Goal: Task Accomplishment & Management: Manage account settings

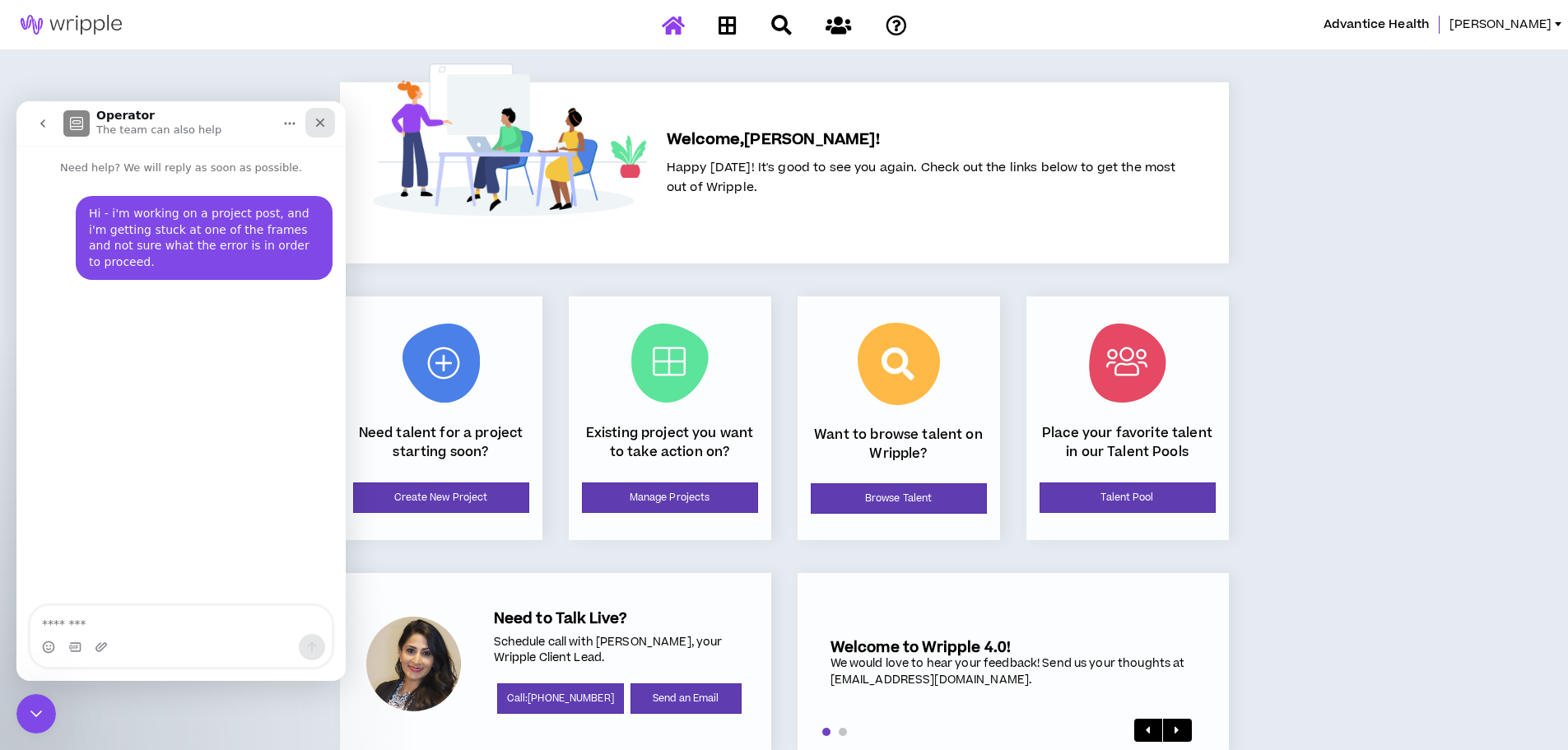
click at [324, 125] on icon "Close" at bounding box center [321, 123] width 14 height 14
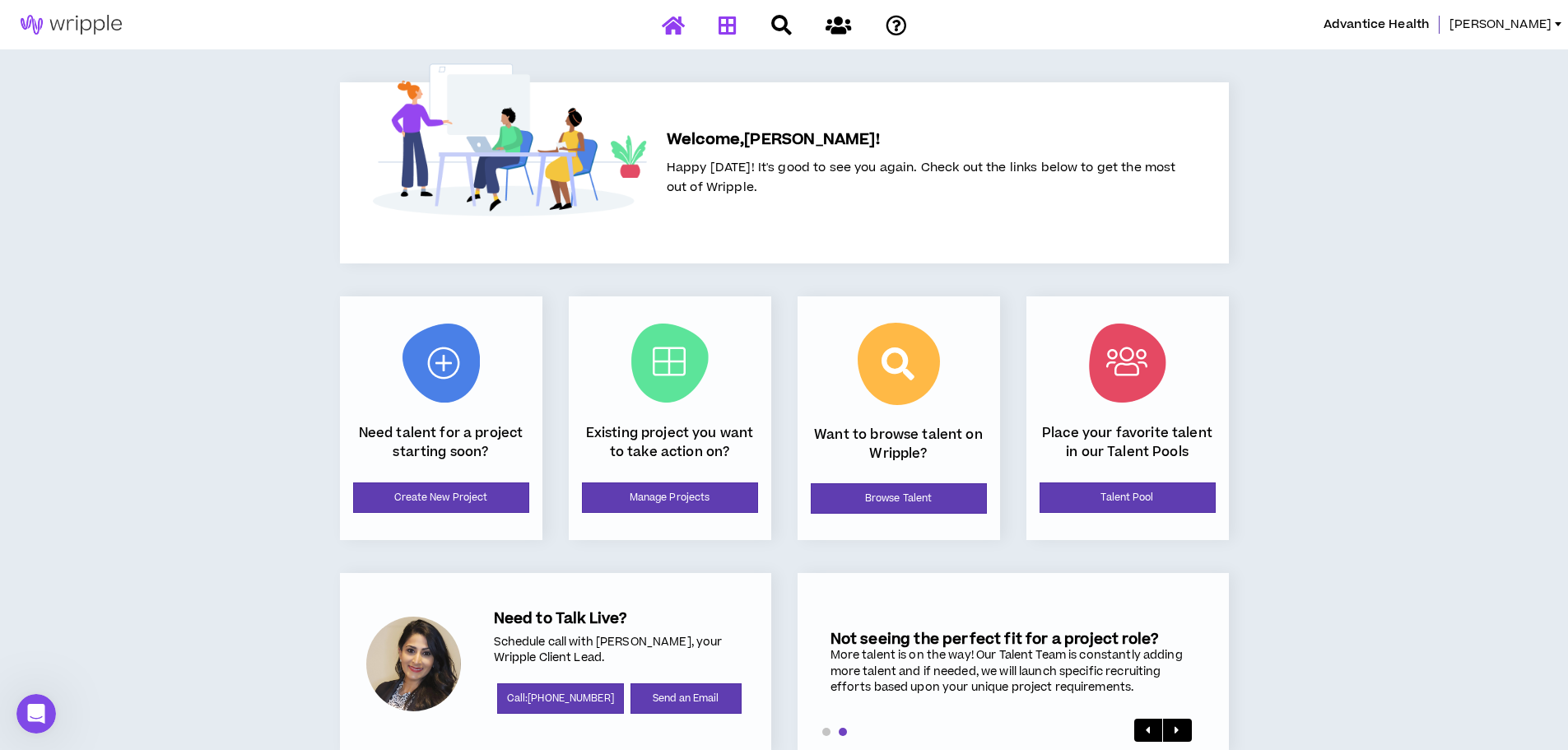
click at [739, 16] on link at bounding box center [727, 25] width 26 height 29
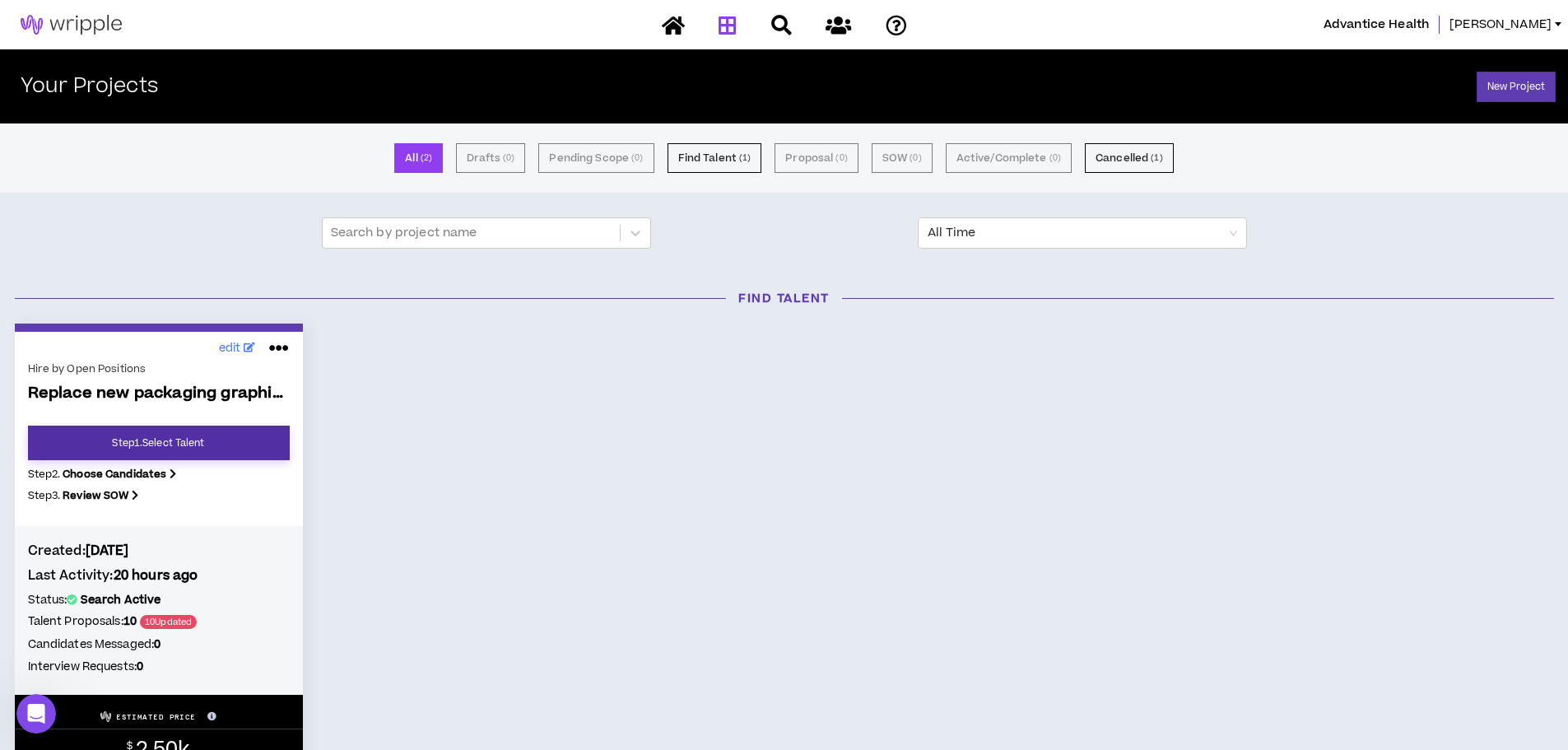
click at [182, 441] on link "Step 1 . Select Talent" at bounding box center [159, 442] width 262 height 35
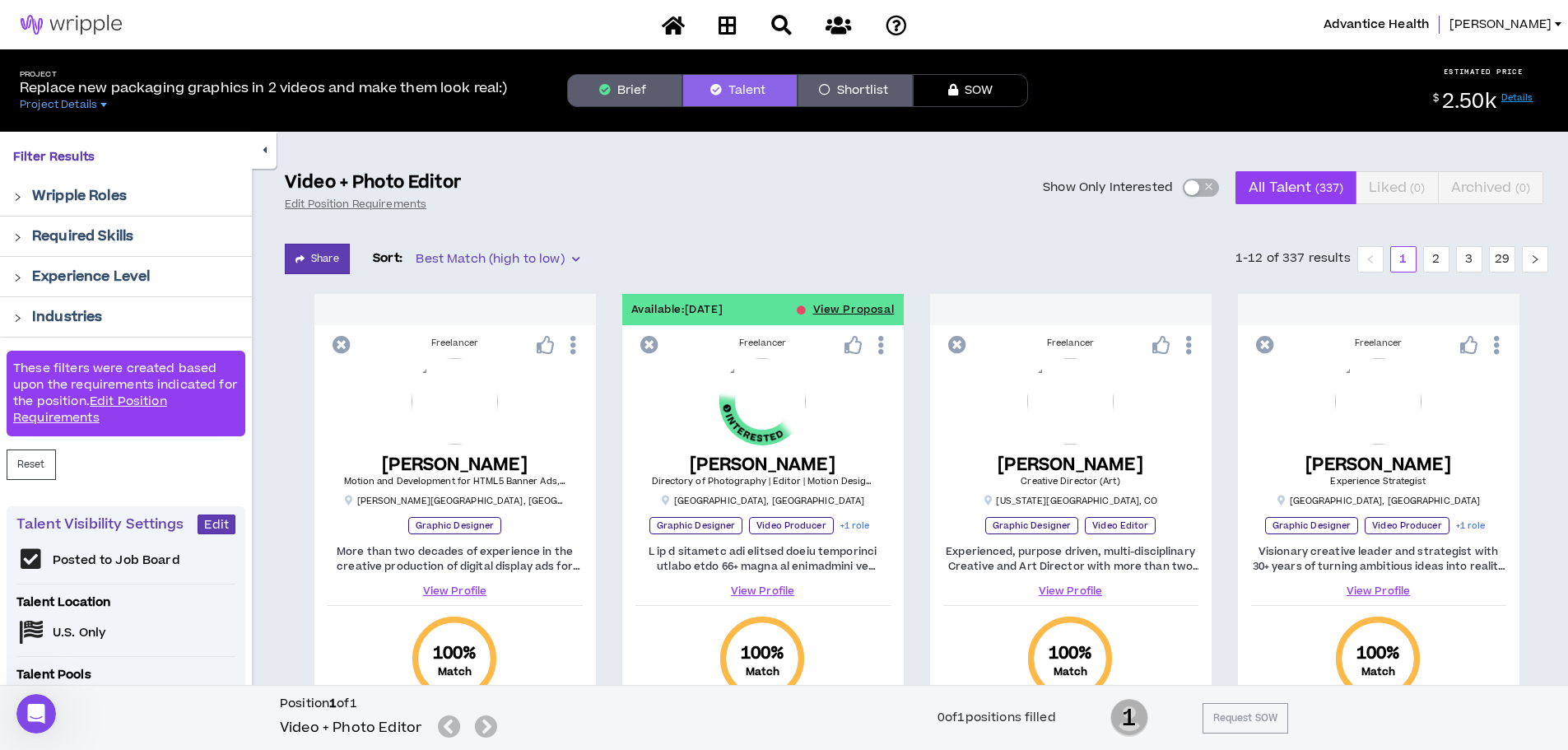
click at [1198, 183] on div "button" at bounding box center [1192, 188] width 15 height 15
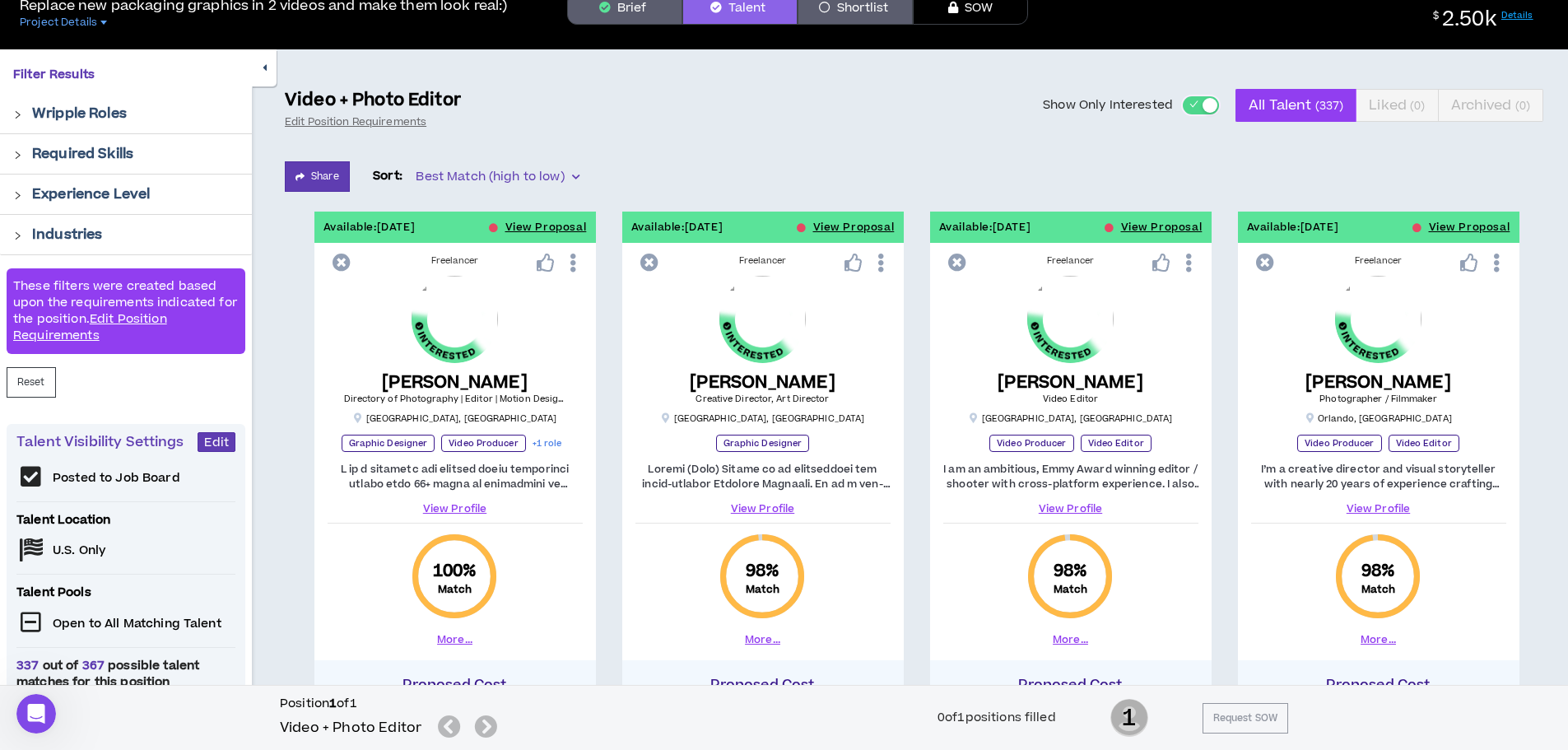
scroll to position [165, 0]
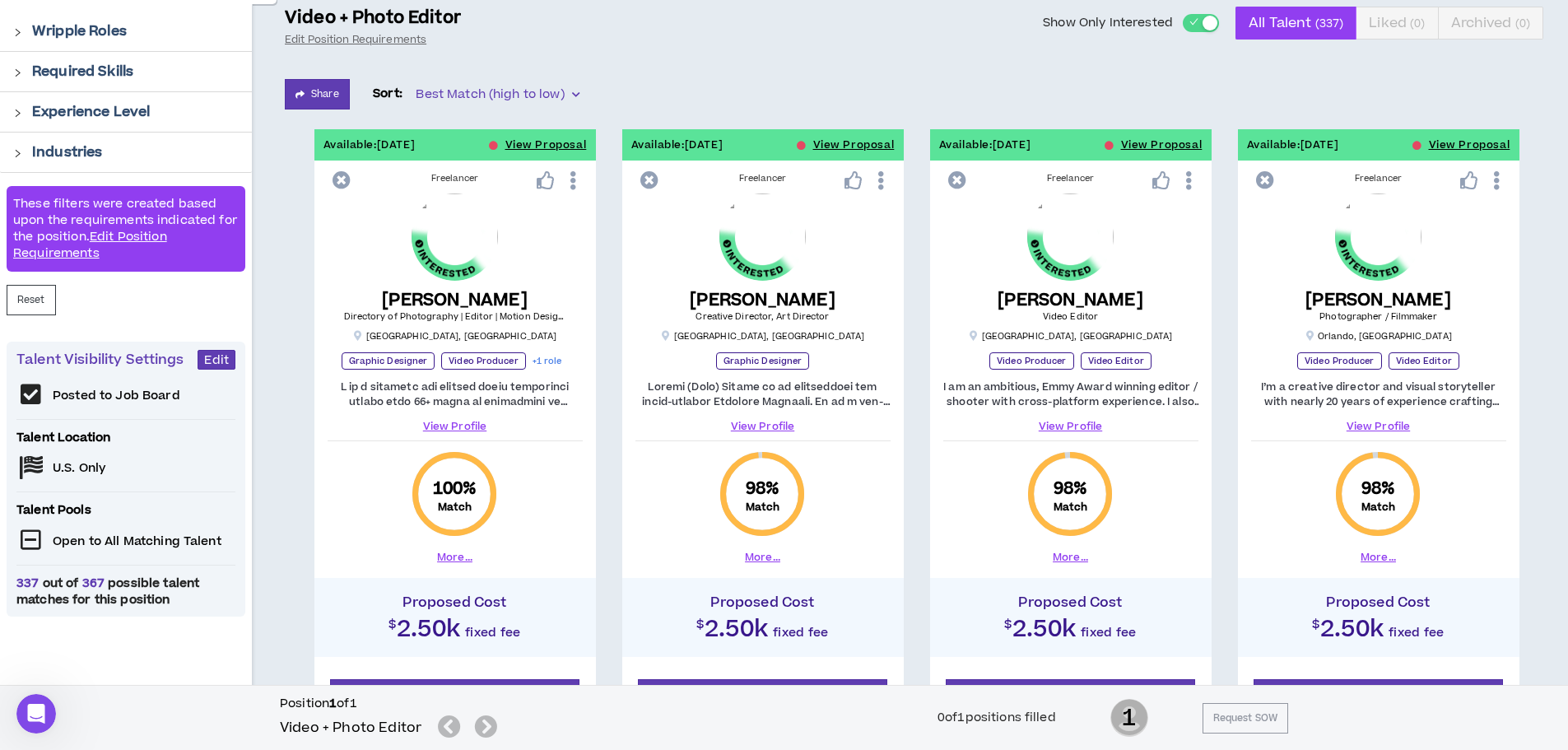
click at [491, 232] on img at bounding box center [455, 238] width 86 height 86
click at [465, 421] on link "View Profile" at bounding box center [455, 426] width 255 height 15
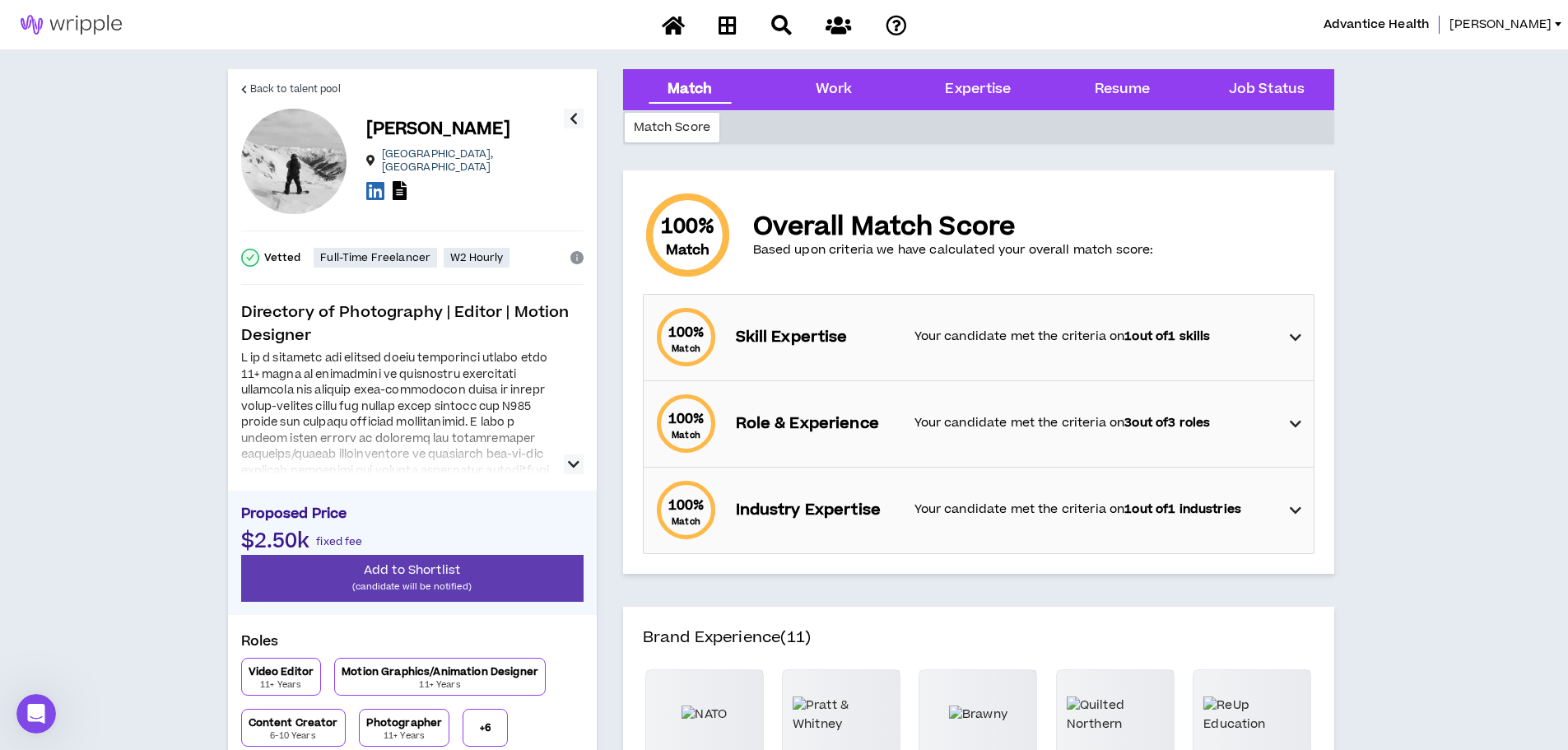
drag, startPoint x: 605, startPoint y: 450, endPoint x: 487, endPoint y: 479, distance: 121.5
click at [511, 468] on div at bounding box center [397, 447] width 313 height 52
click at [568, 466] on icon "button" at bounding box center [574, 463] width 12 height 19
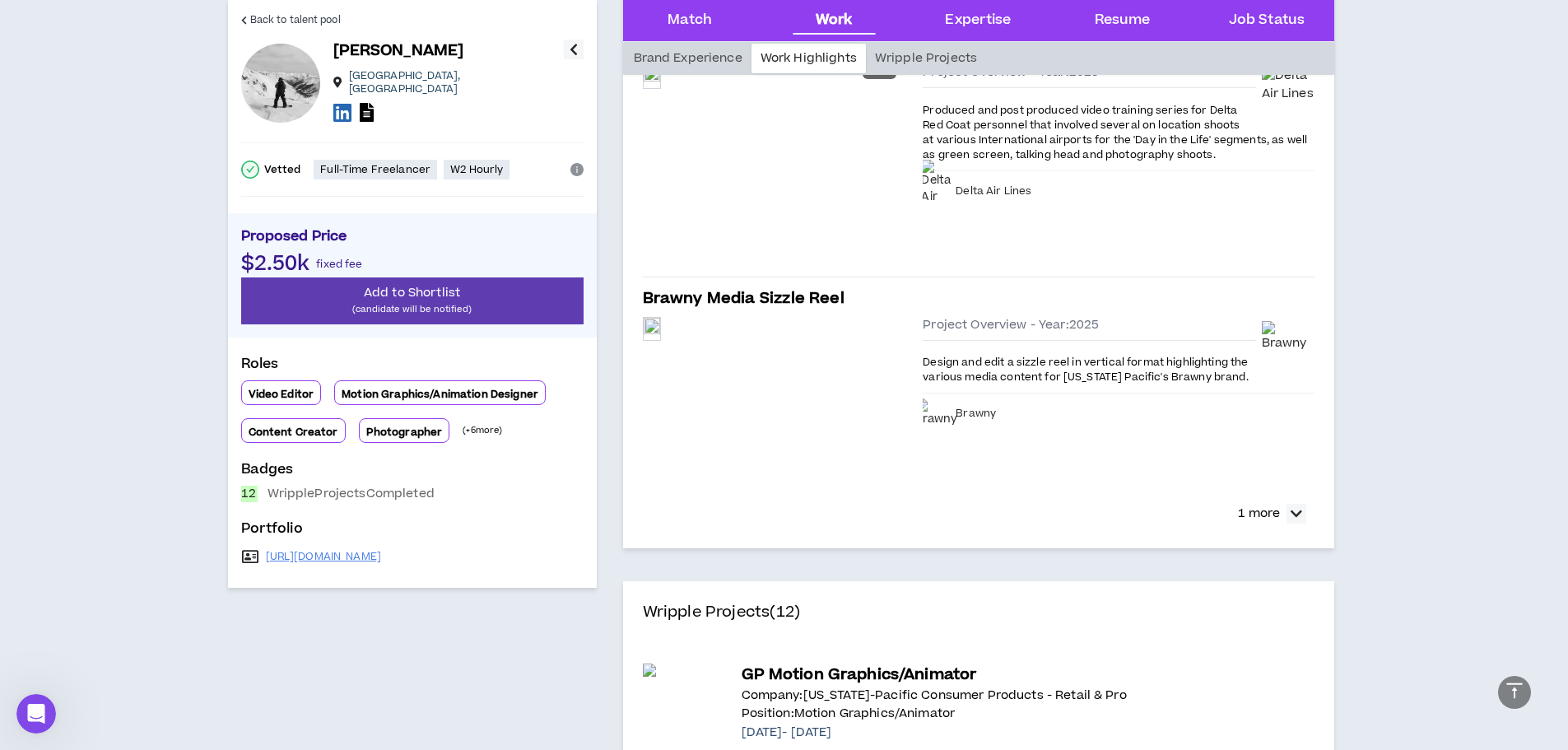
scroll to position [1234, 0]
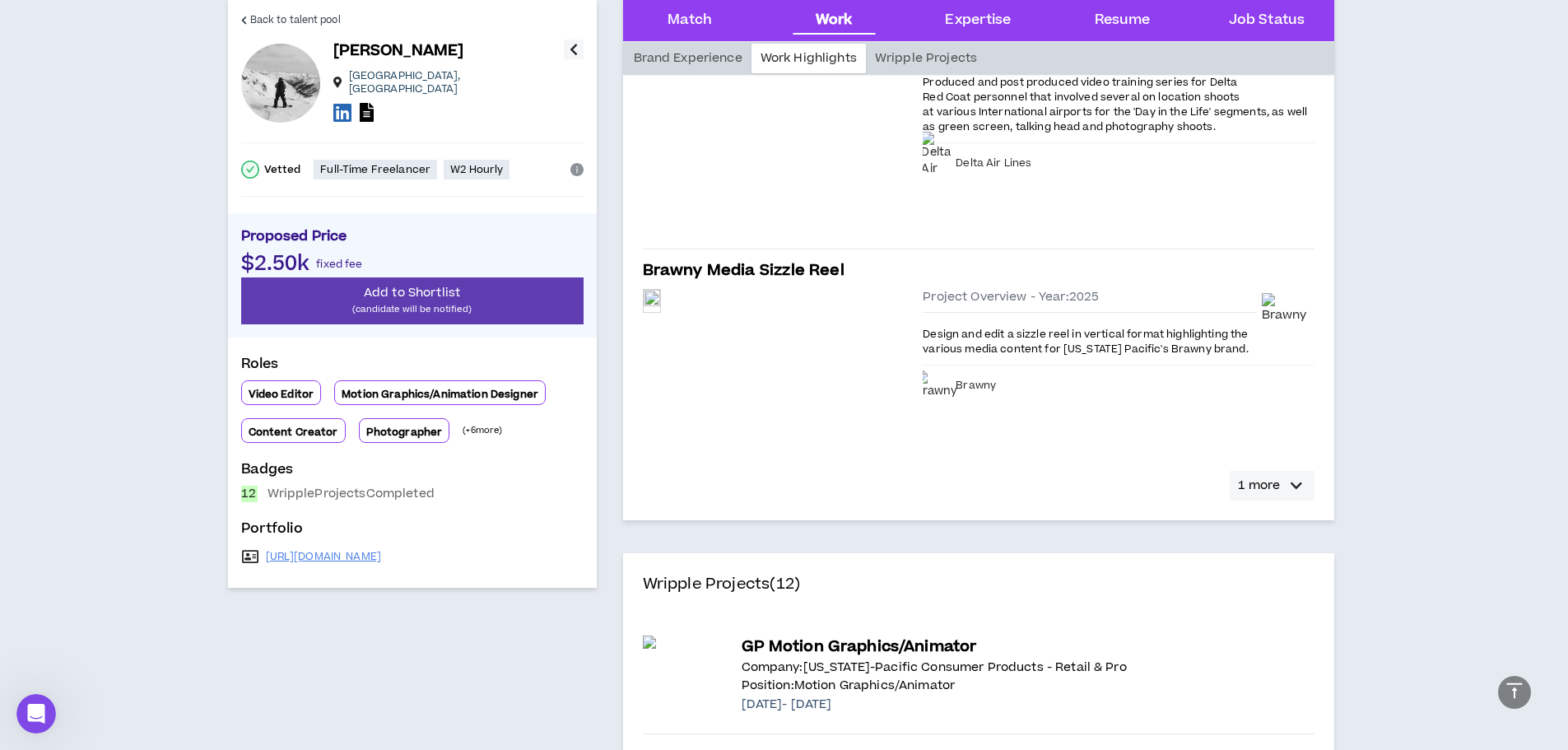
click at [1297, 490] on icon "button" at bounding box center [1297, 485] width 12 height 19
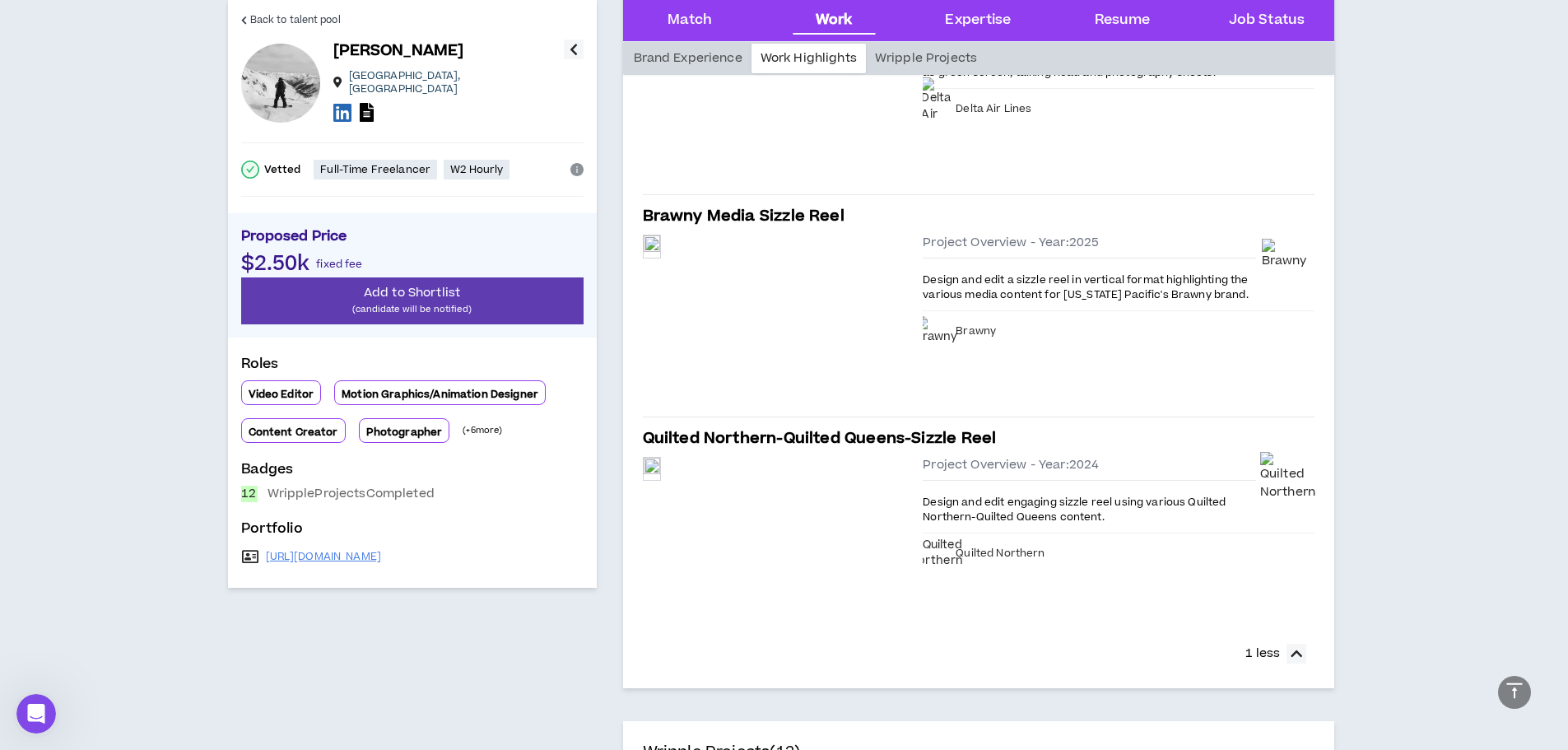
scroll to position [1317, 0]
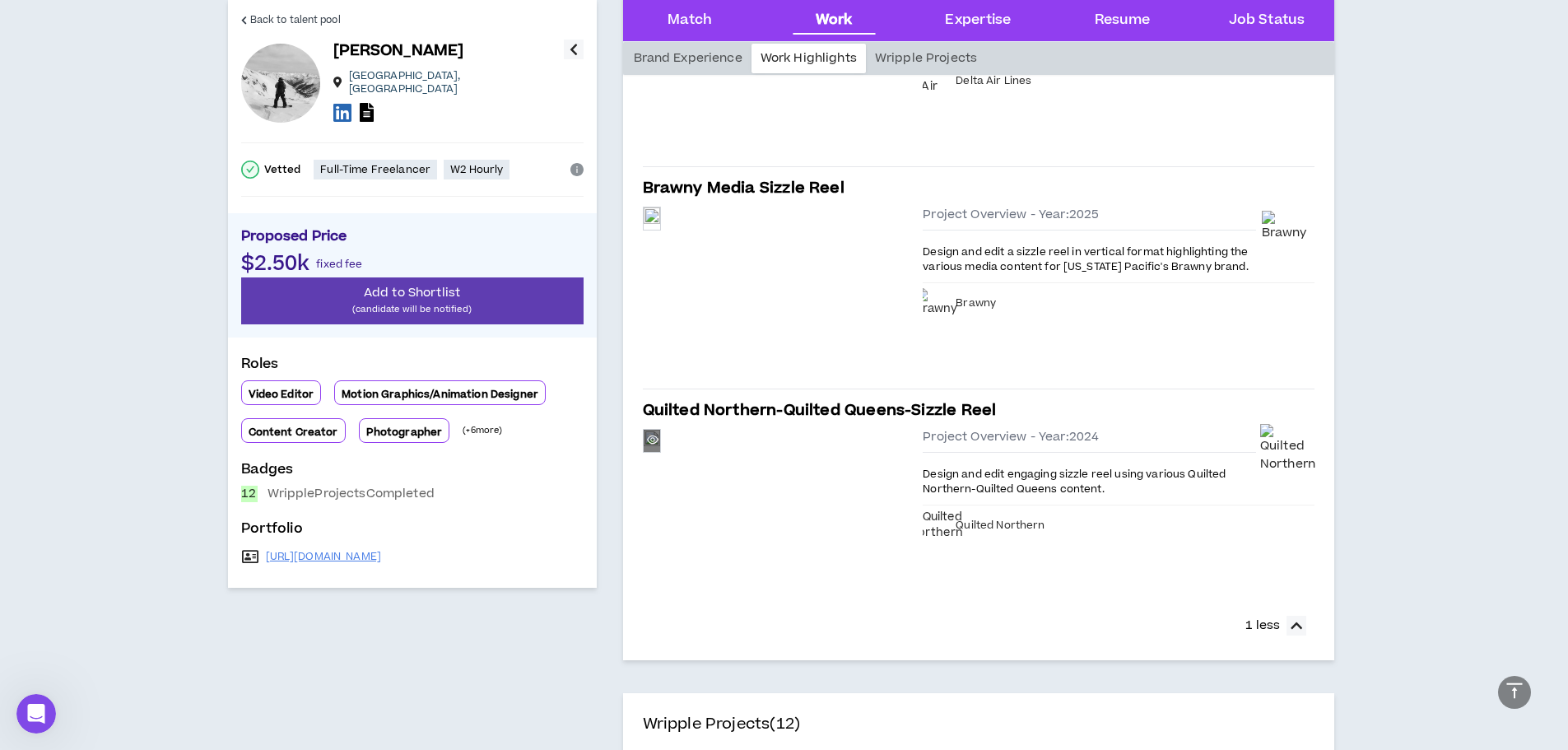
click at [661, 449] on div "Preview" at bounding box center [651, 440] width 16 height 18
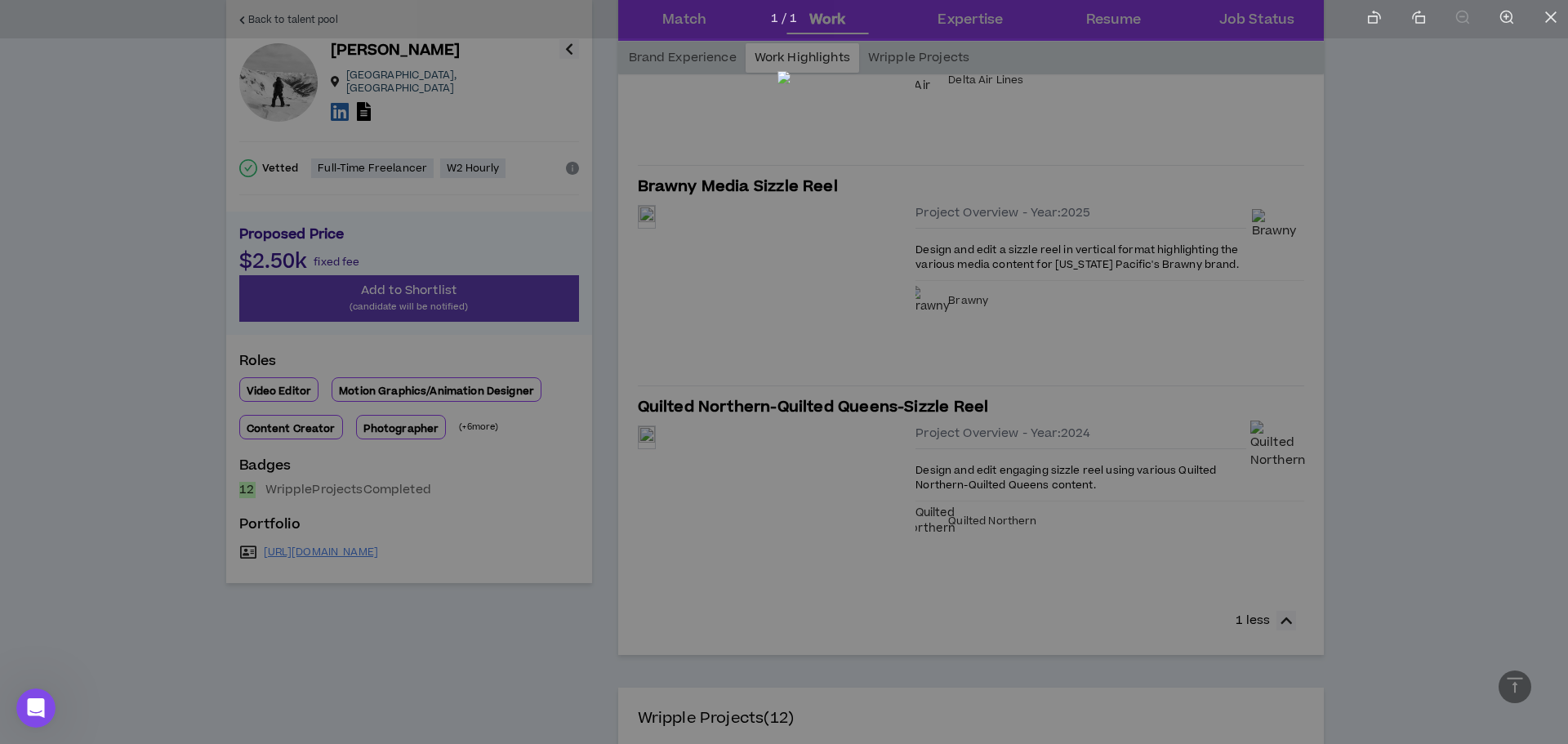
click at [790, 414] on img at bounding box center [784, 369] width 13 height 596
click at [778, 445] on img at bounding box center [784, 369] width 13 height 596
click at [790, 240] on img at bounding box center [784, 369] width 13 height 596
click at [1412, 263] on div at bounding box center [784, 372] width 1568 height 744
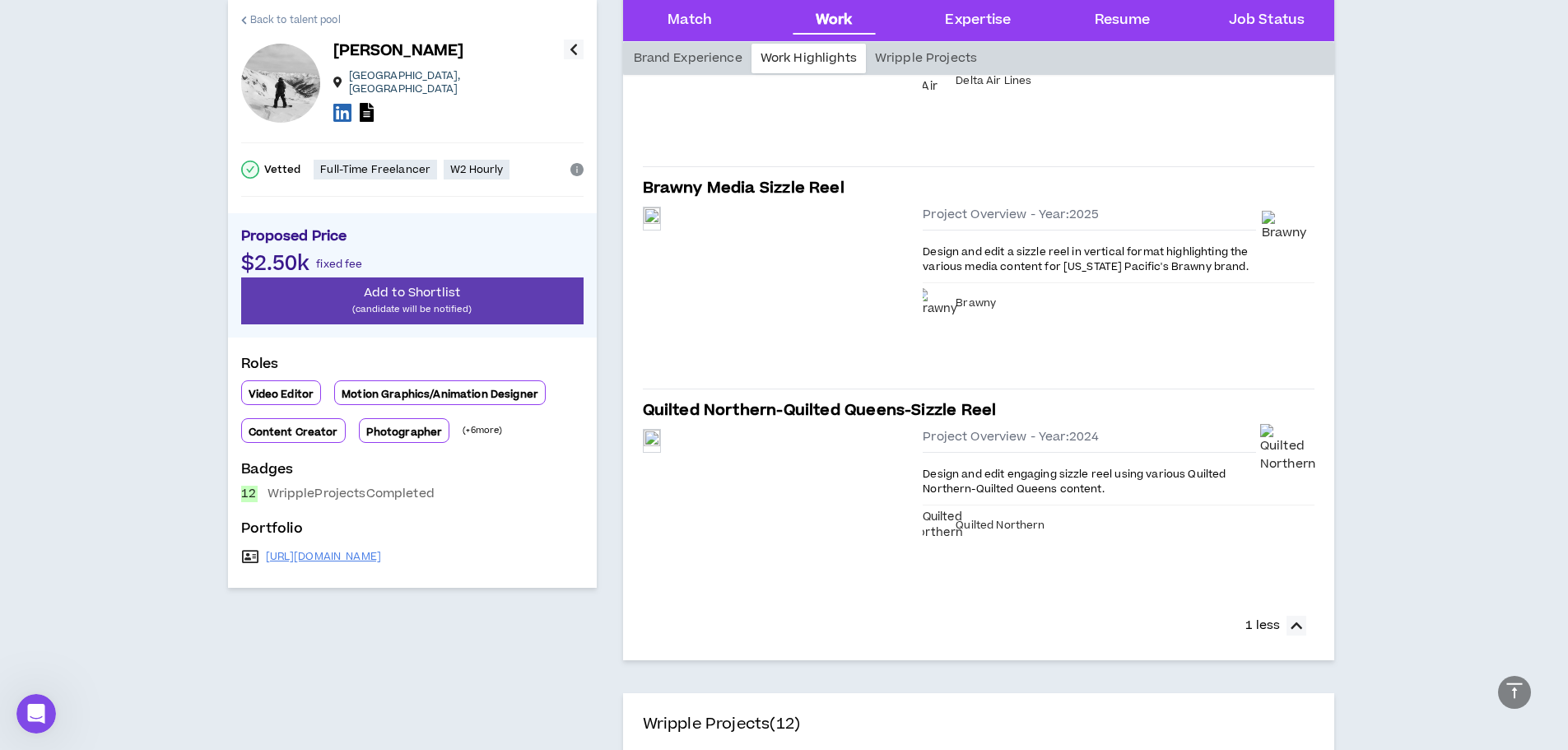
click at [253, 17] on span "Back to talent pool" at bounding box center [295, 20] width 90 height 15
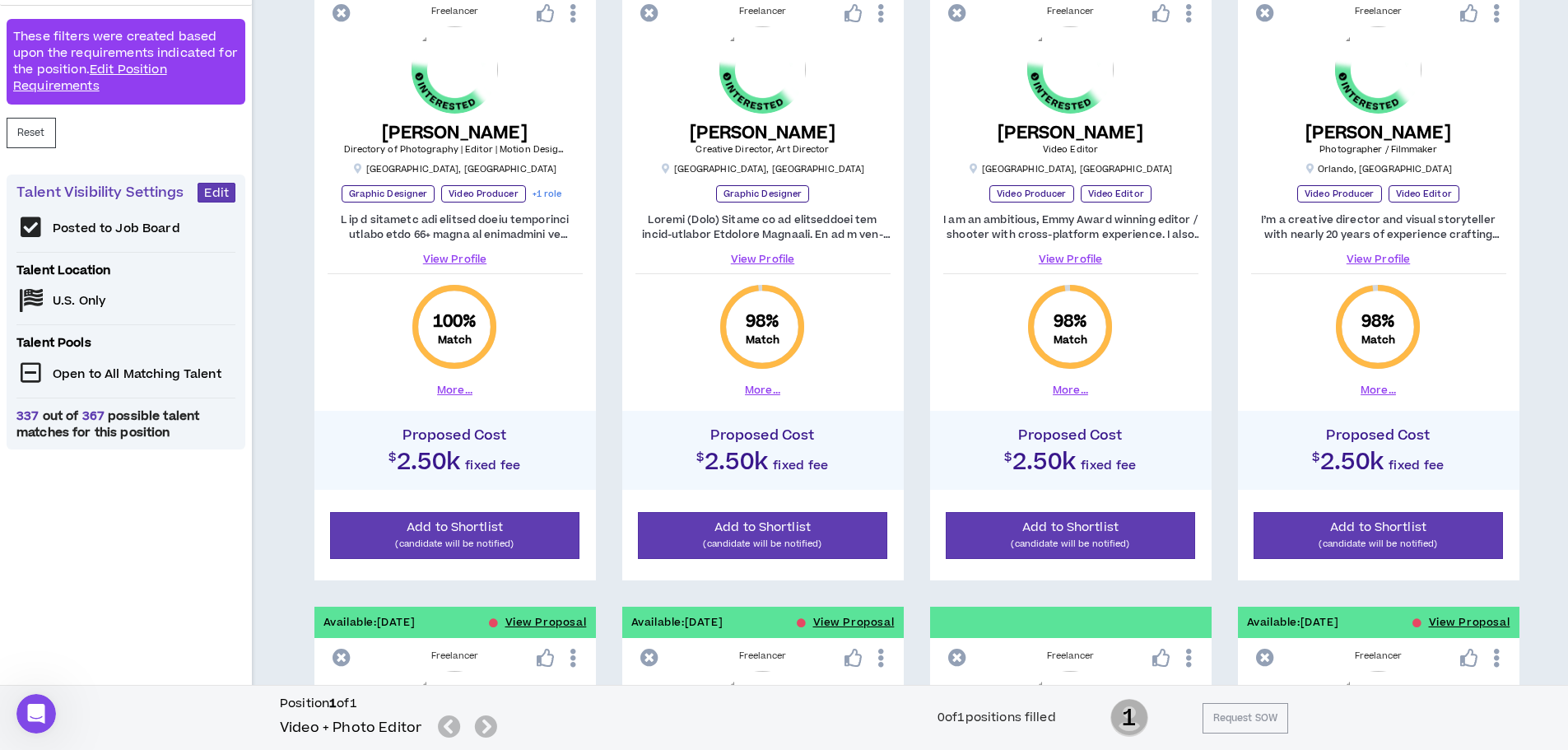
scroll to position [247, 0]
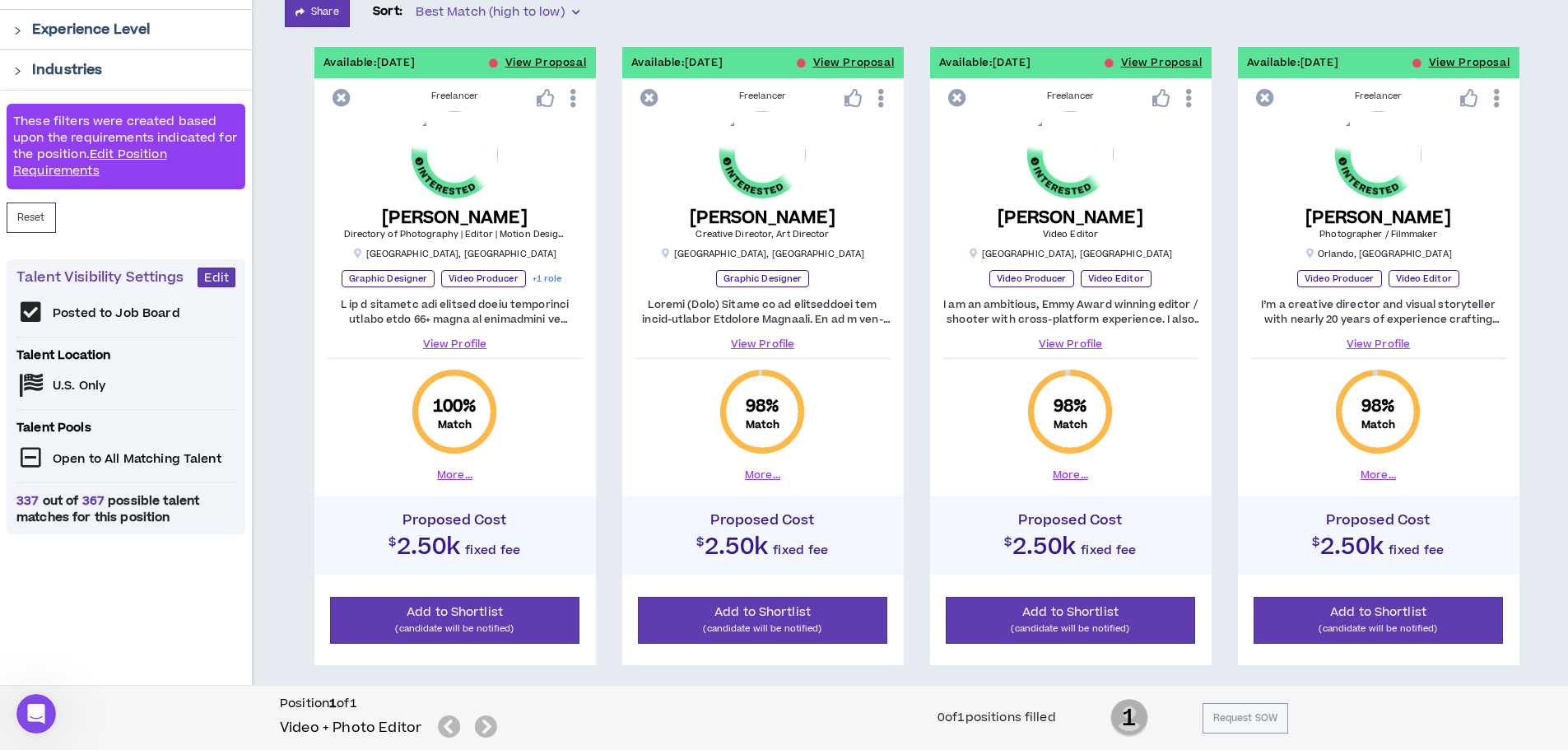
click at [576, 105] on icon at bounding box center [573, 98] width 17 height 29
click at [576, 178] on div "Basil I. Directory of Photography | Editor | Motion Designer Atlanta , GA" at bounding box center [455, 185] width 255 height 149
click at [759, 336] on div "View Profile" at bounding box center [763, 324] width 255 height 54
click at [759, 344] on link "View Profile" at bounding box center [763, 344] width 255 height 15
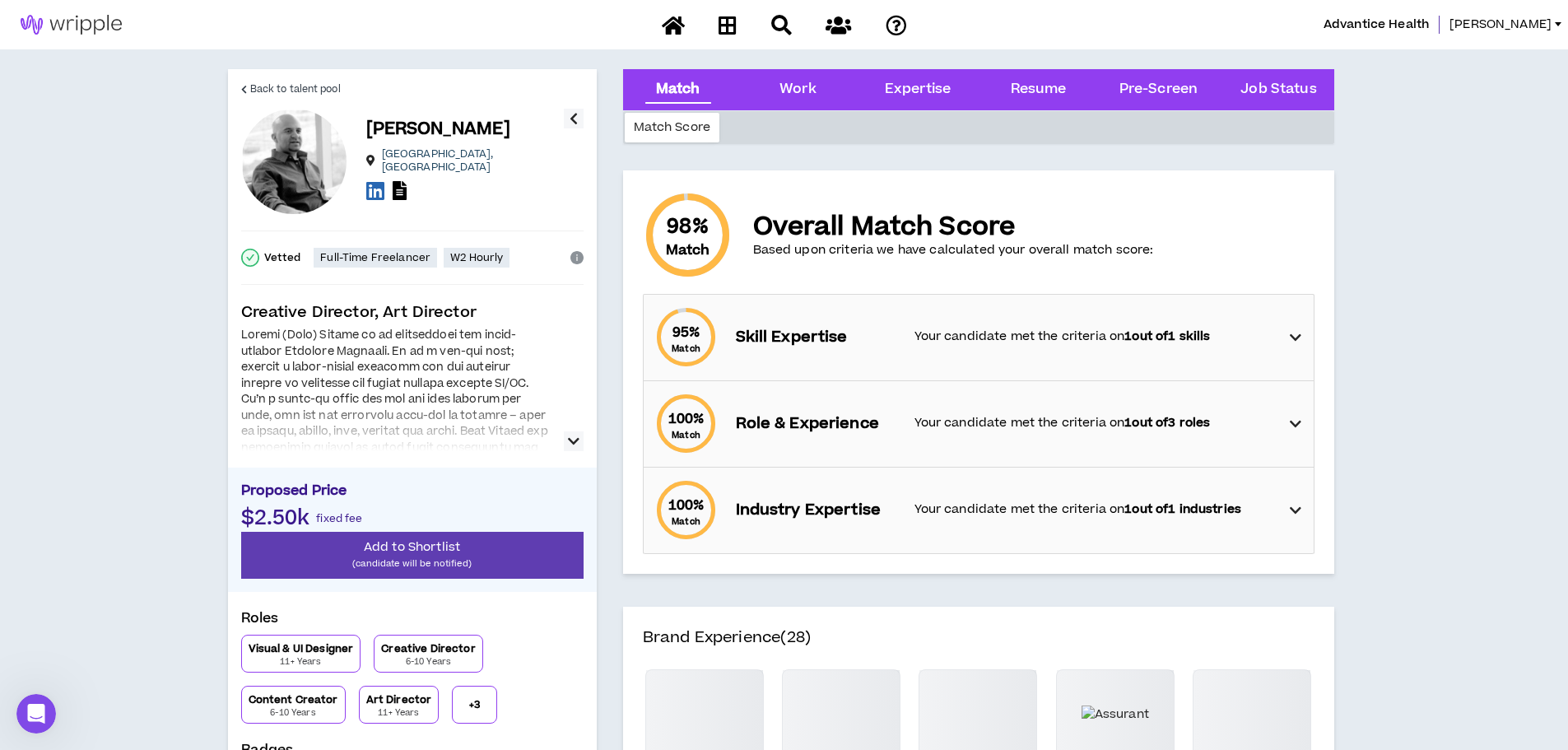
scroll to position [82, 0]
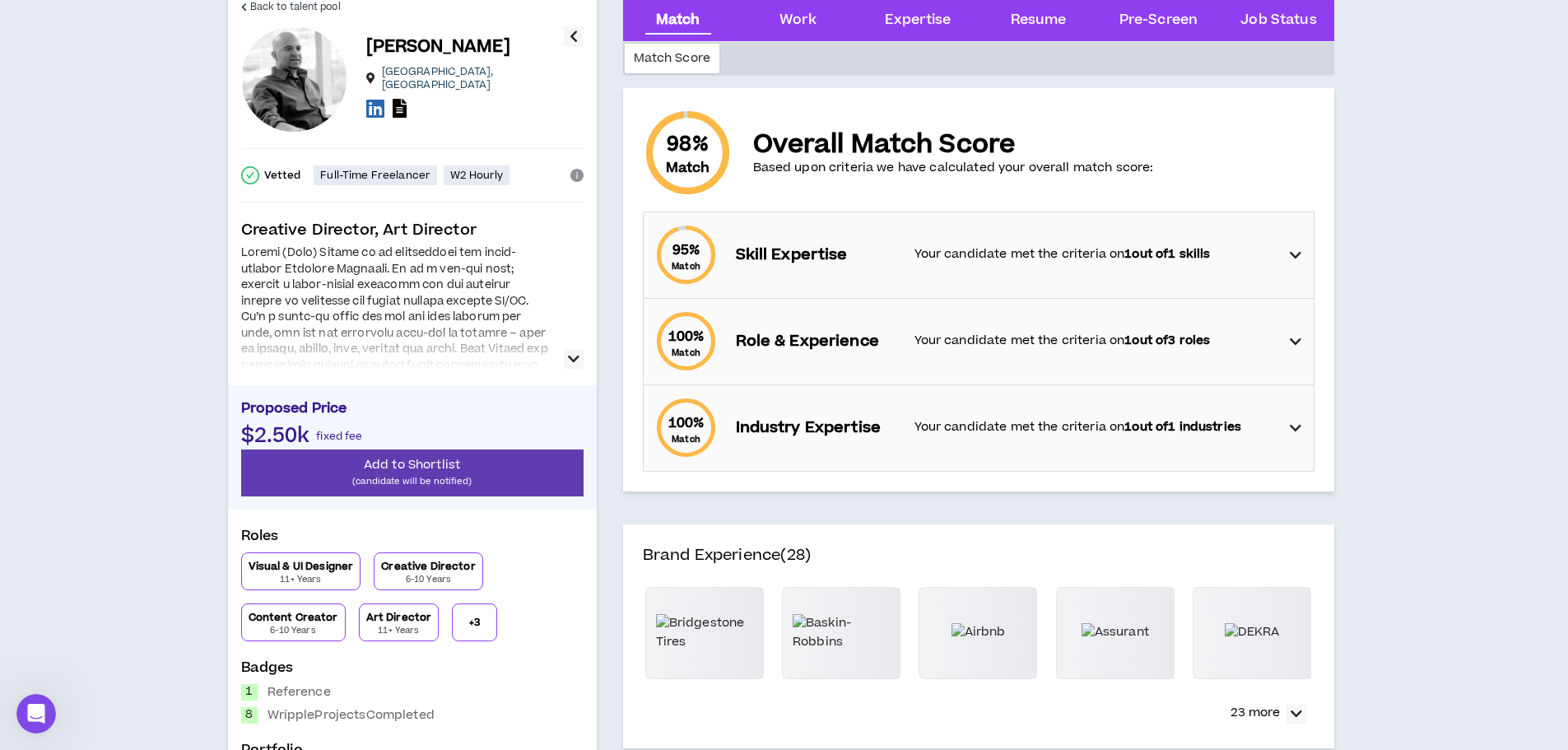
click at [1077, 257] on p "Your candidate met the criteria on 1 out of 1 skills" at bounding box center [1094, 254] width 359 height 18
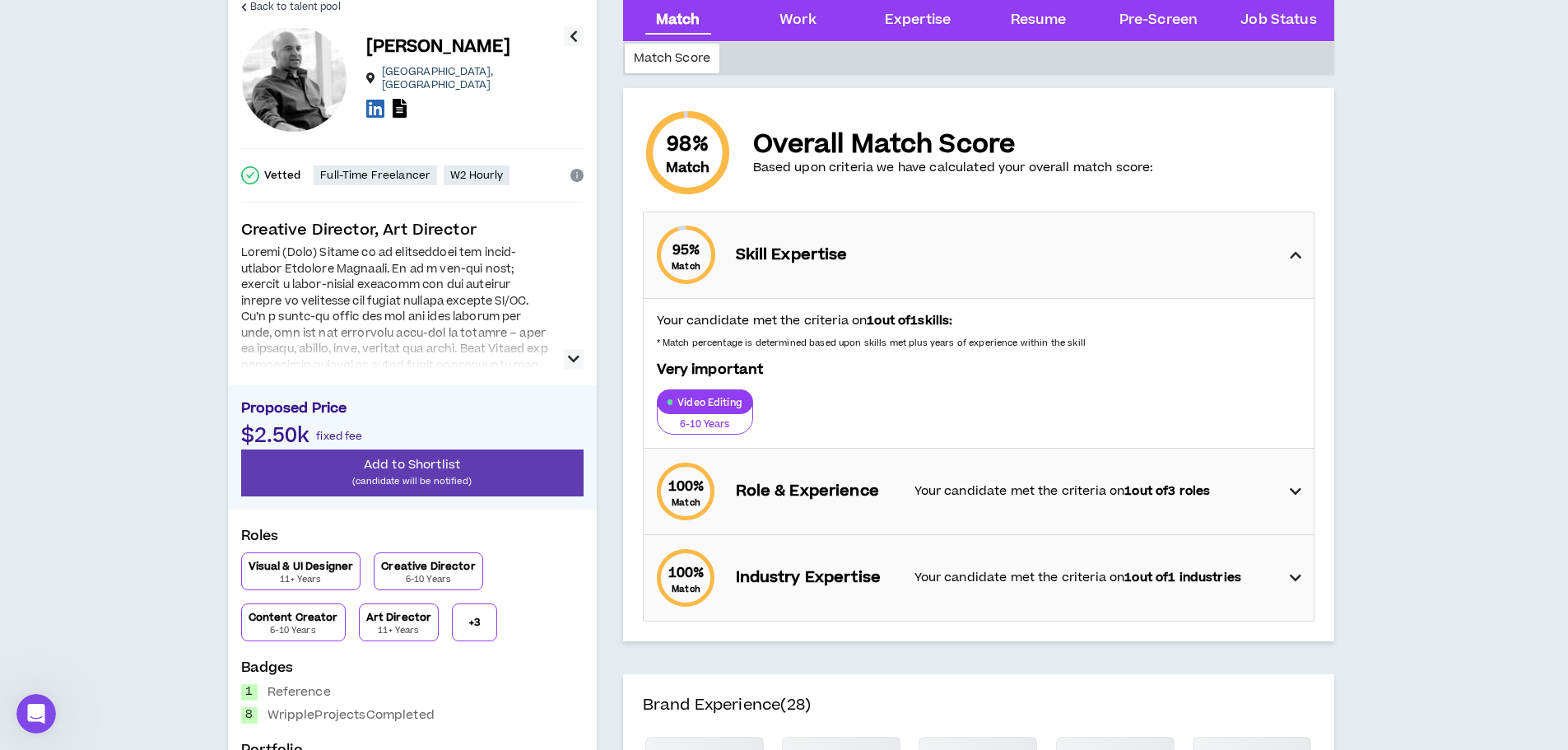
click at [1077, 257] on div "95 % Match Skill Expertise" at bounding box center [984, 255] width 661 height 85
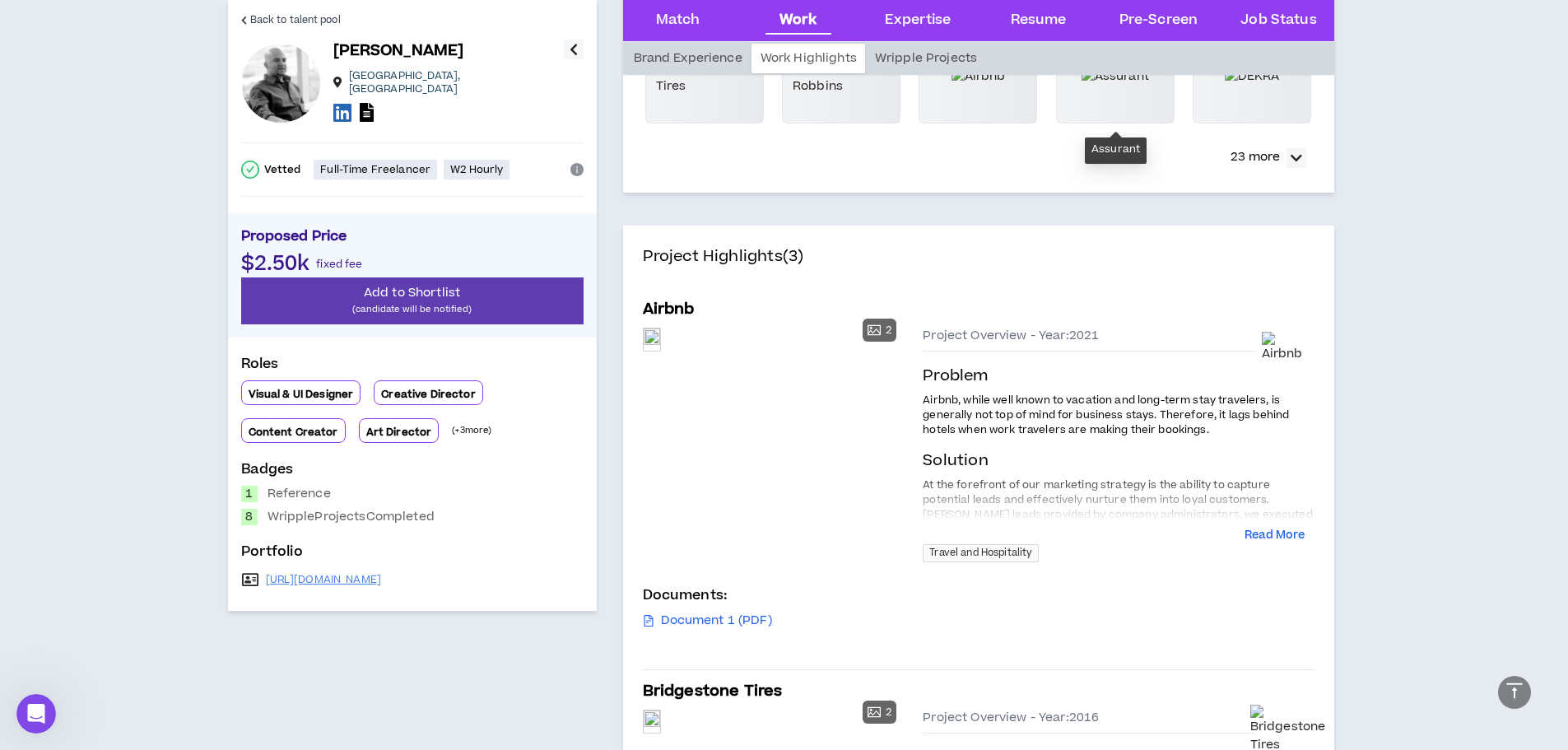
scroll to position [659, 0]
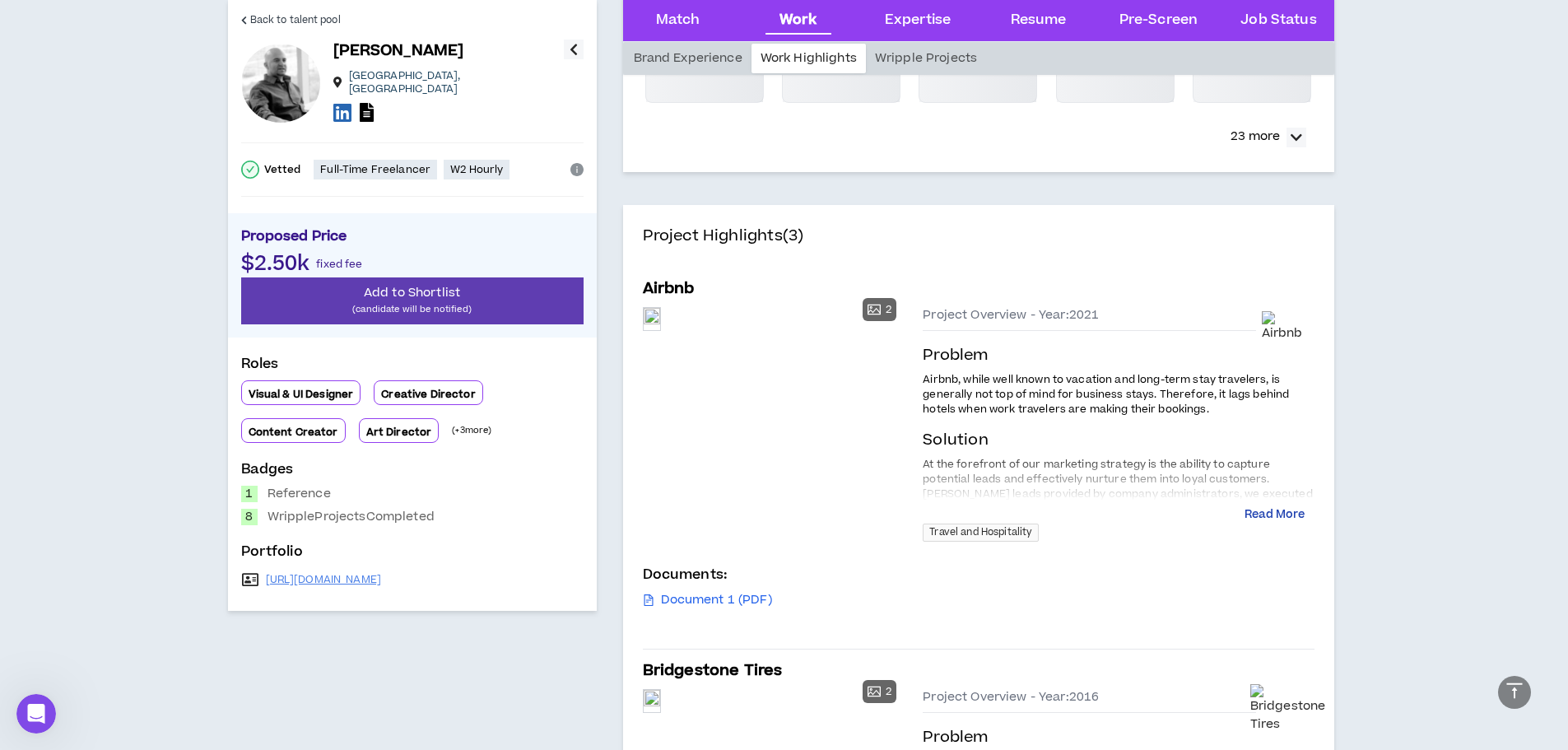
click at [1281, 519] on button "Read More" at bounding box center [1275, 515] width 60 height 16
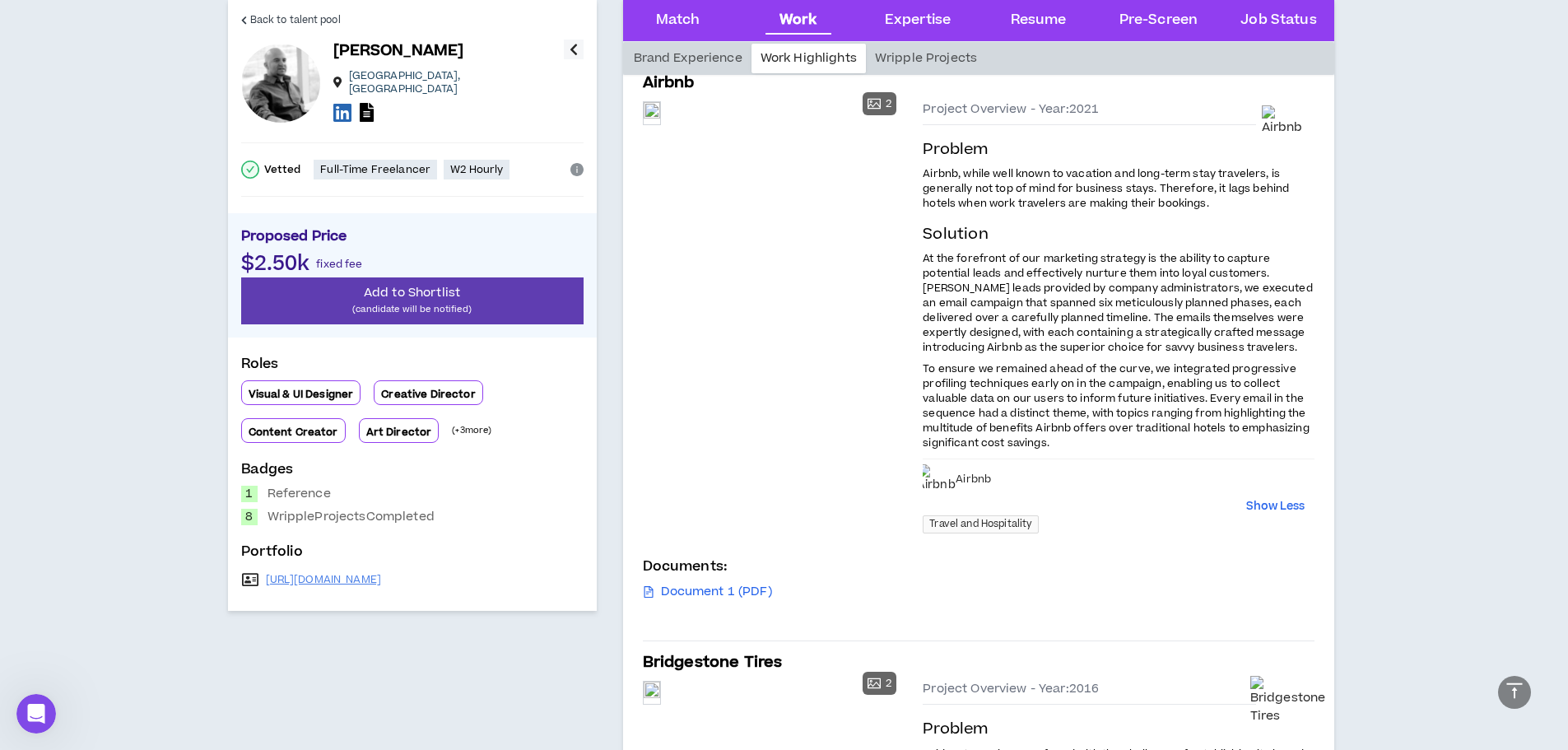
scroll to position [1152, 0]
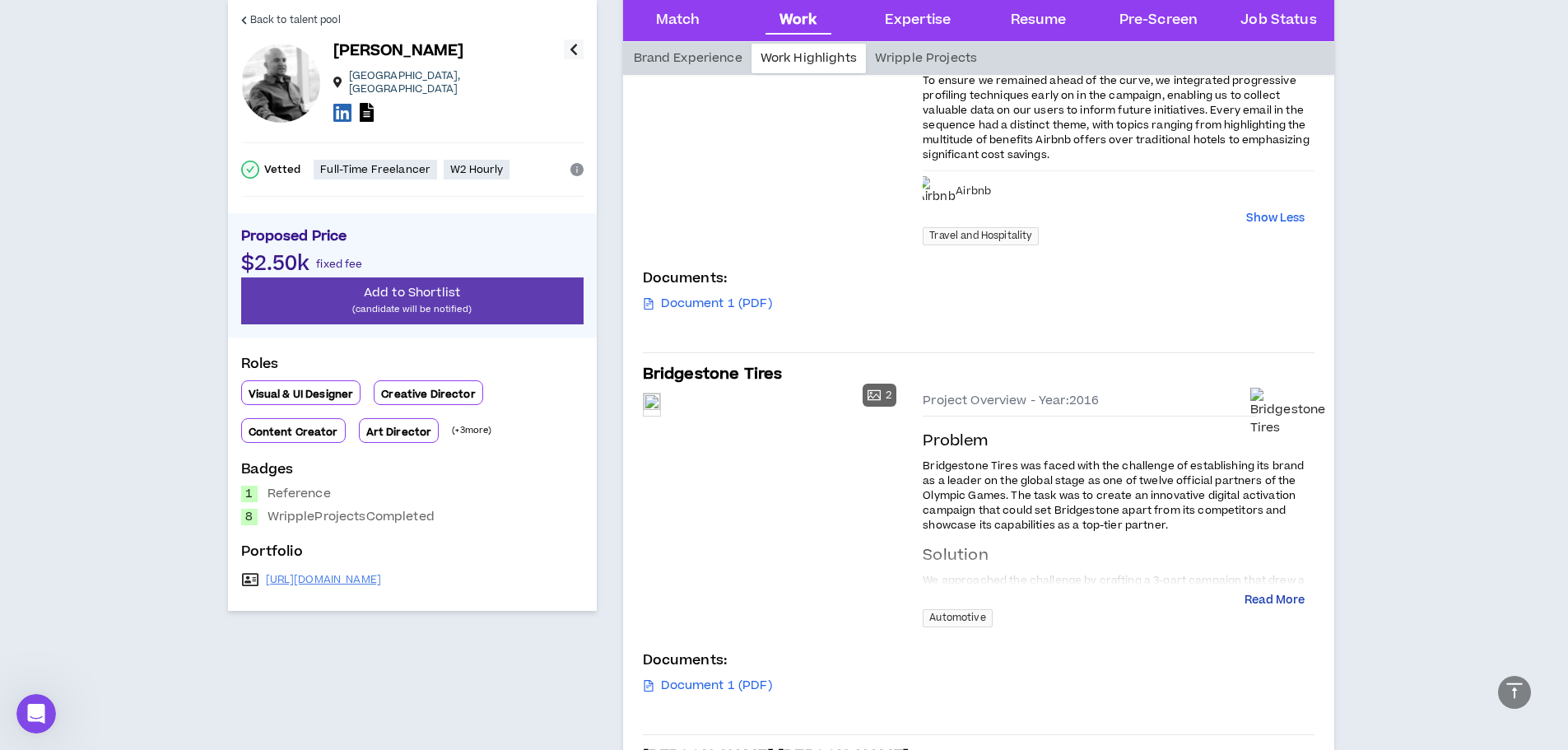
click at [1275, 605] on button "Read More" at bounding box center [1275, 600] width 60 height 16
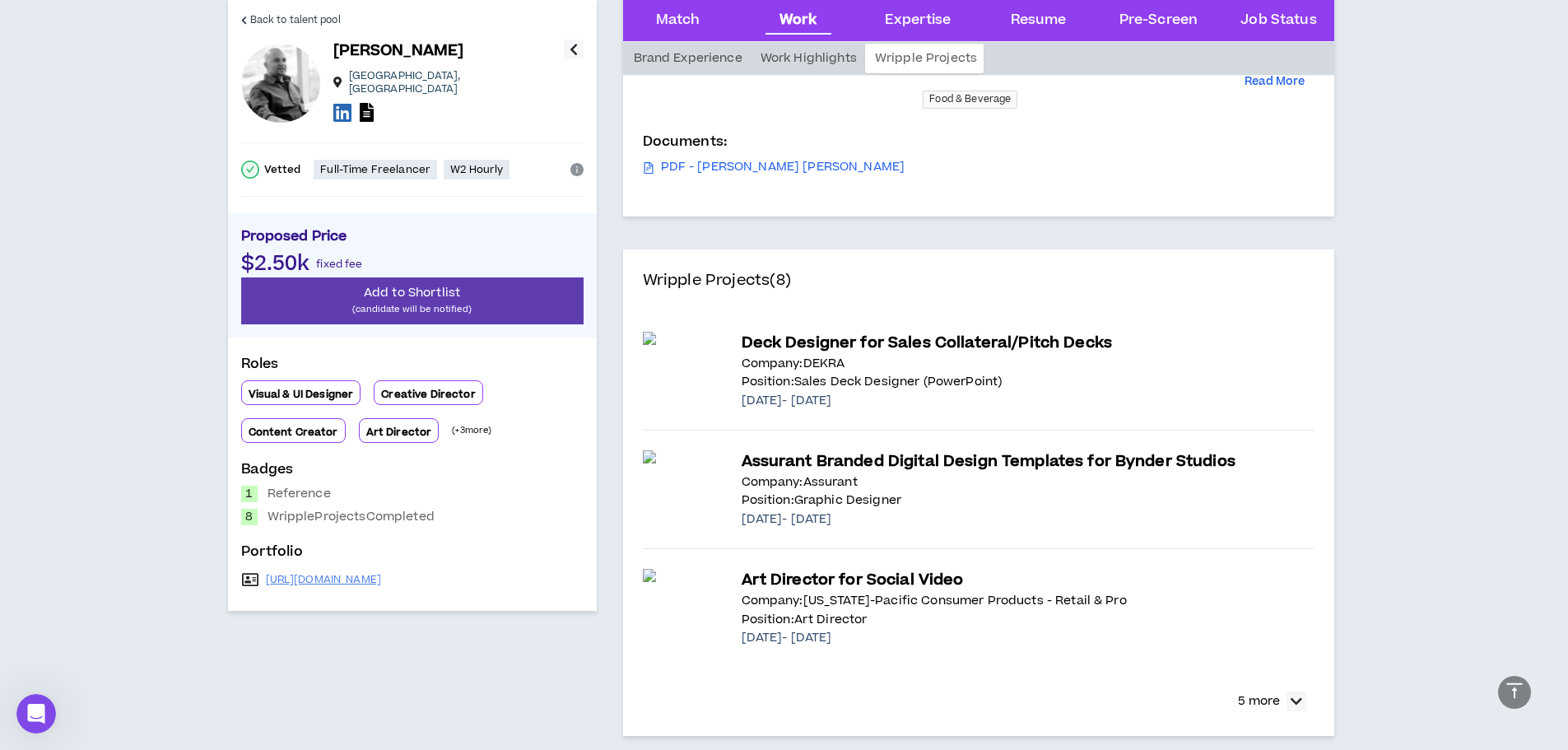
scroll to position [2469, 0]
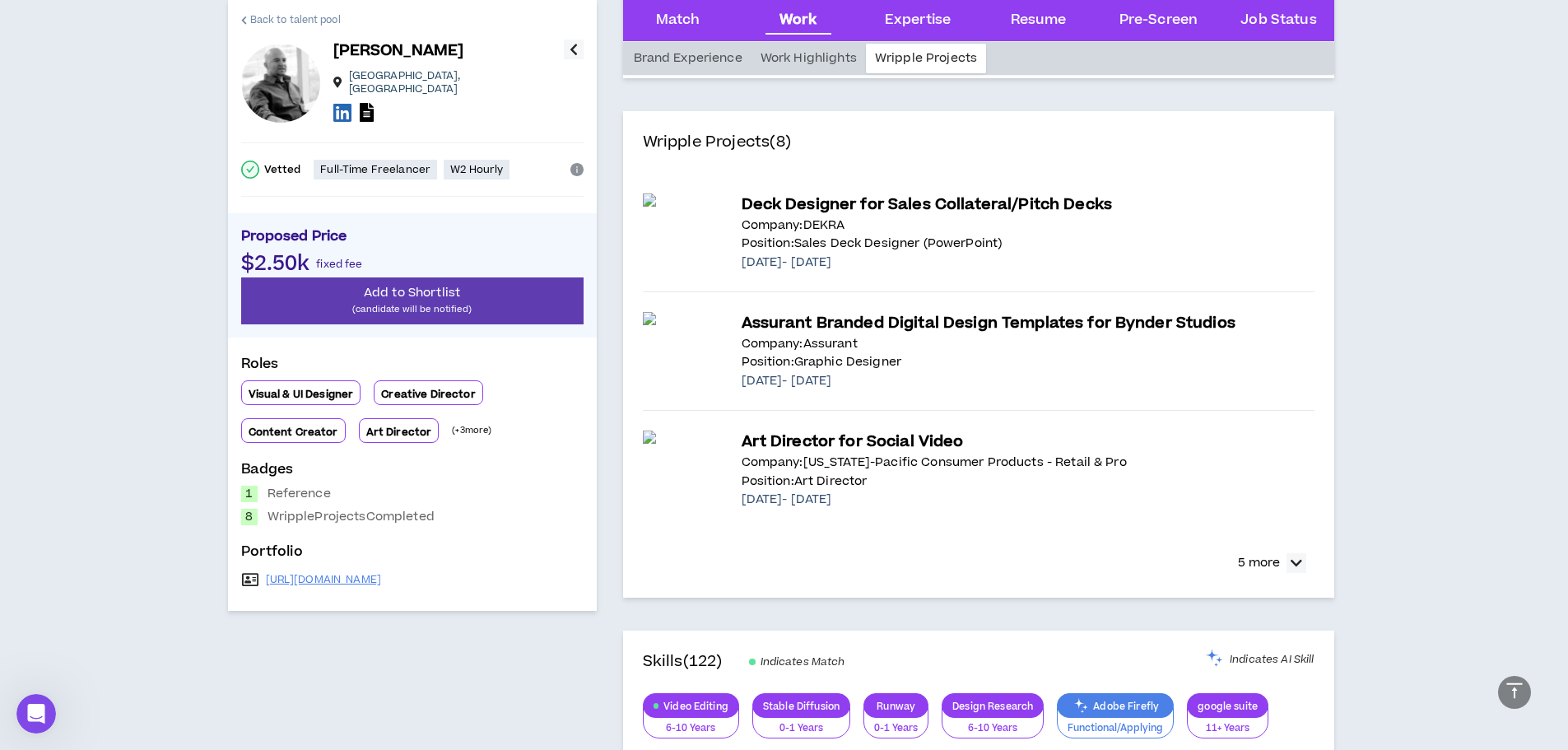
click at [250, 20] on span "Back to talent pool" at bounding box center [295, 20] width 90 height 15
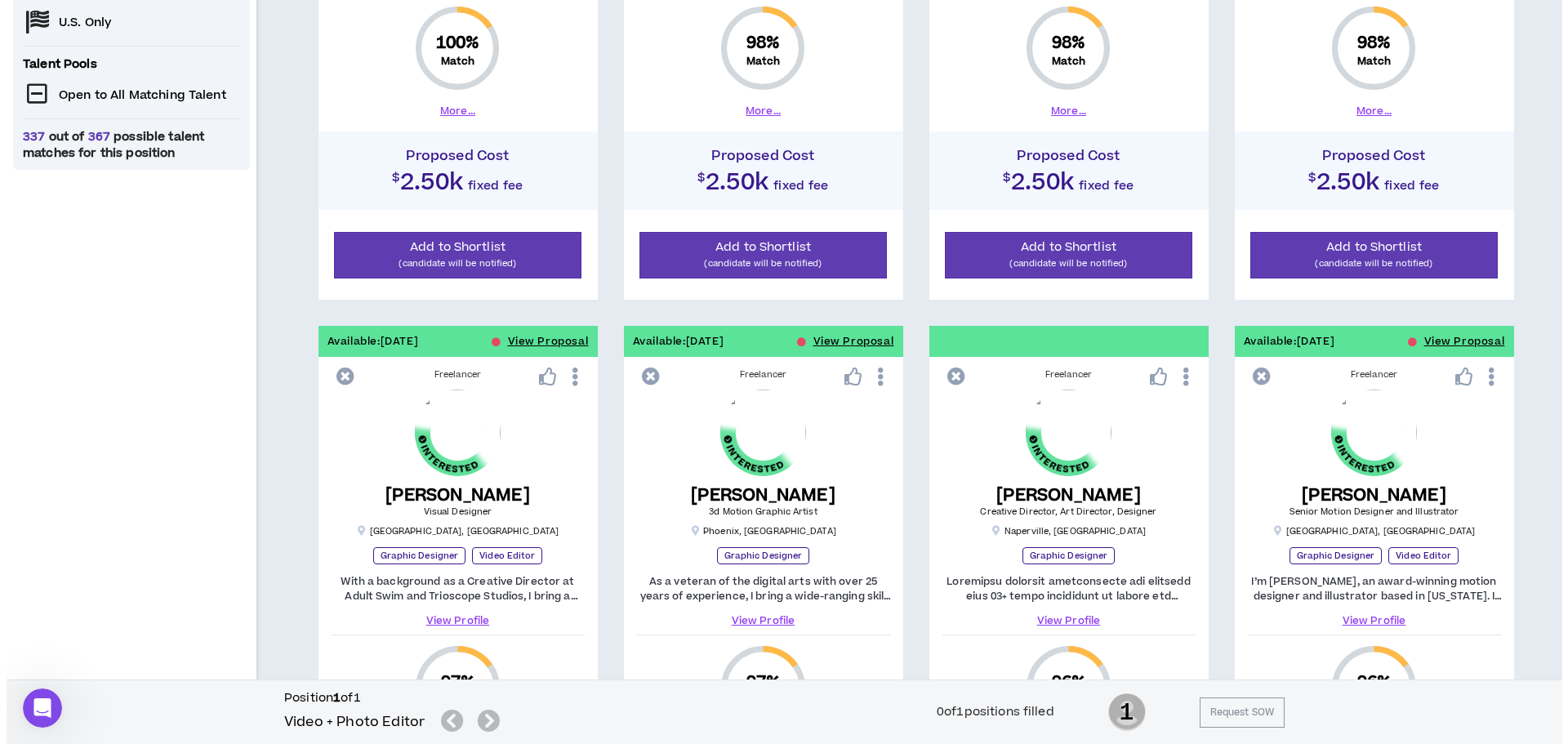
scroll to position [265, 0]
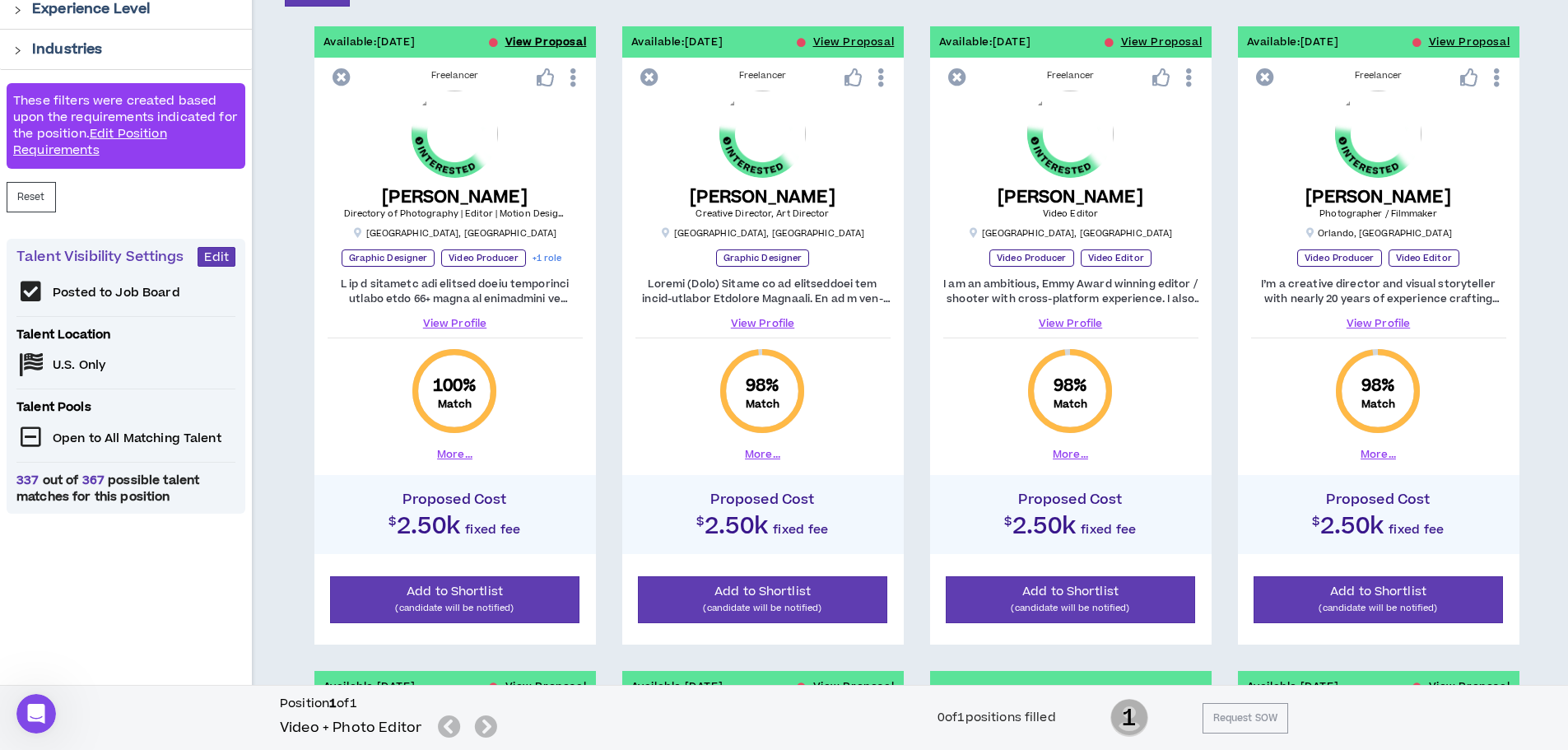
click at [556, 37] on button "View Proposal" at bounding box center [546, 41] width 81 height 31
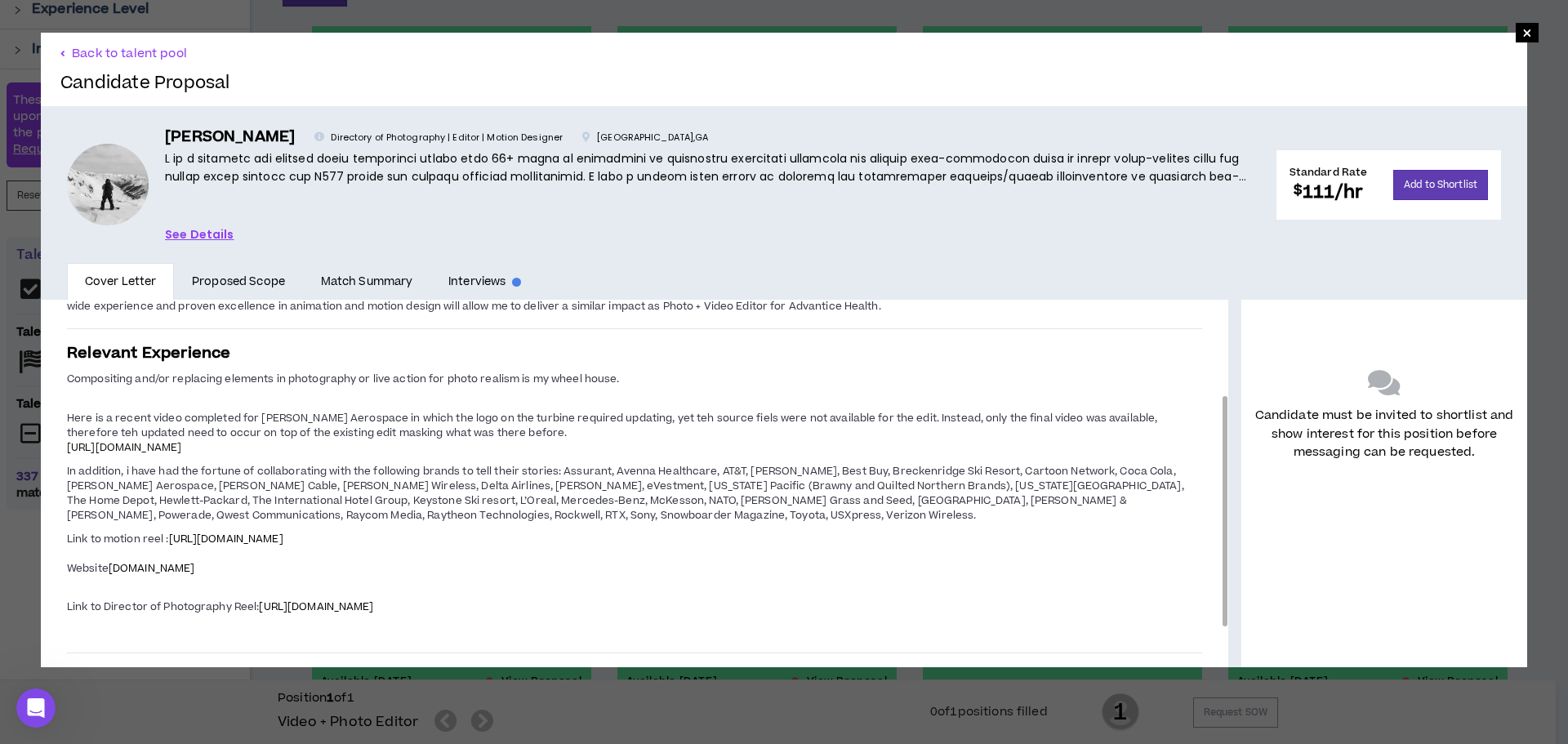
click at [181, 447] on span "https://vimeo.com/984865274" at bounding box center [124, 448] width 114 height 15
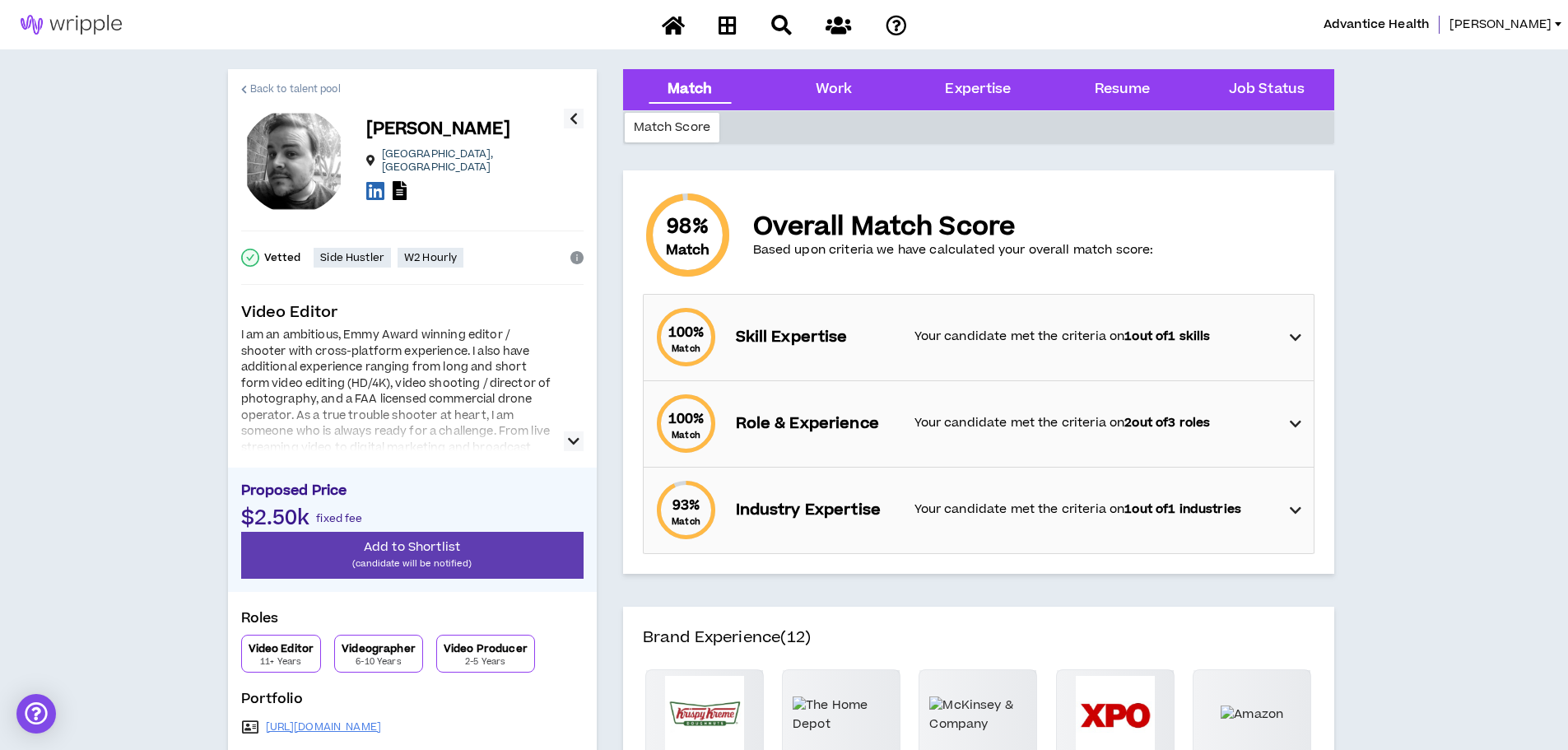
click at [319, 90] on span "Back to talent pool" at bounding box center [295, 89] width 90 height 15
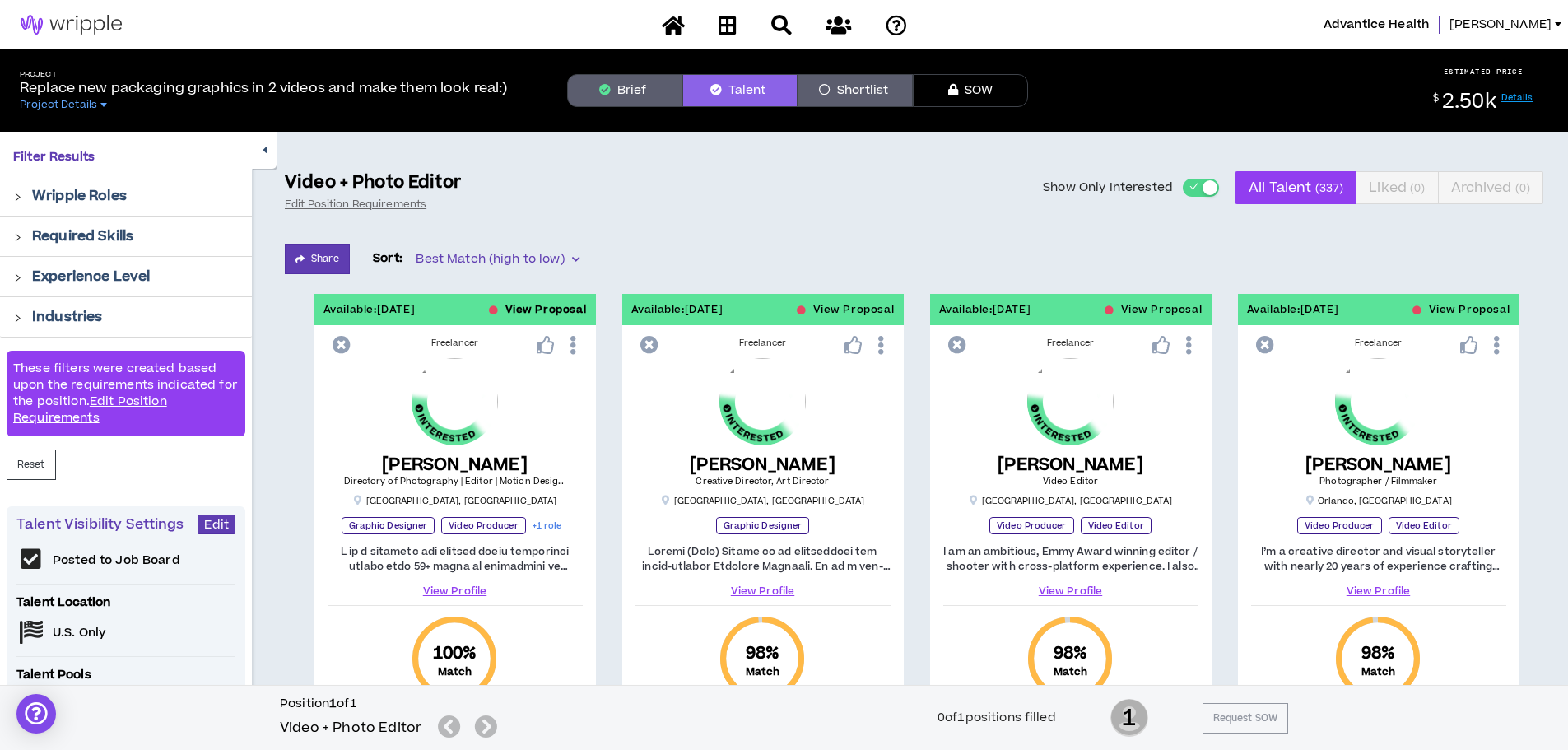
click at [578, 312] on button "View Proposal" at bounding box center [546, 309] width 81 height 31
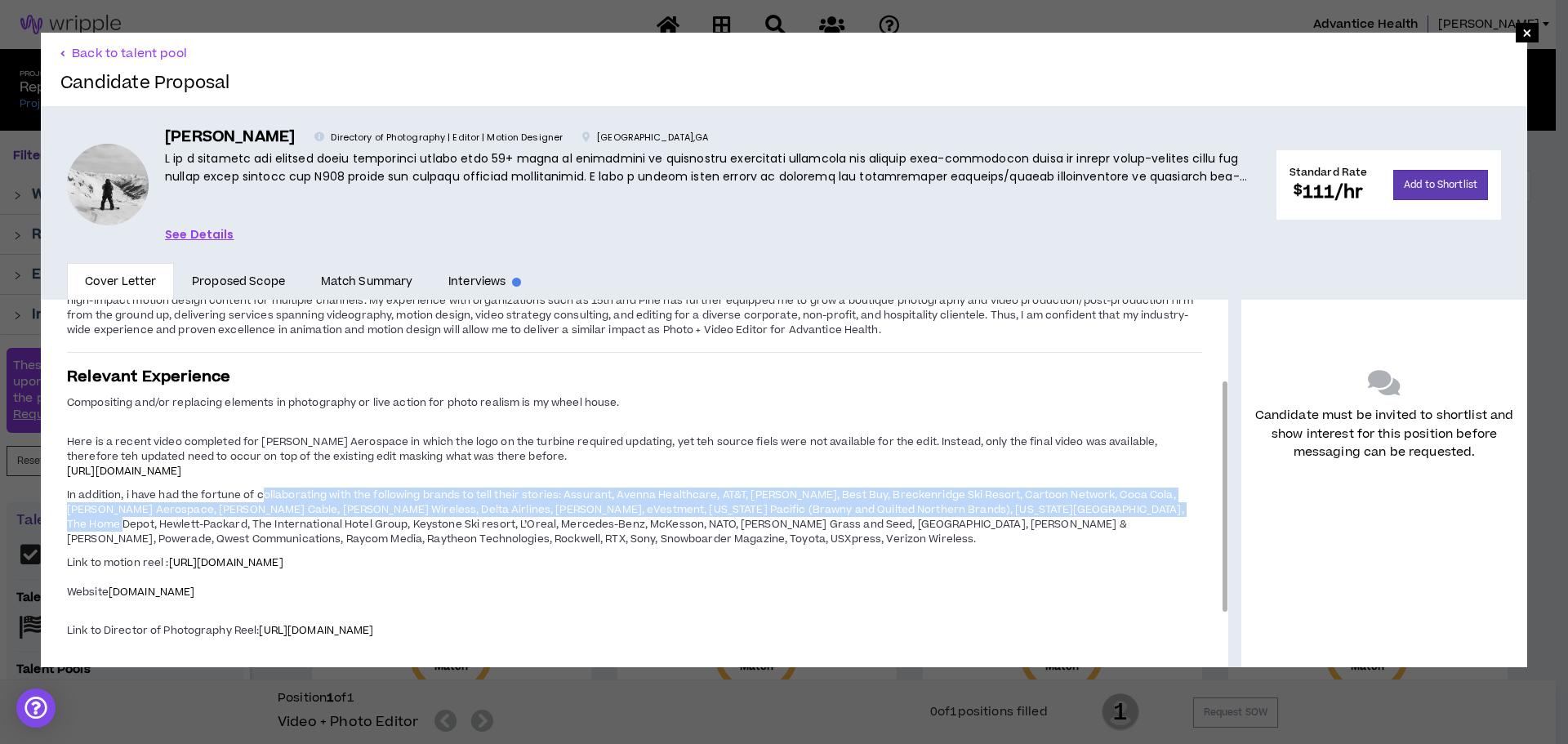
drag, startPoint x: 263, startPoint y: 496, endPoint x: 1159, endPoint y: 504, distance: 896.0
click at [1159, 504] on span "In addition, i have had the fortune of collaborating with the following brands …" at bounding box center [625, 517] width 1117 height 59
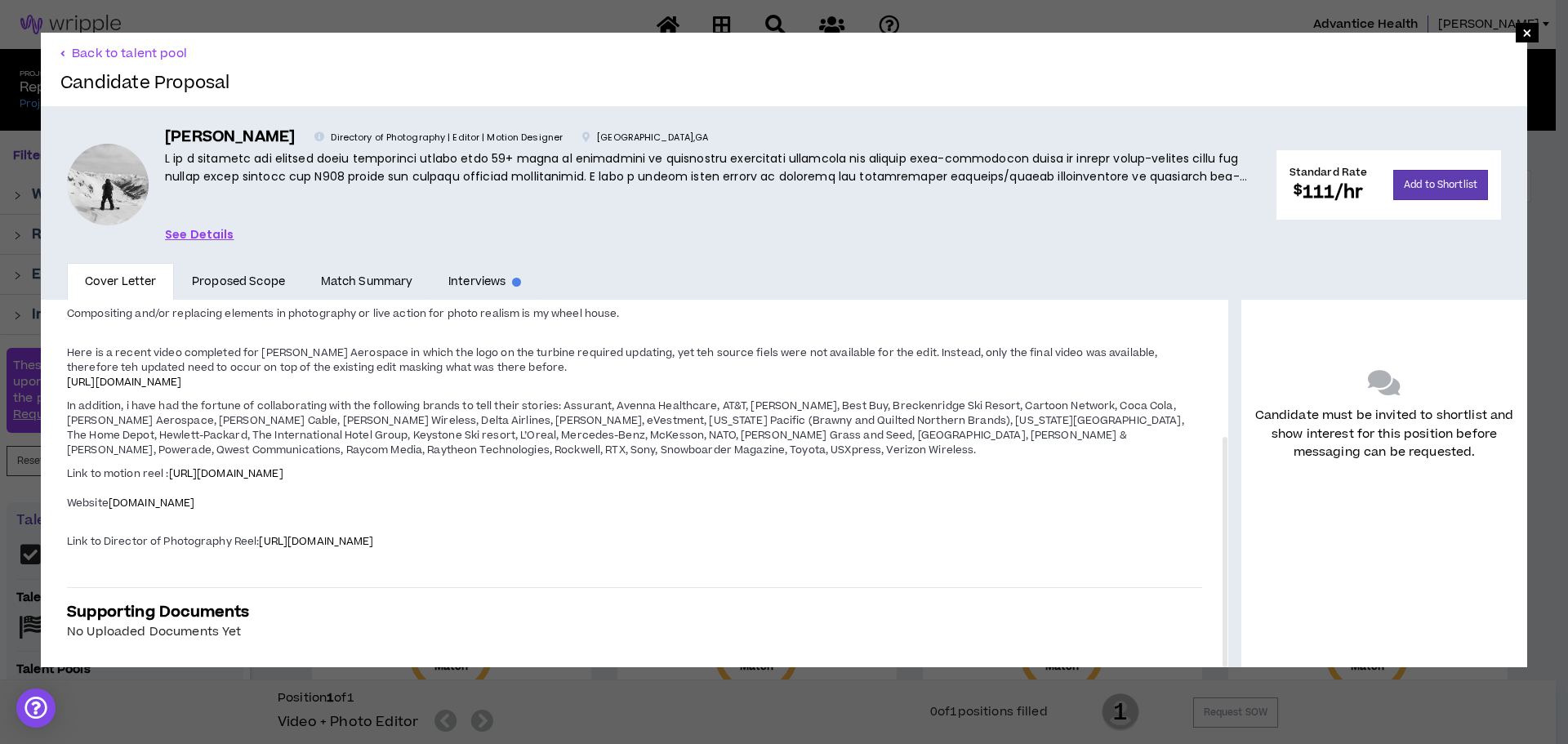
click at [474, 283] on link "Interviews" at bounding box center [484, 281] width 108 height 38
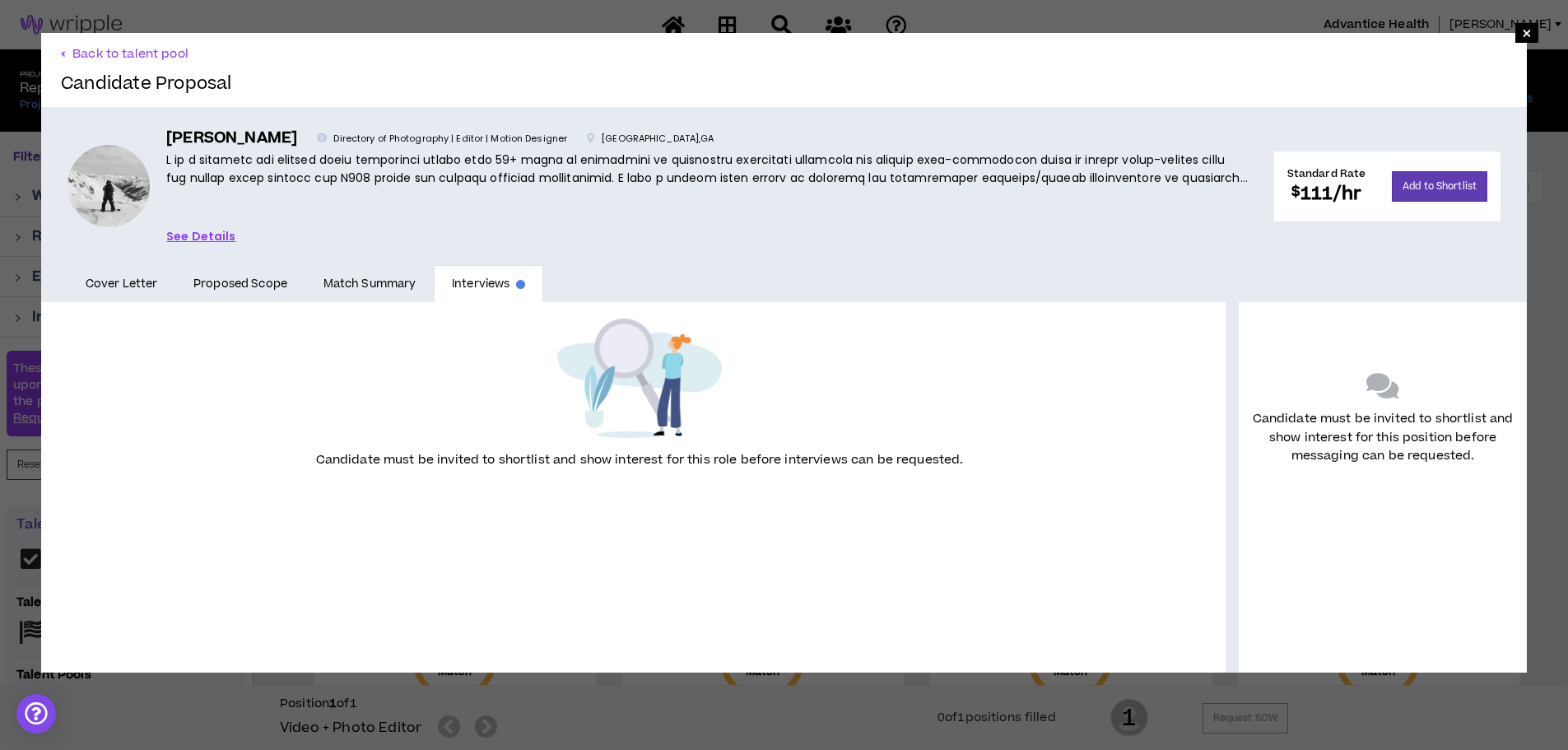
click at [392, 287] on link "Match Summary" at bounding box center [370, 283] width 129 height 38
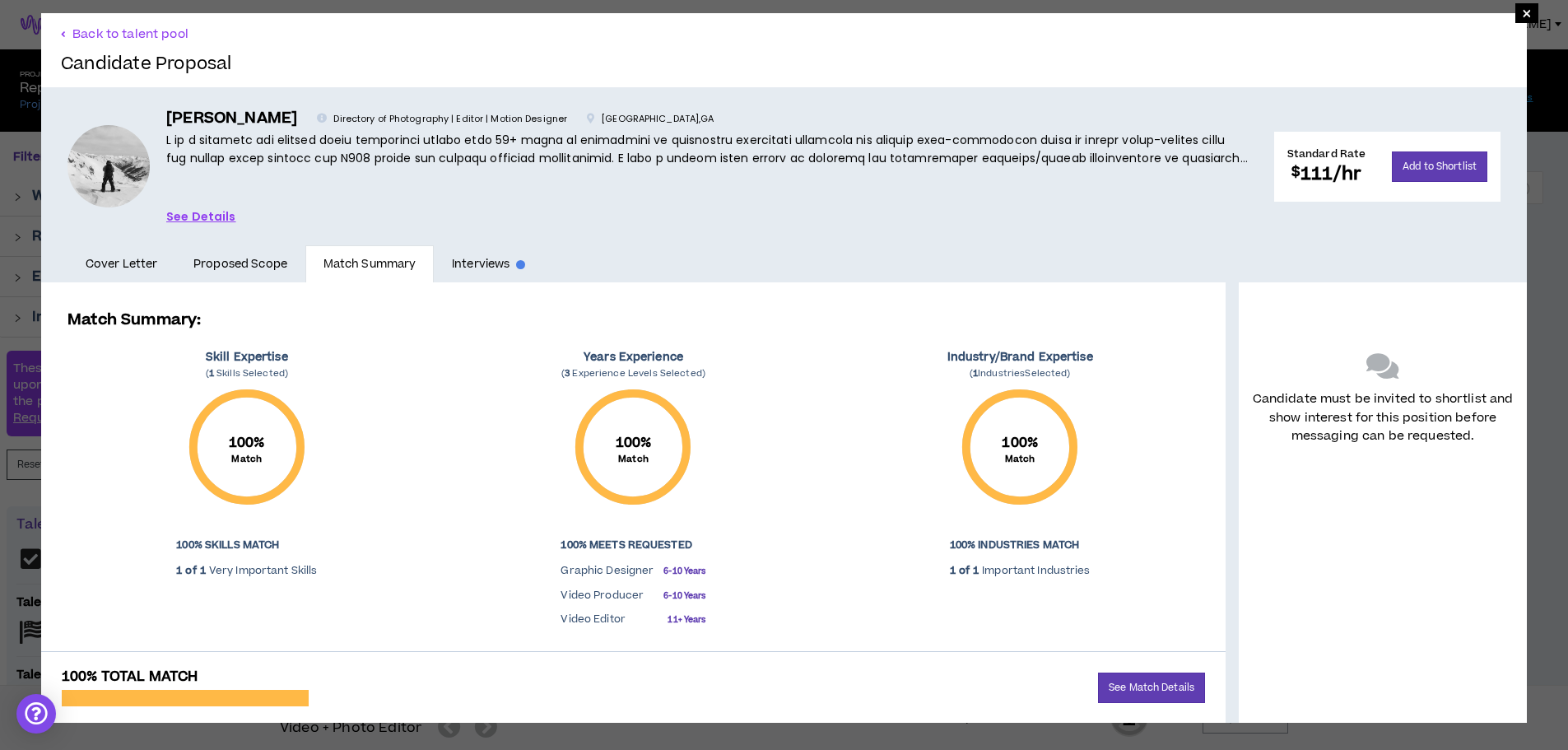
scroll to position [25, 0]
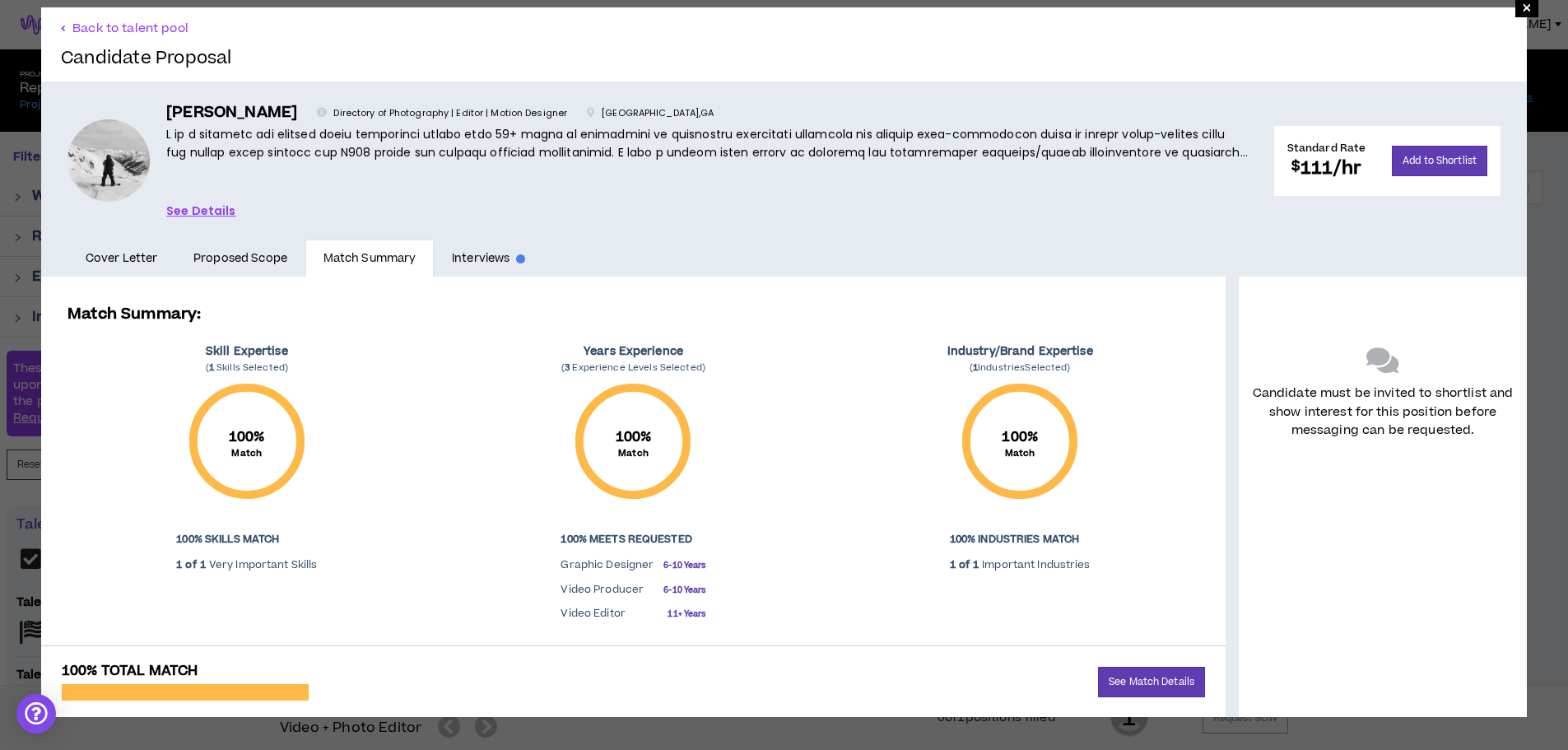
click at [257, 260] on link "Proposed Scope" at bounding box center [240, 258] width 130 height 38
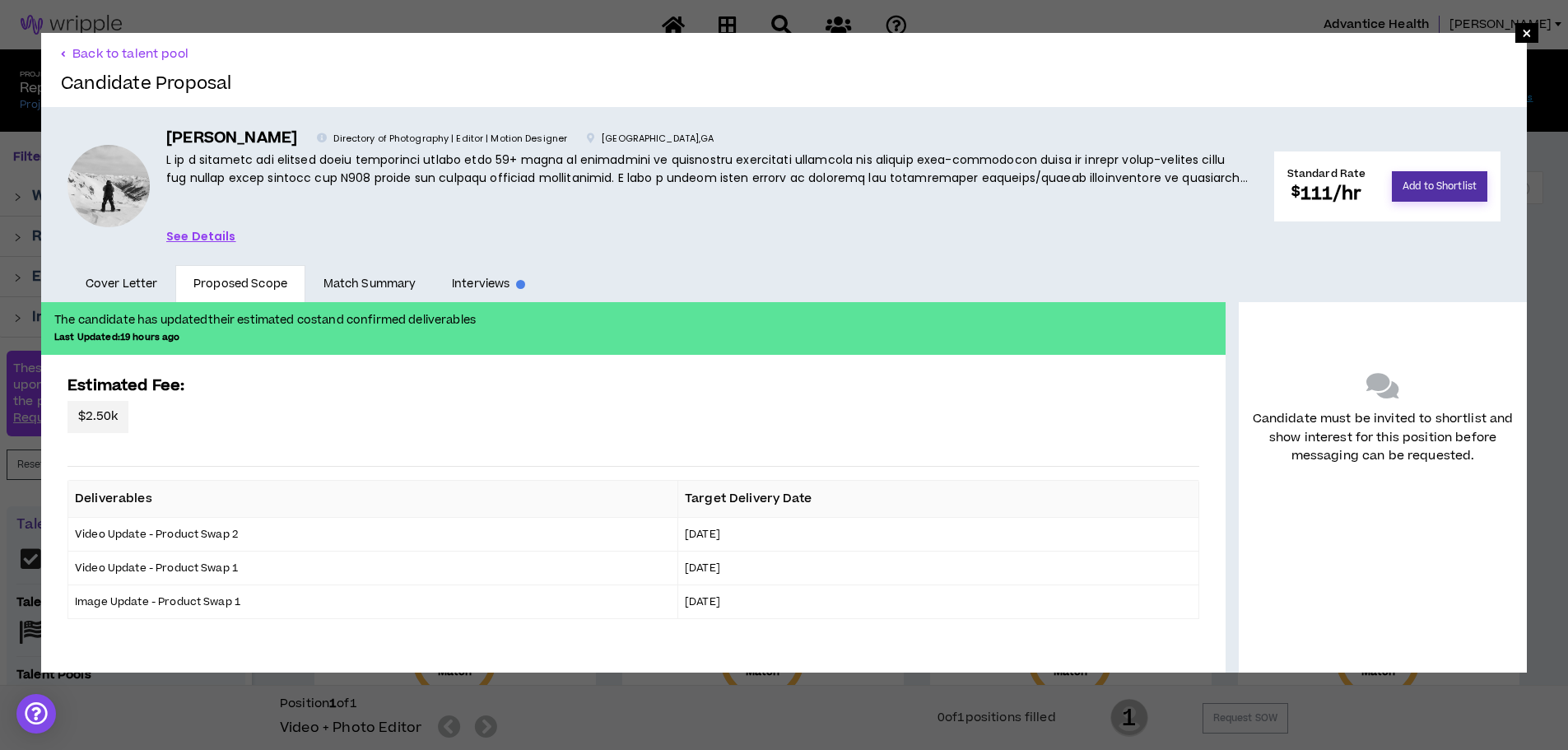
click at [1425, 184] on button "Add to Shortlist" at bounding box center [1439, 186] width 96 height 30
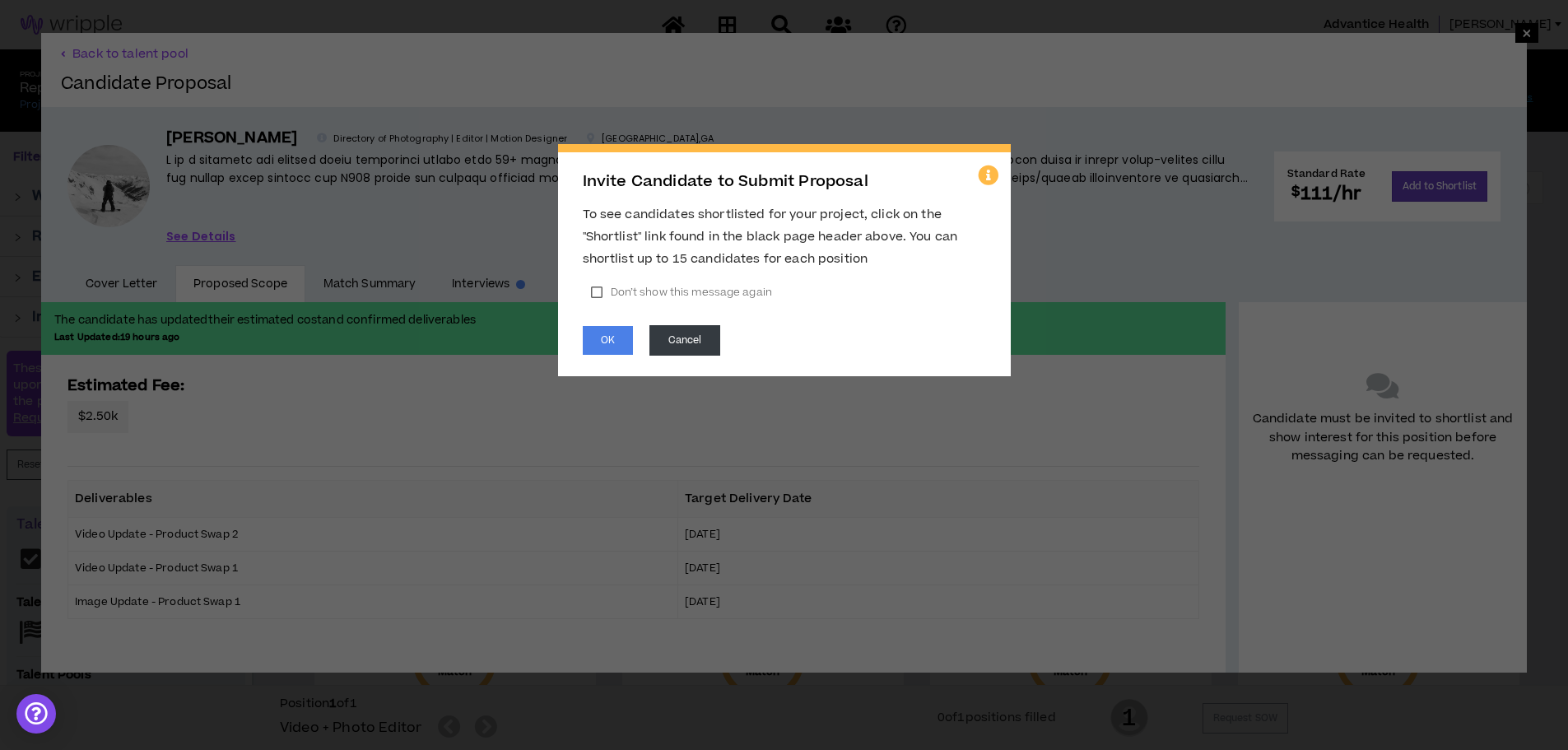
click at [634, 288] on label "Don’t show this message again" at bounding box center [682, 292] width 198 height 25
click at [615, 348] on button "OK" at bounding box center [607, 340] width 50 height 29
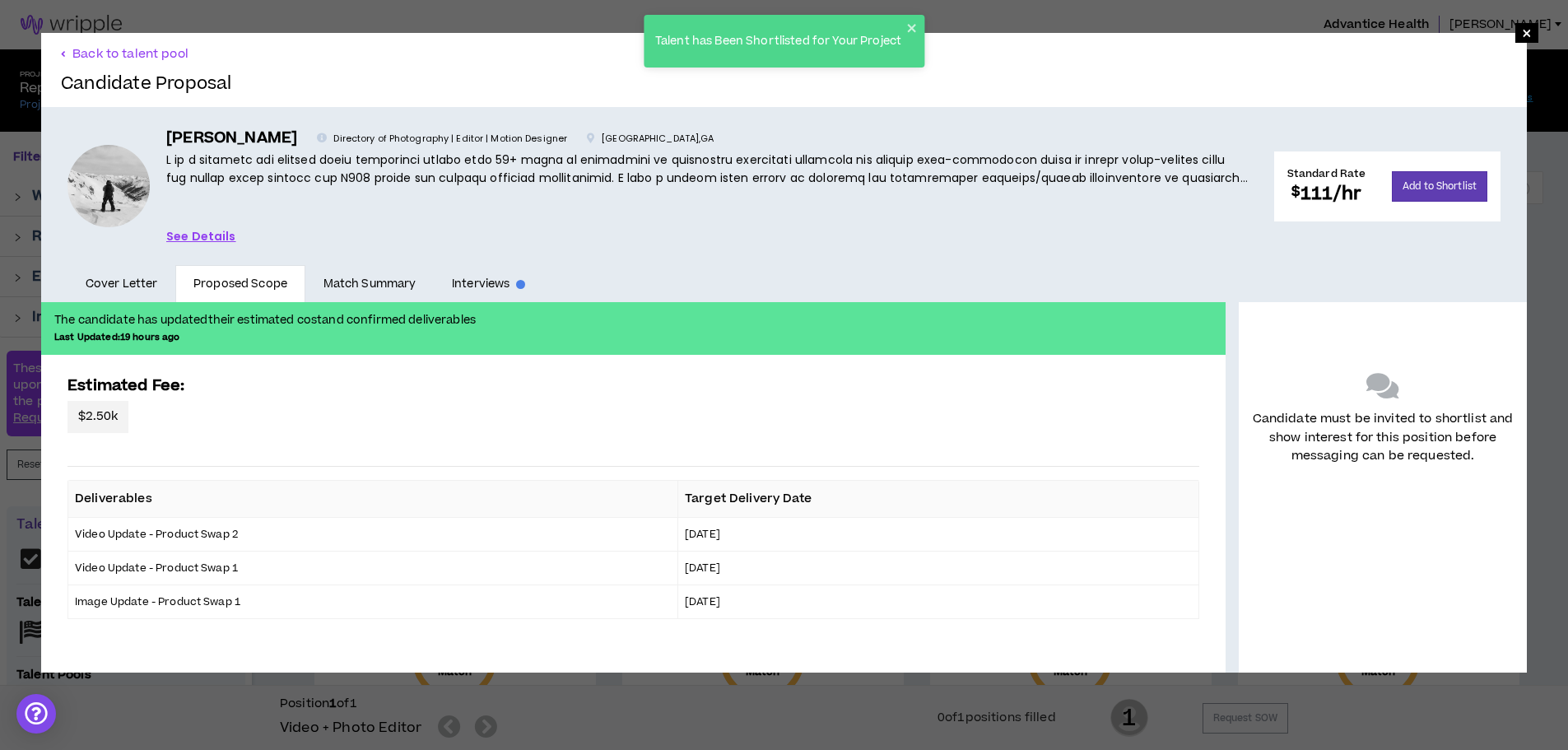
click at [541, 15] on div "× Back to talent pool Candidate Proposal Basil I. Directory of Photography | Ed…" at bounding box center [784, 353] width 1568 height 705
click at [140, 53] on button "Back to talent pool" at bounding box center [125, 54] width 129 height 15
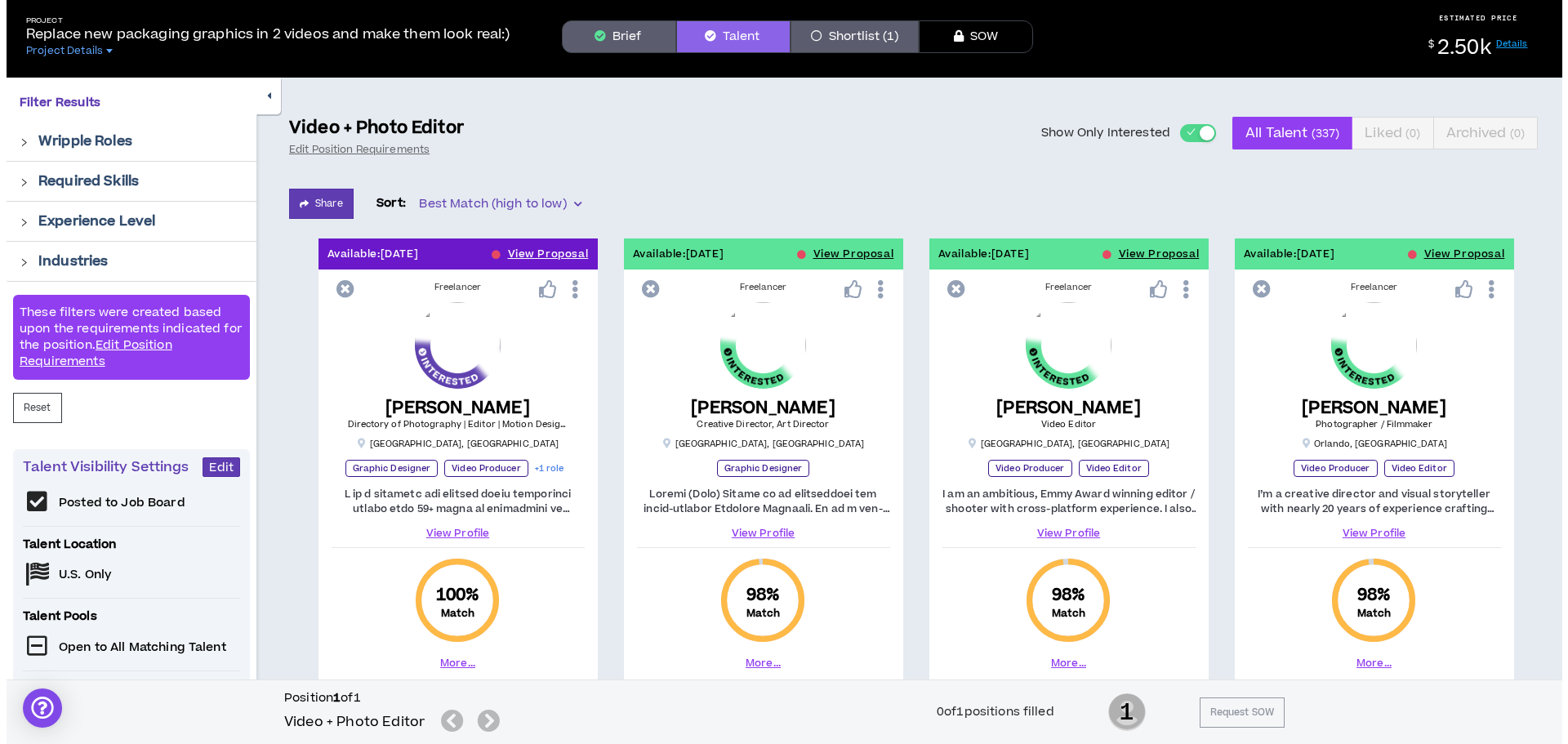
scroll to position [81, 0]
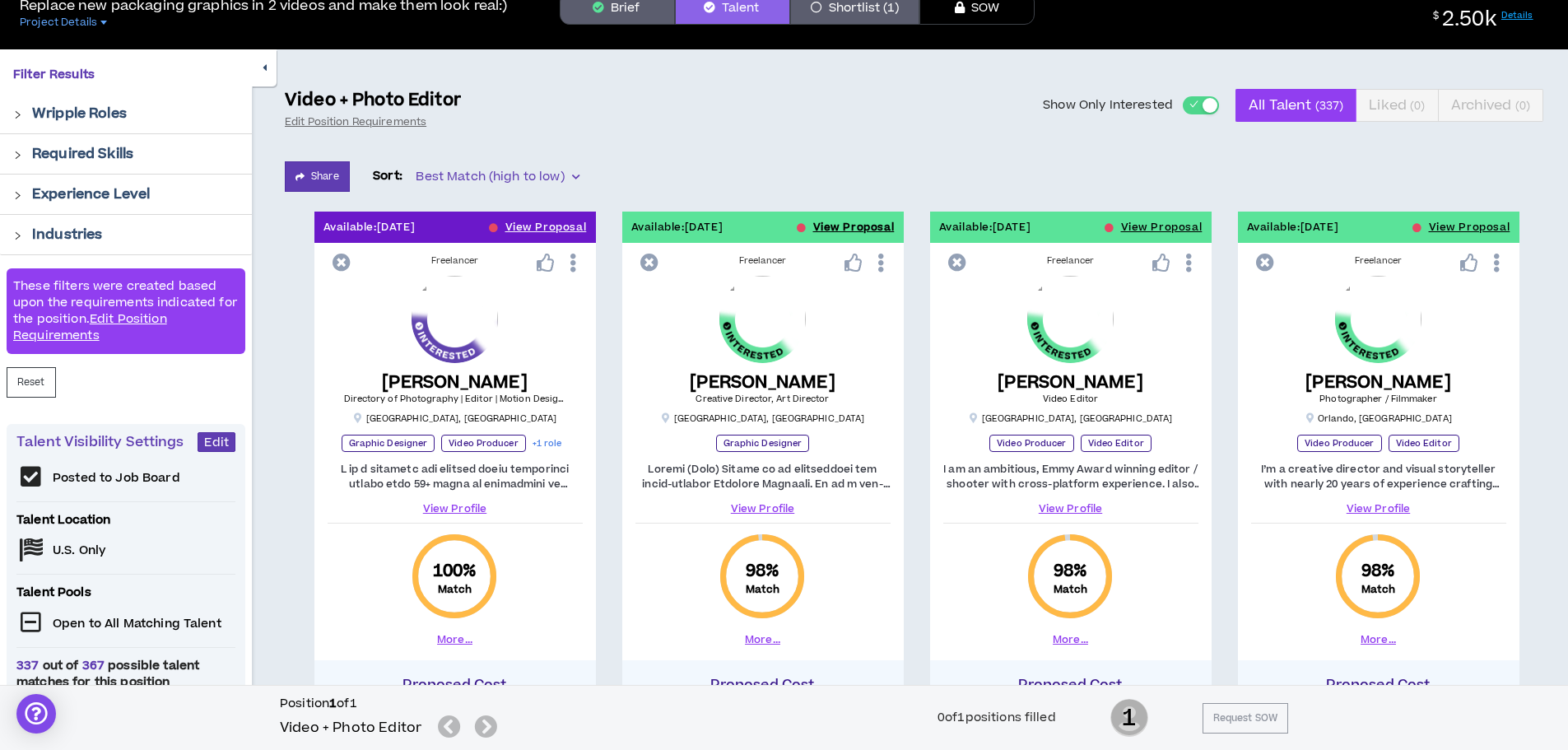
click at [820, 225] on button "View Proposal" at bounding box center [854, 227] width 81 height 31
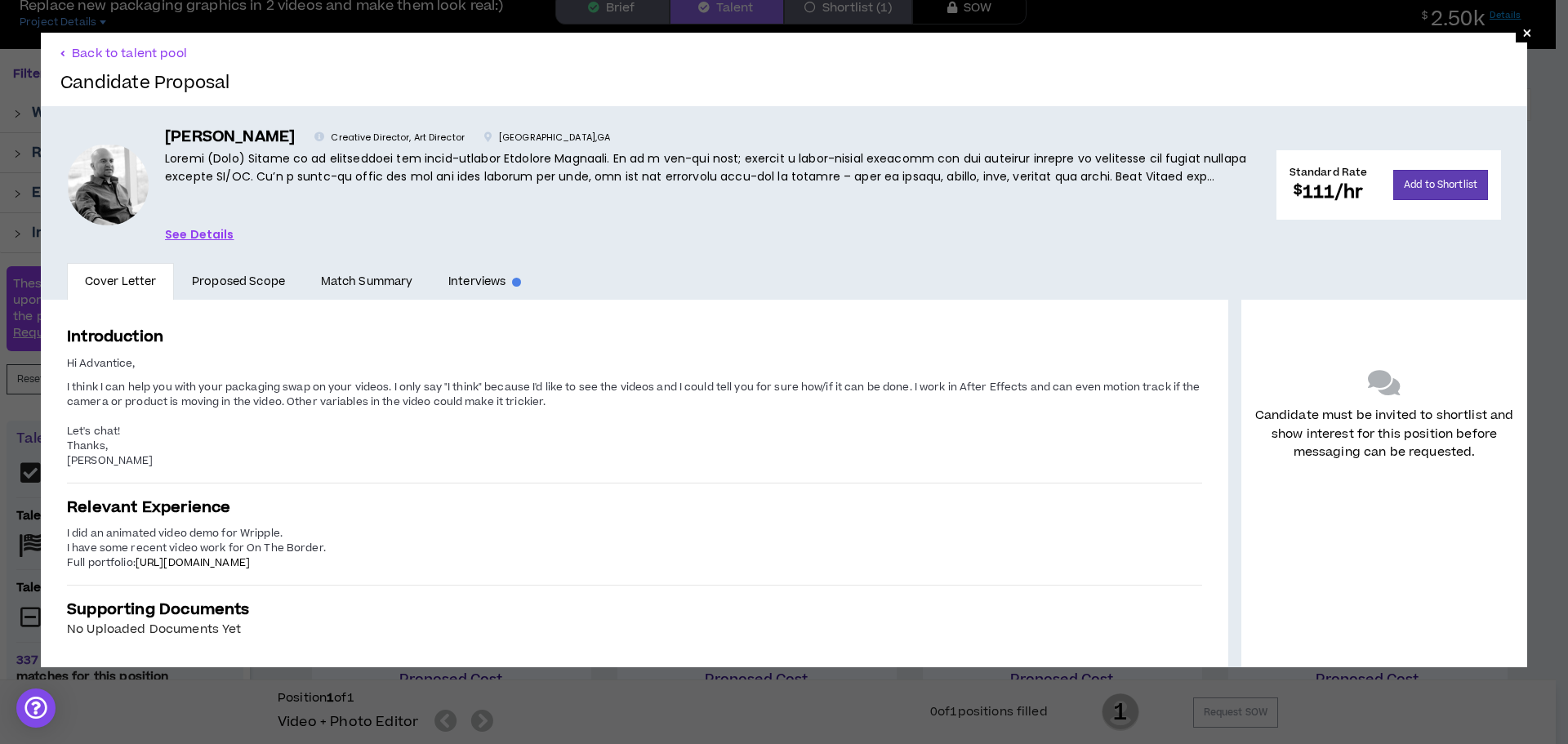
click at [162, 382] on span "I think I can help you with your packaging swap on your videos. I only say "I t…" at bounding box center [633, 394] width 1133 height 29
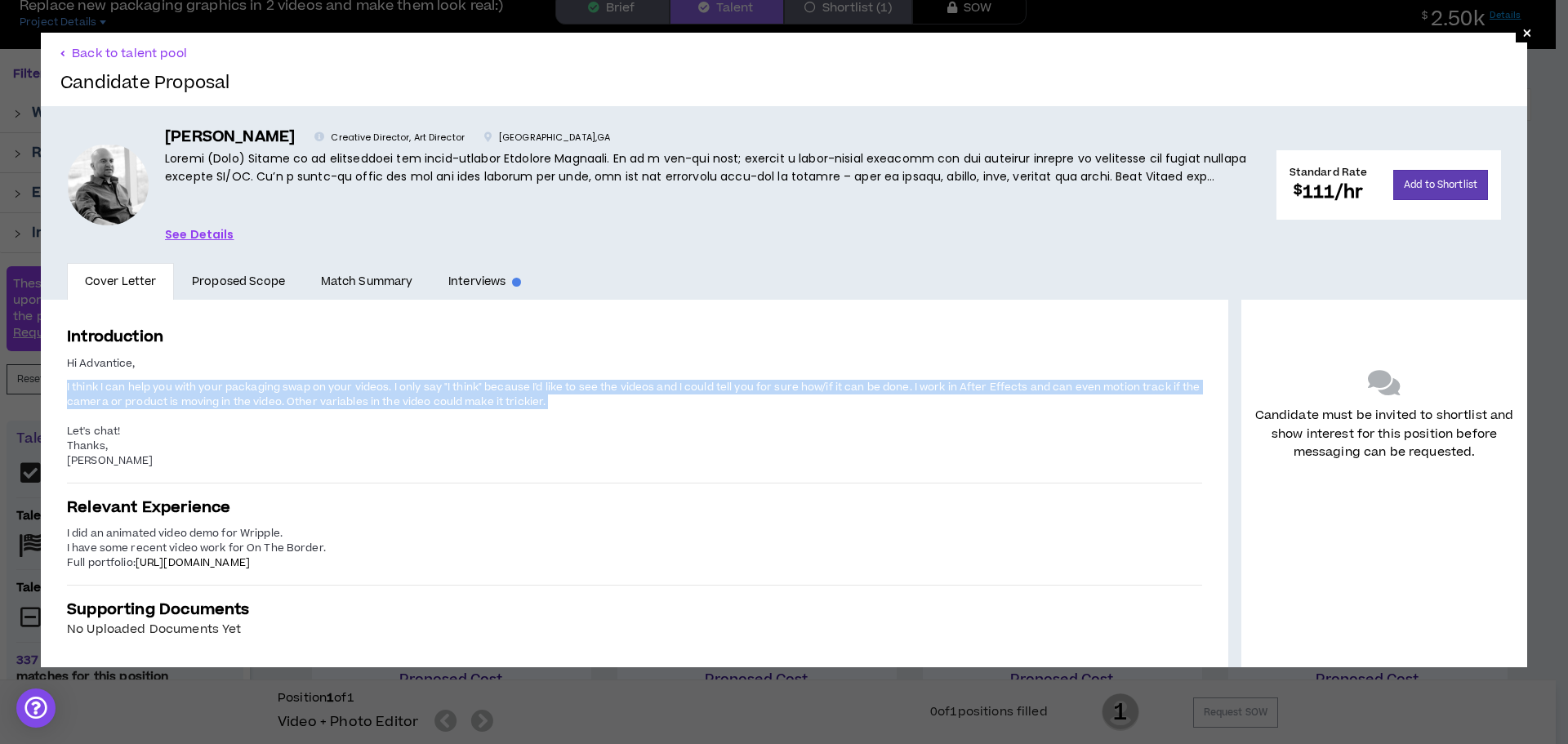
click at [162, 382] on span "I think I can help you with your packaging swap on your videos. I only say "I t…" at bounding box center [633, 394] width 1133 height 29
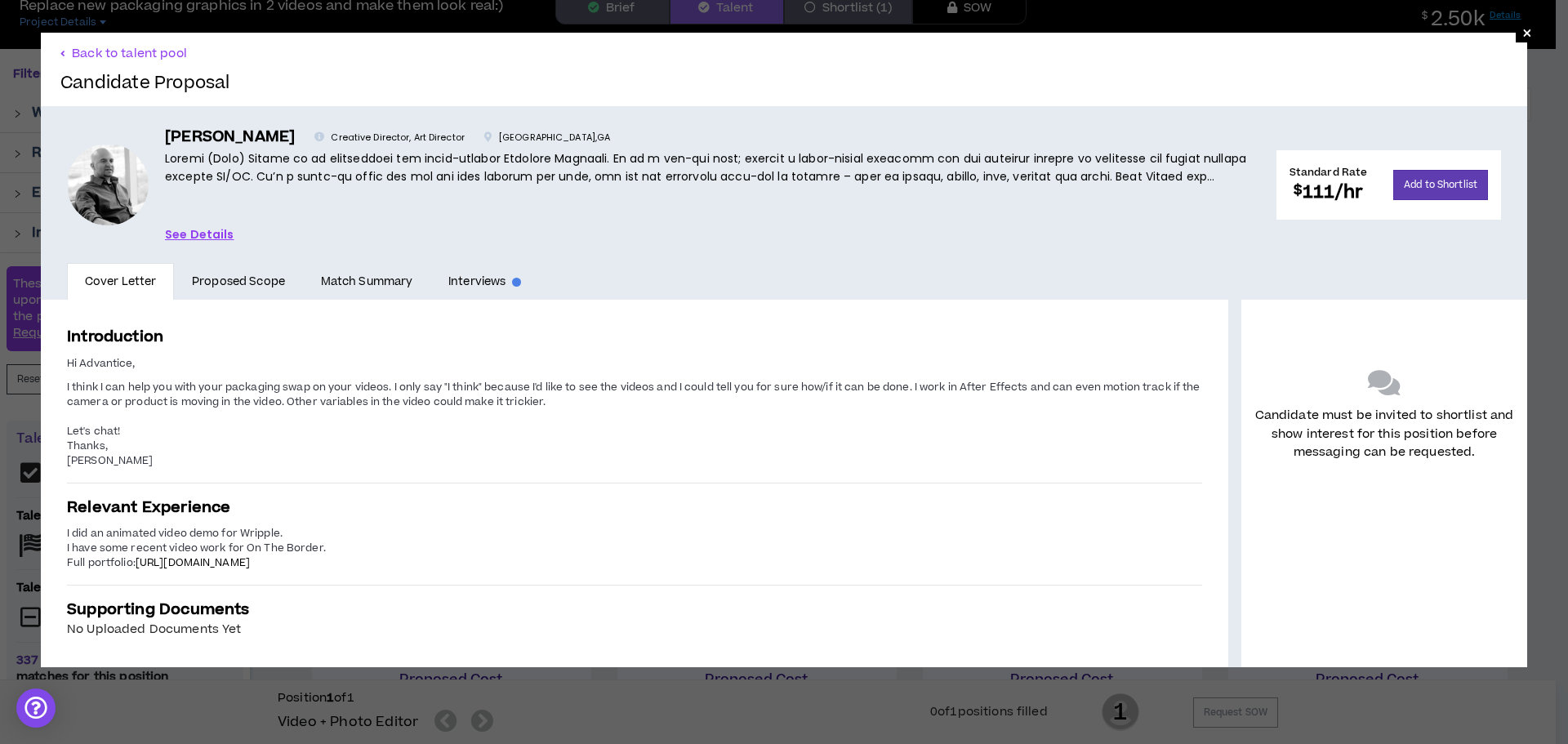
click at [206, 531] on span "I did an animated video demo for Wripple." at bounding box center [175, 533] width 216 height 15
click at [228, 560] on span "https://rickkhanna.com/" at bounding box center [193, 563] width 114 height 15
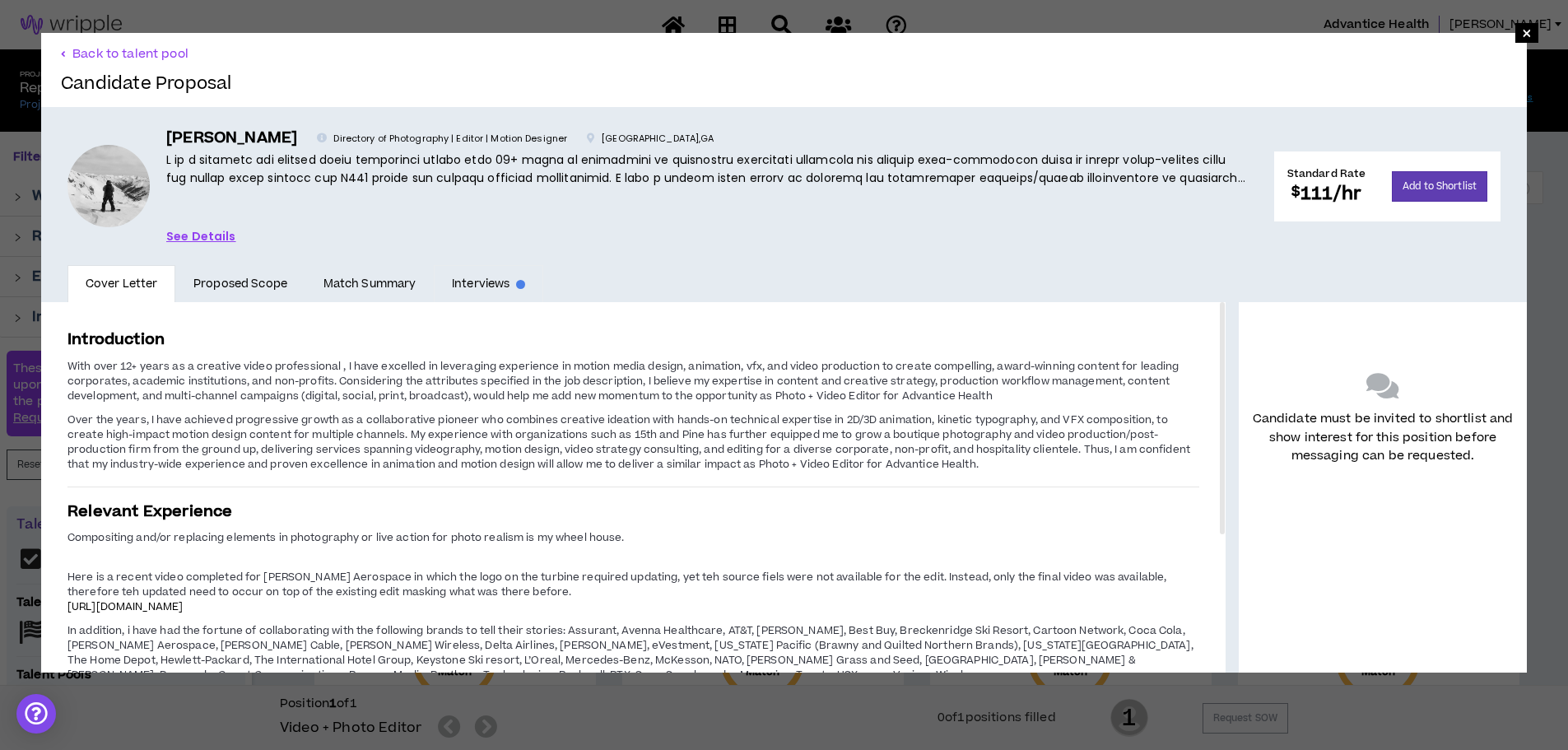
click at [500, 286] on link "Interviews" at bounding box center [488, 283] width 109 height 38
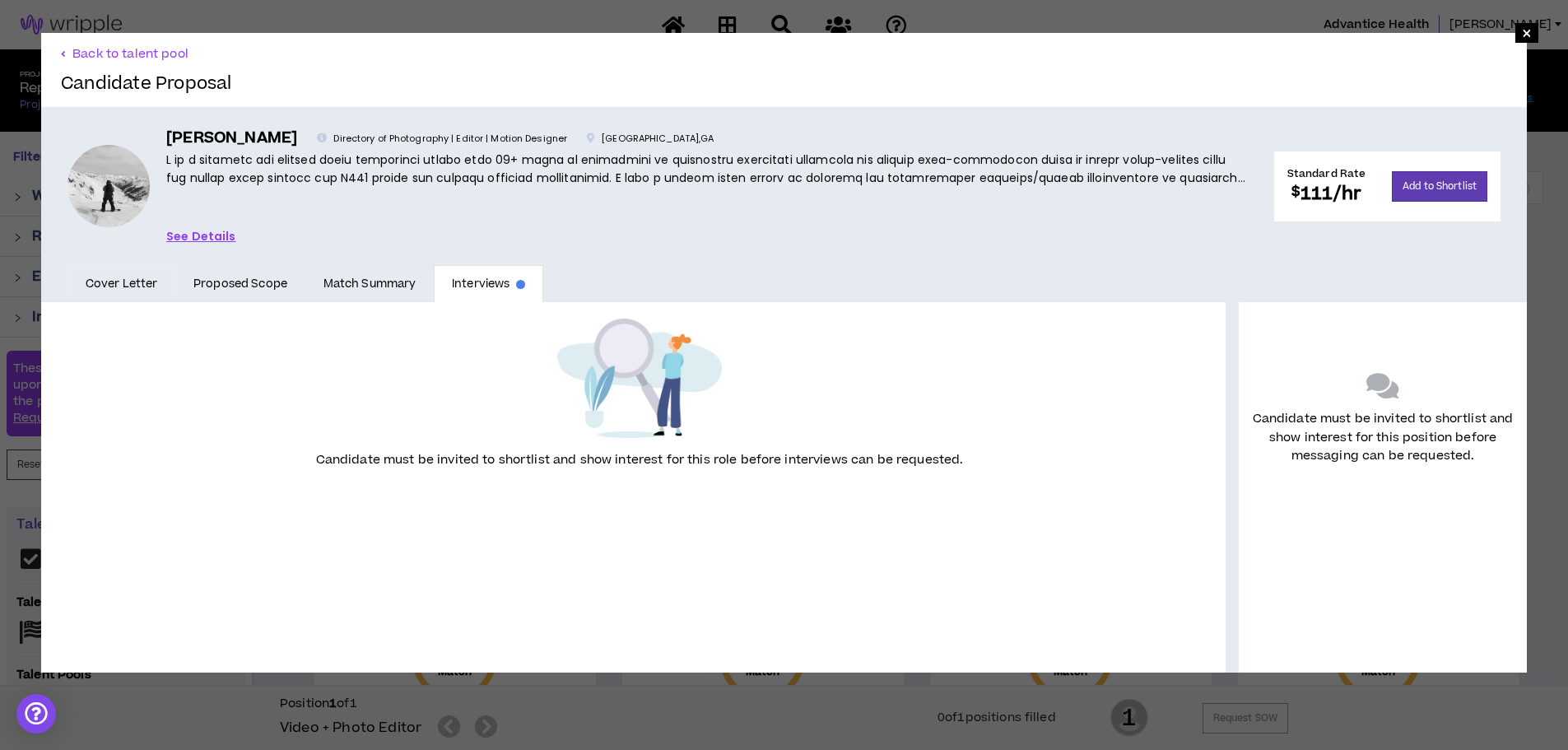
click at [152, 275] on link "Cover Letter" at bounding box center [122, 283] width 108 height 38
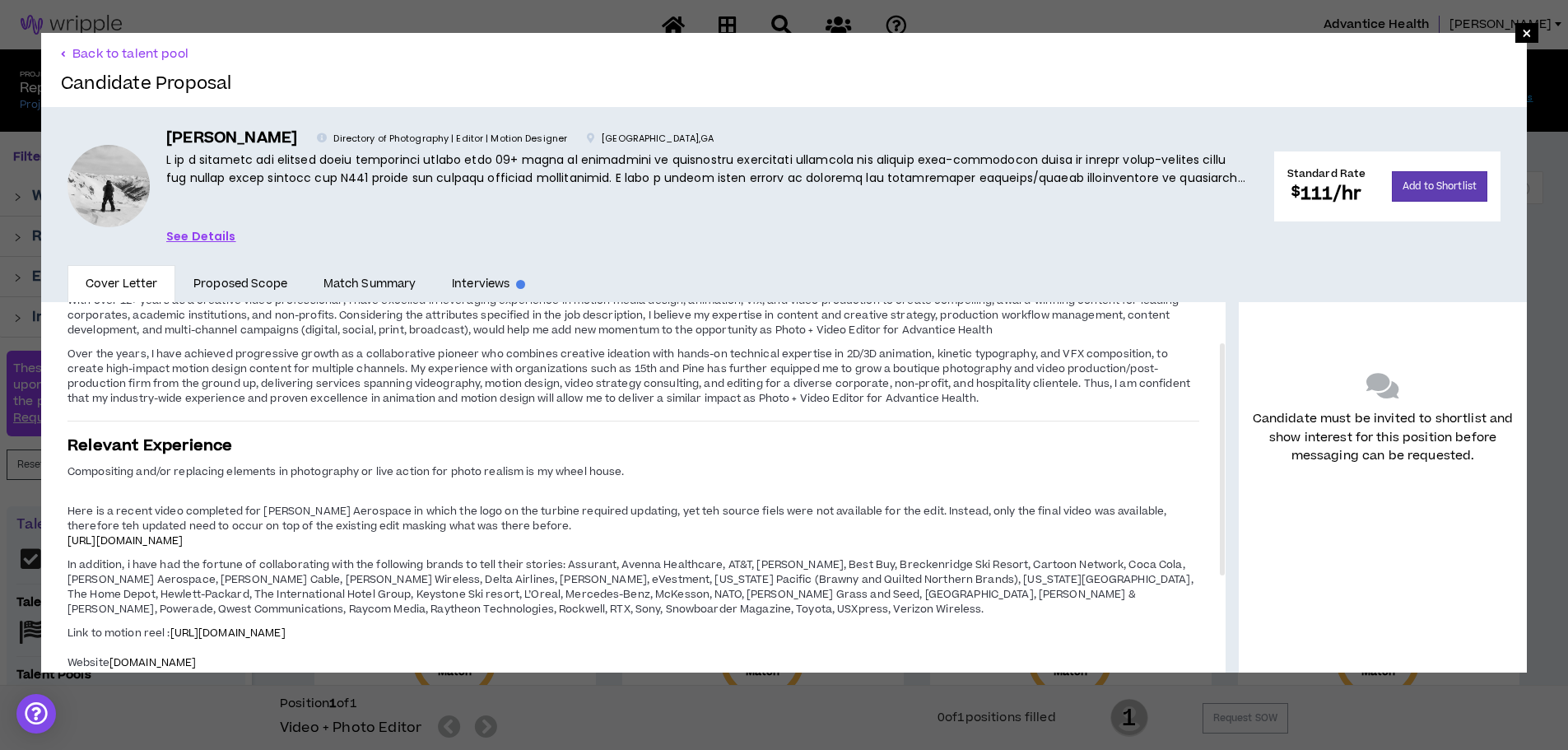
click at [1159, 713] on div "× Back to talent pool Candidate Proposal Basil I. Directory of Photography | Ed…" at bounding box center [784, 375] width 1568 height 750
click at [1516, 38] on span "×" at bounding box center [1527, 32] width 23 height 19
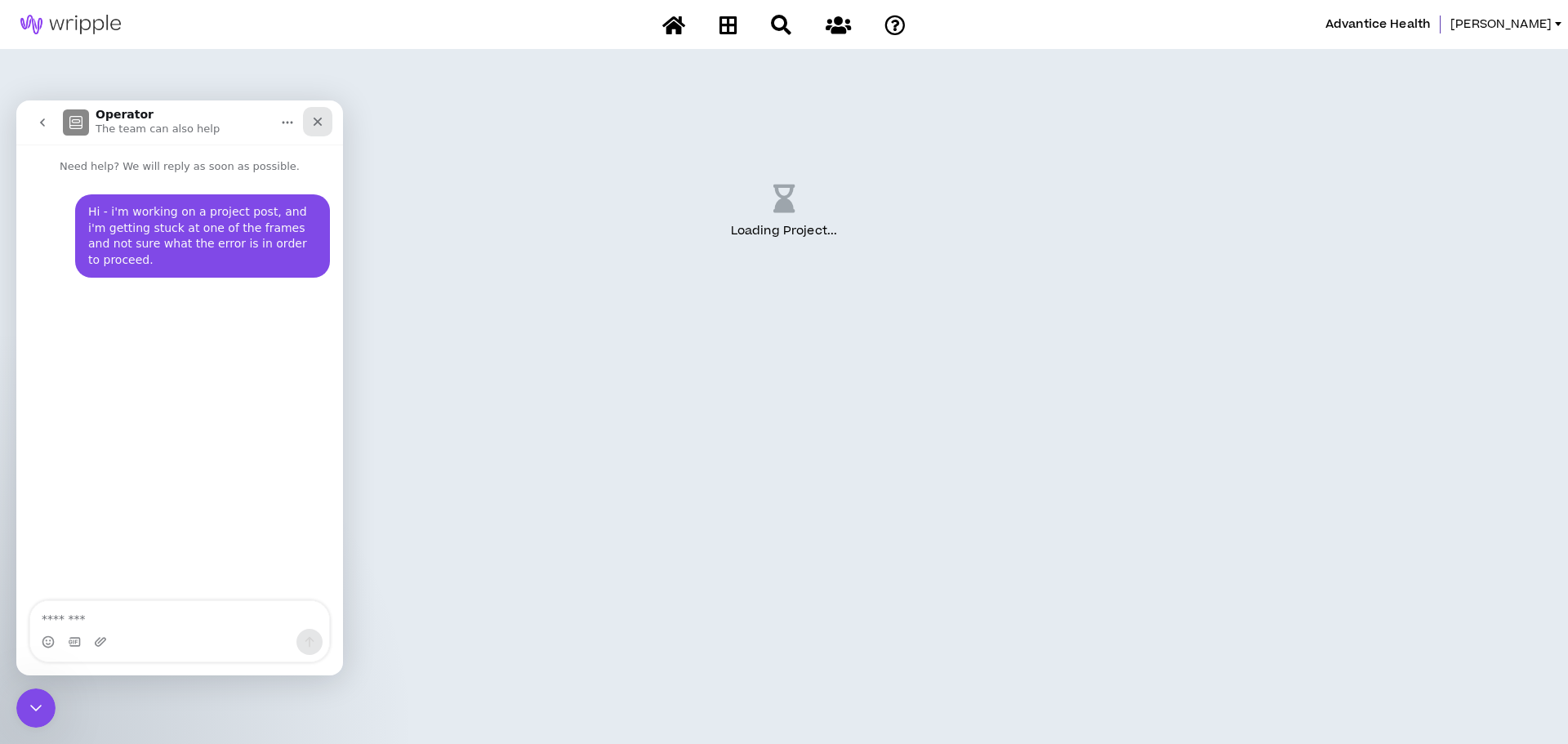
click at [312, 116] on icon "Close" at bounding box center [318, 122] width 13 height 13
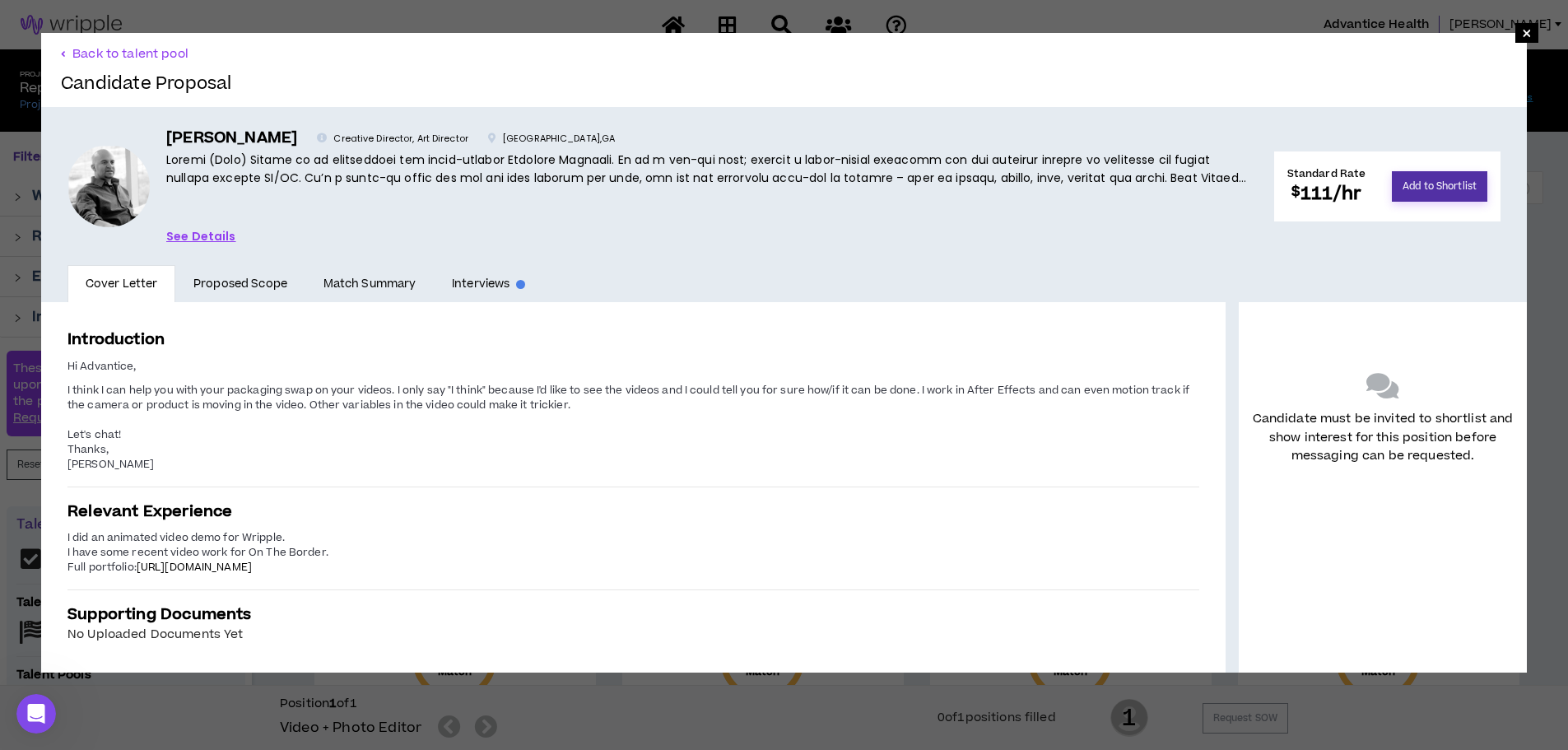
click at [1439, 181] on button "Add to Shortlist" at bounding box center [1439, 186] width 96 height 30
click at [1521, 34] on span "×" at bounding box center [1527, 32] width 23 height 19
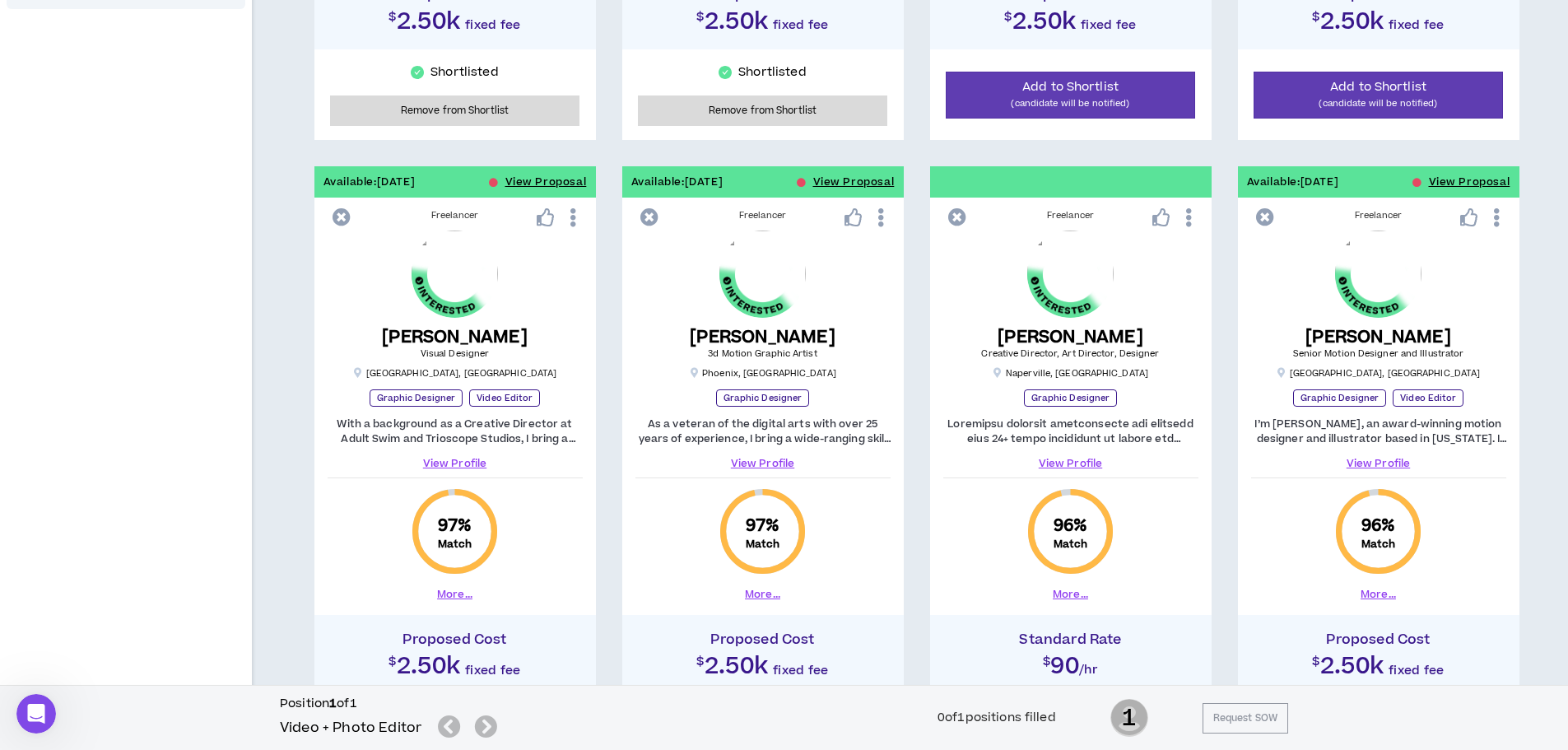
scroll to position [823, 0]
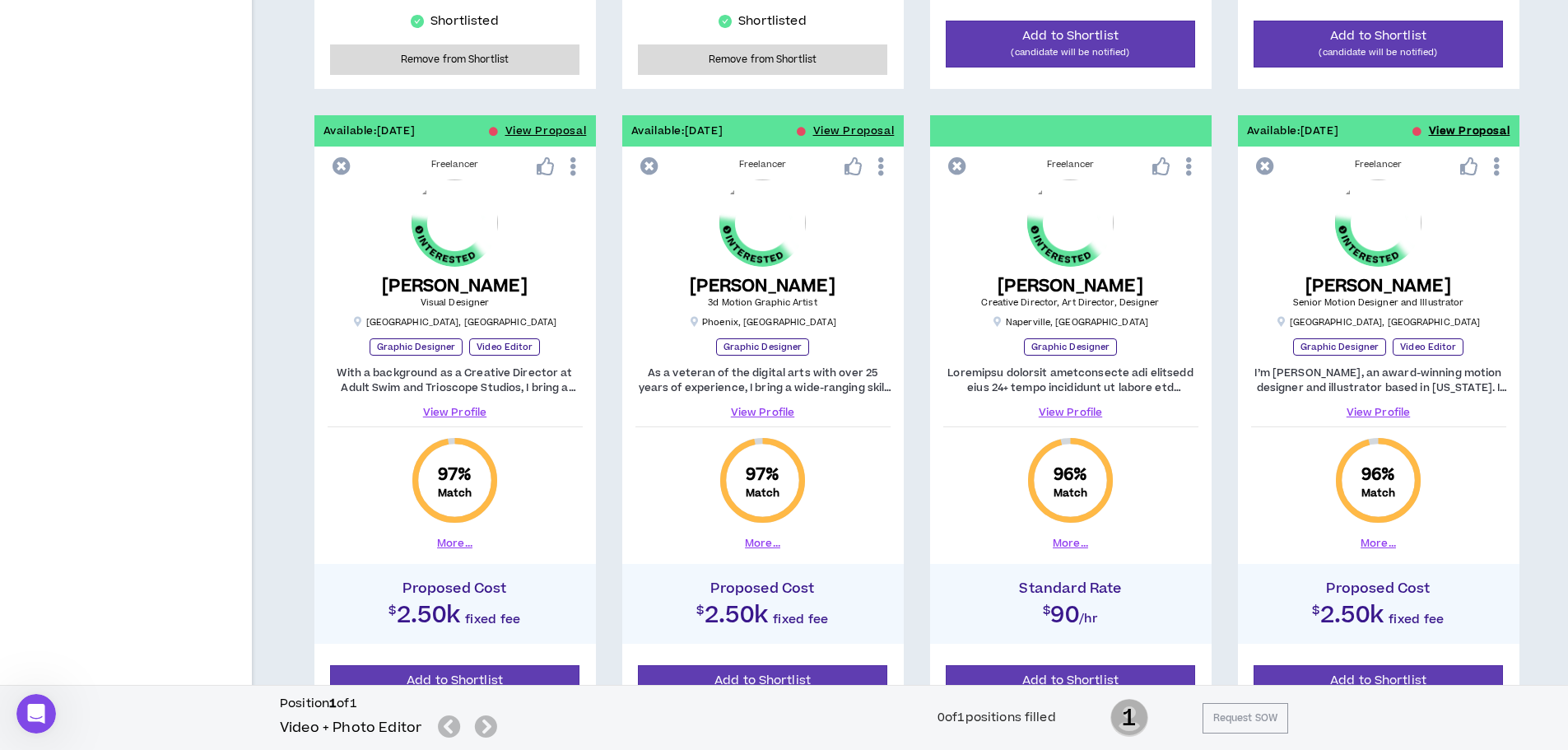
click at [1467, 134] on button "View Proposal" at bounding box center [1470, 130] width 81 height 31
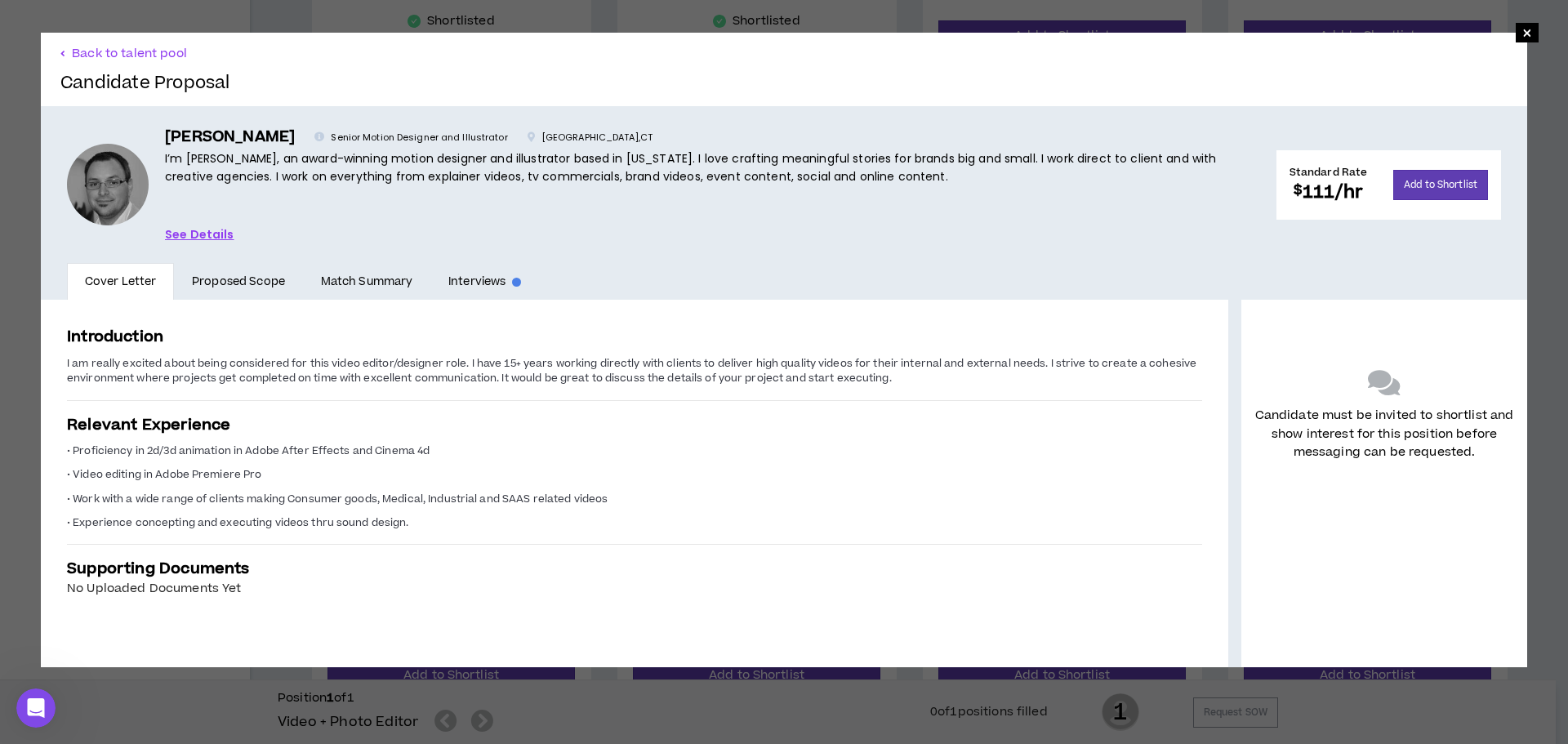
click at [80, 363] on span "I am really excited about being considered for this video editor/designer role.…" at bounding box center [632, 370] width 1129 height 29
click at [602, 367] on span "I am really excited about being considered for this video editor/designer role.…" at bounding box center [632, 370] width 1129 height 29
click at [1522, 29] on span "×" at bounding box center [1527, 32] width 10 height 19
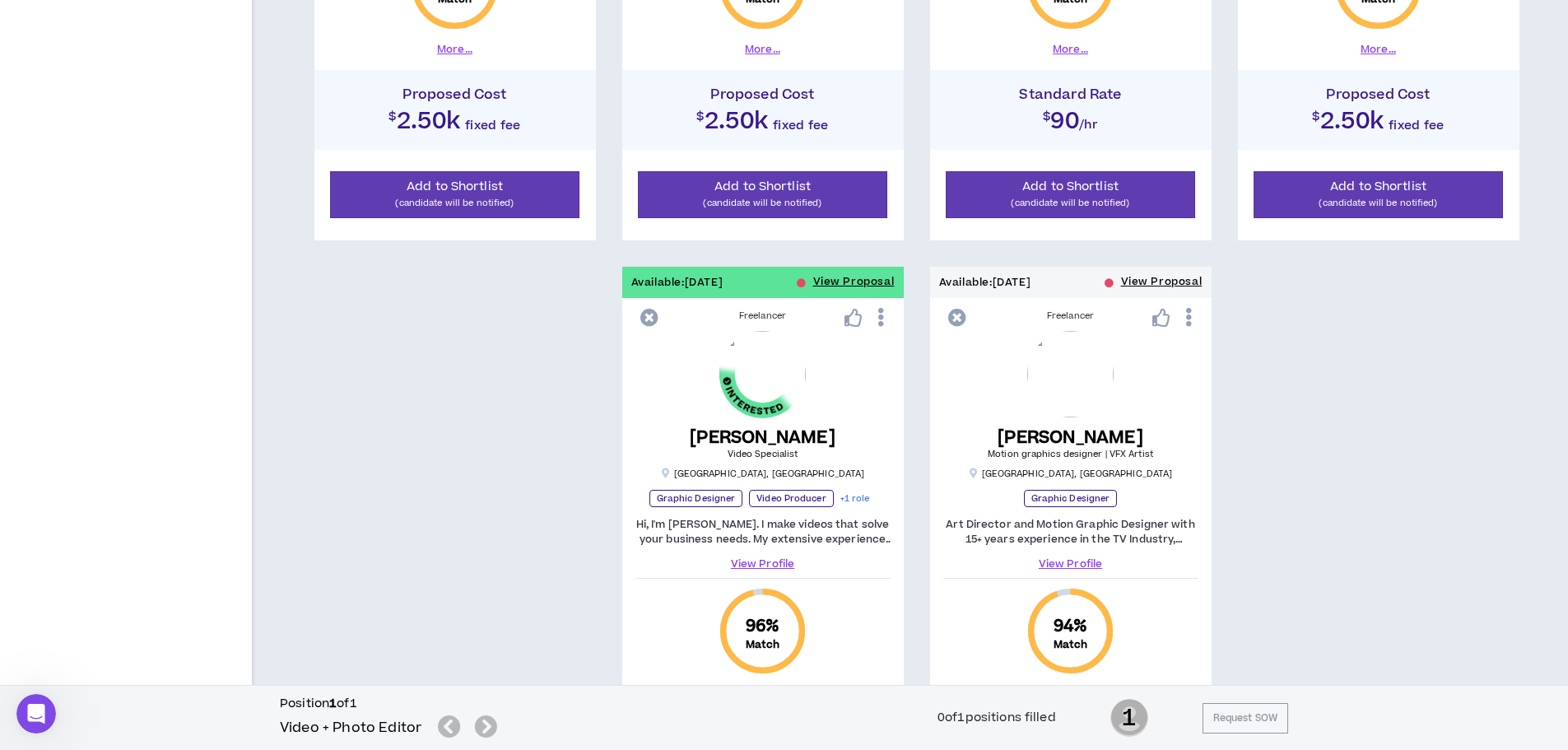
scroll to position [1399, 0]
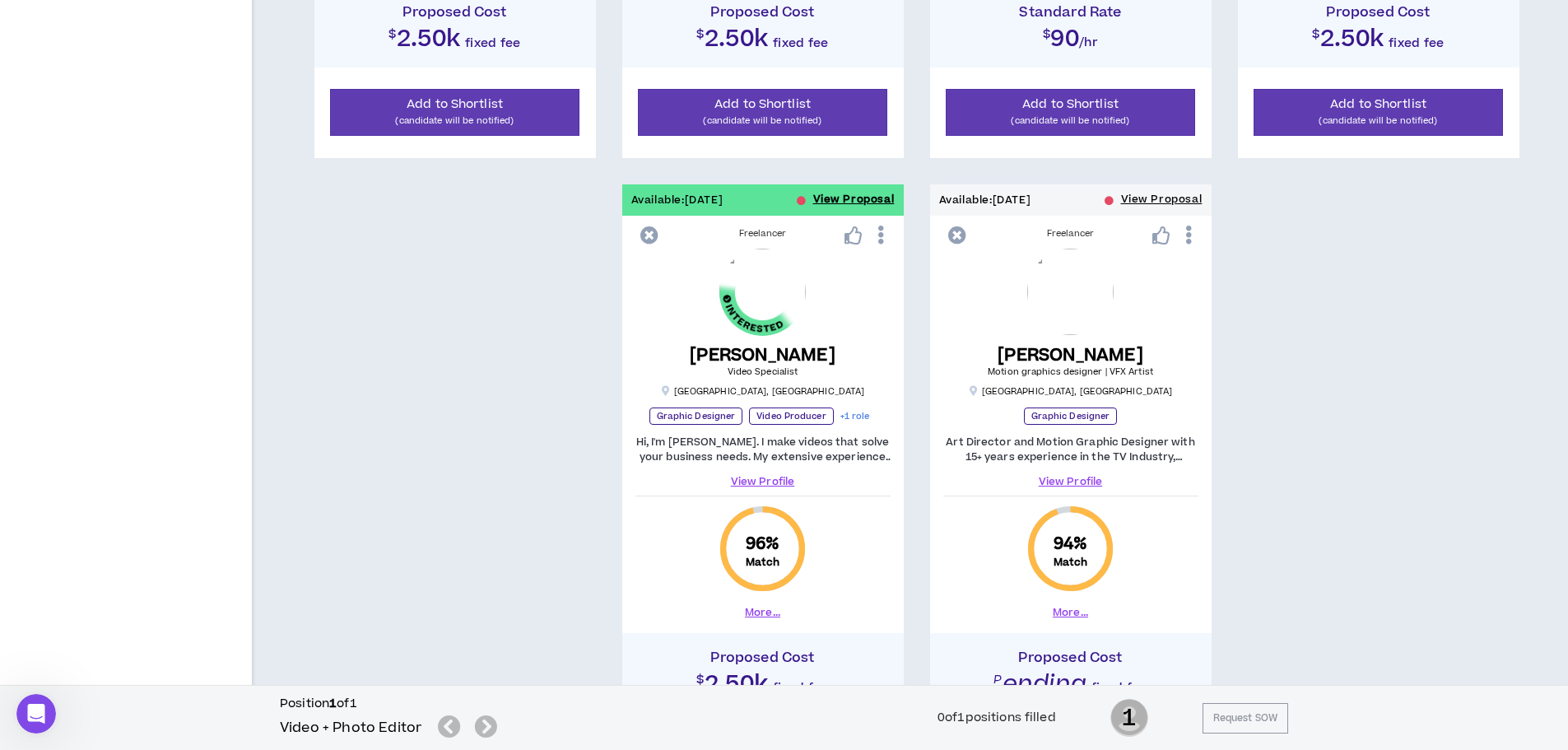
click at [873, 200] on button "View Proposal" at bounding box center [854, 200] width 81 height 31
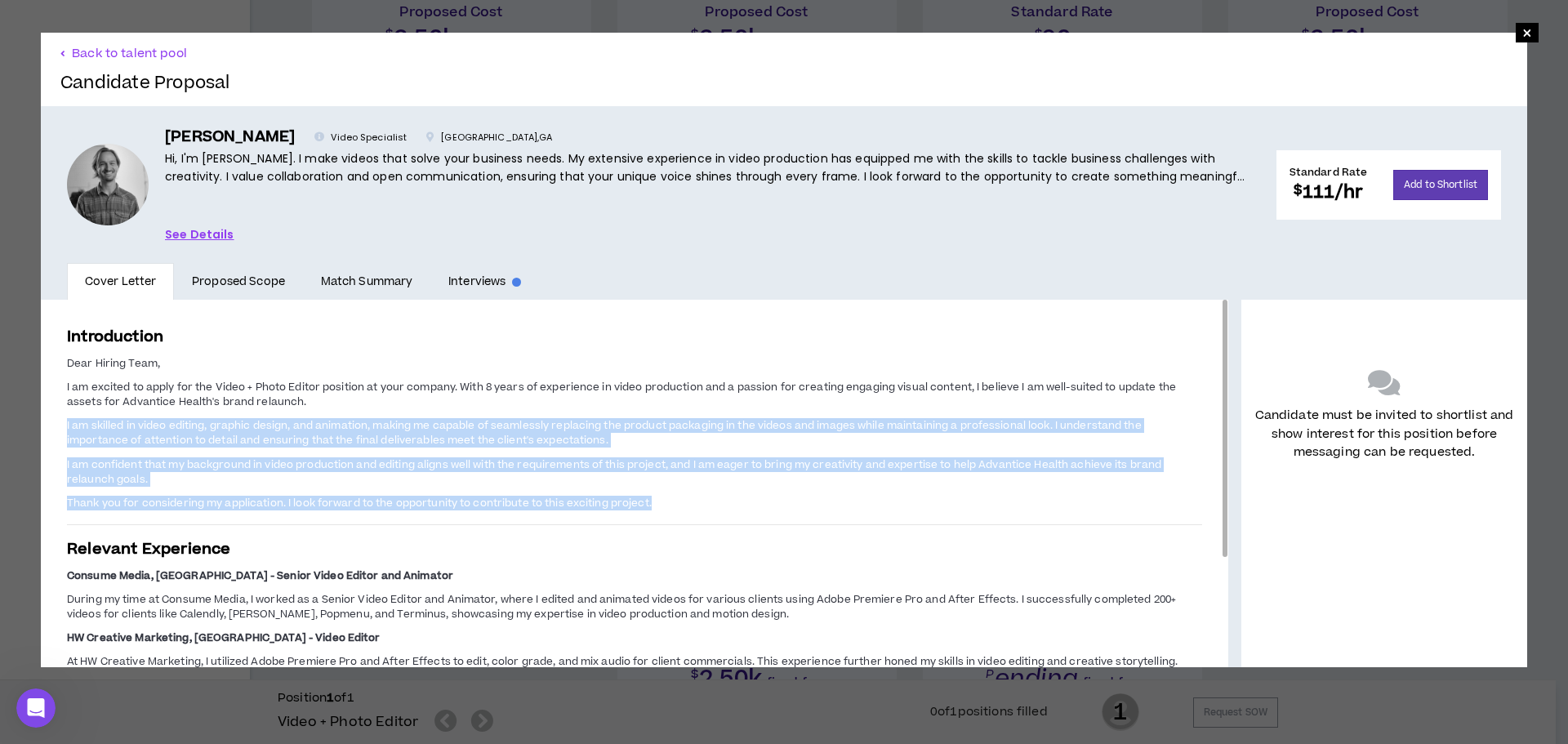
drag, startPoint x: 60, startPoint y: 419, endPoint x: 909, endPoint y: 492, distance: 852.1
click at [909, 492] on div "Introduction Dear Hiring Team, I am excited to apply for the Video + Photo Edit…" at bounding box center [634, 562] width 1187 height 526
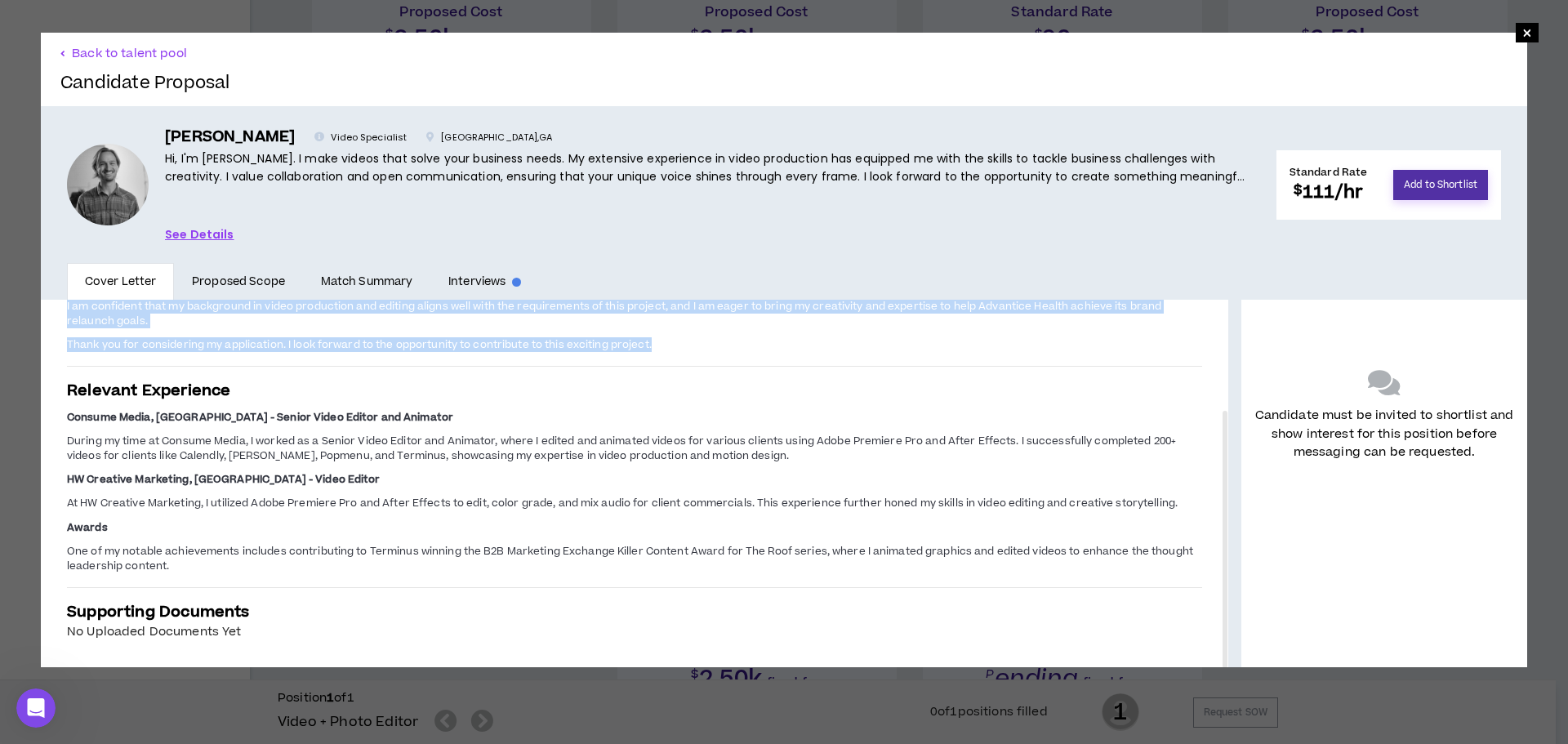
click at [1440, 186] on button "Add to Shortlist" at bounding box center [1440, 185] width 95 height 30
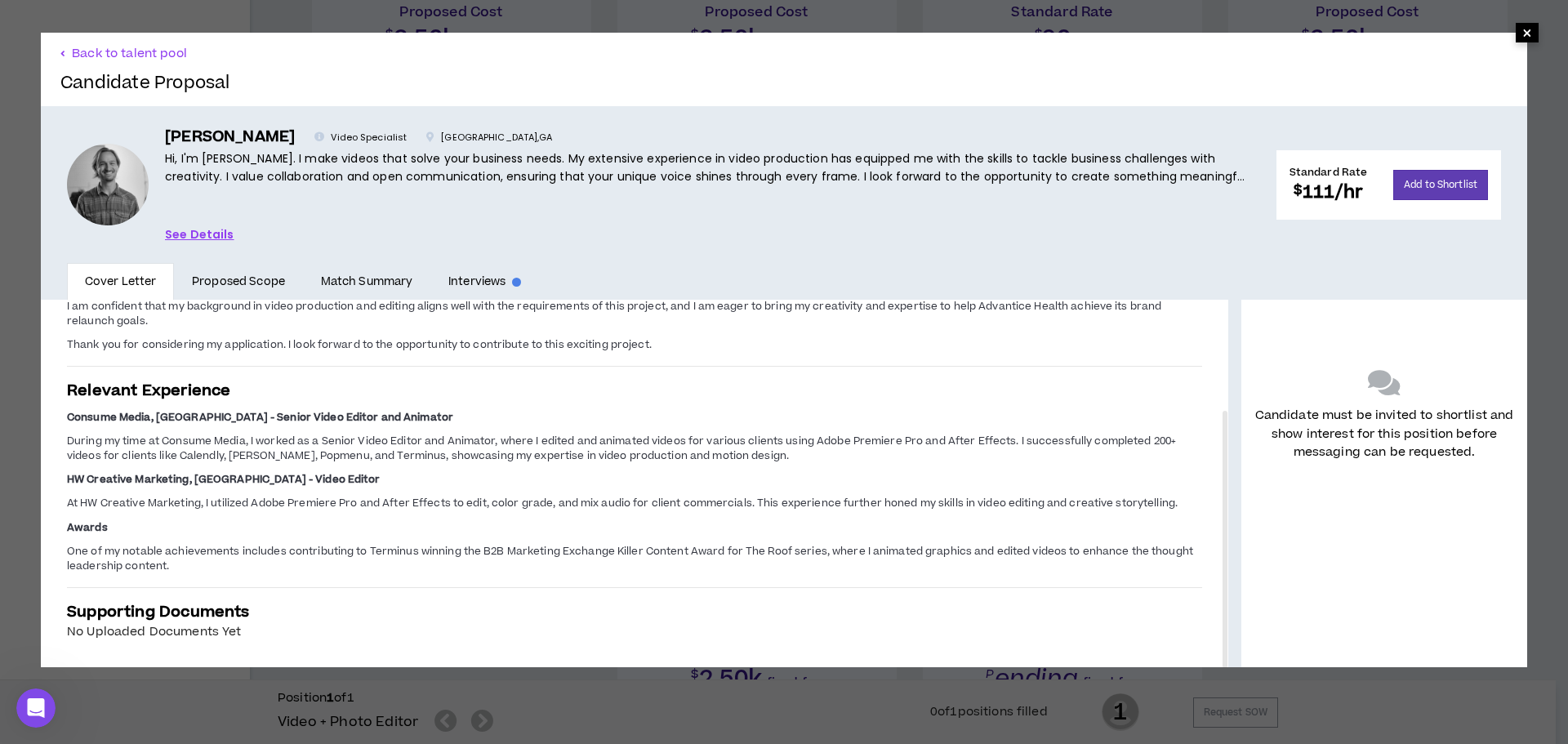
click at [1522, 38] on span "×" at bounding box center [1527, 32] width 10 height 19
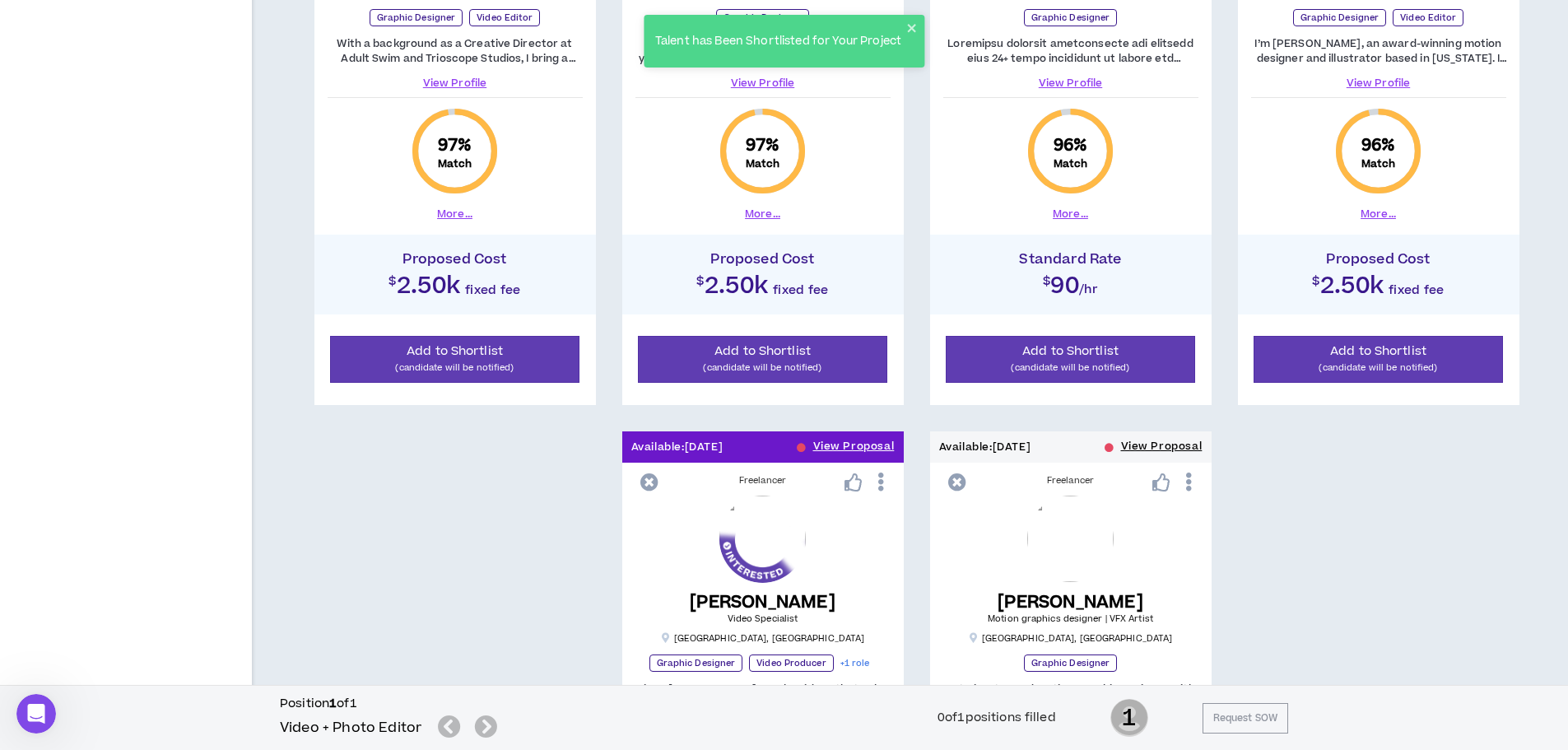
scroll to position [906, 0]
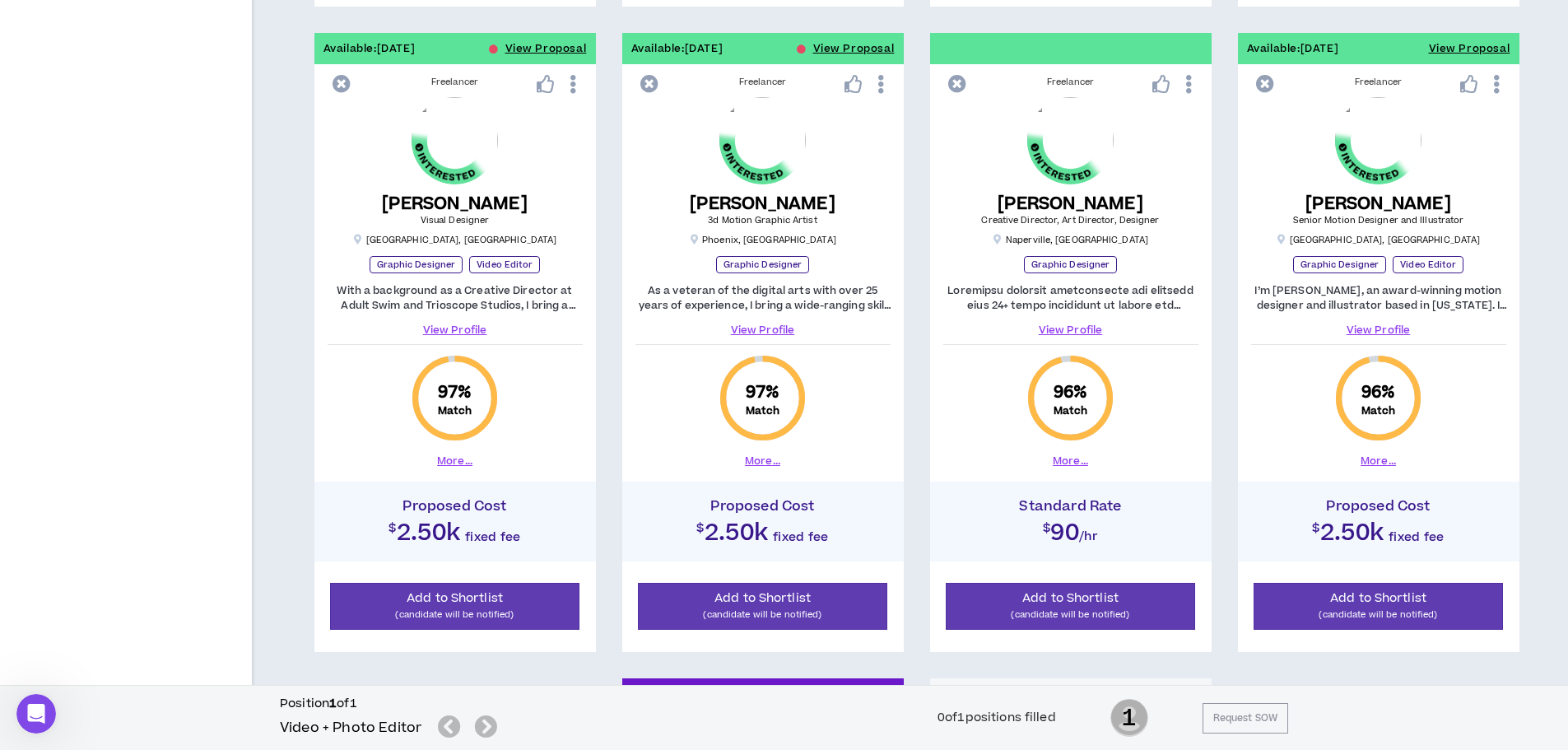
click at [765, 327] on link "View Profile" at bounding box center [763, 331] width 255 height 15
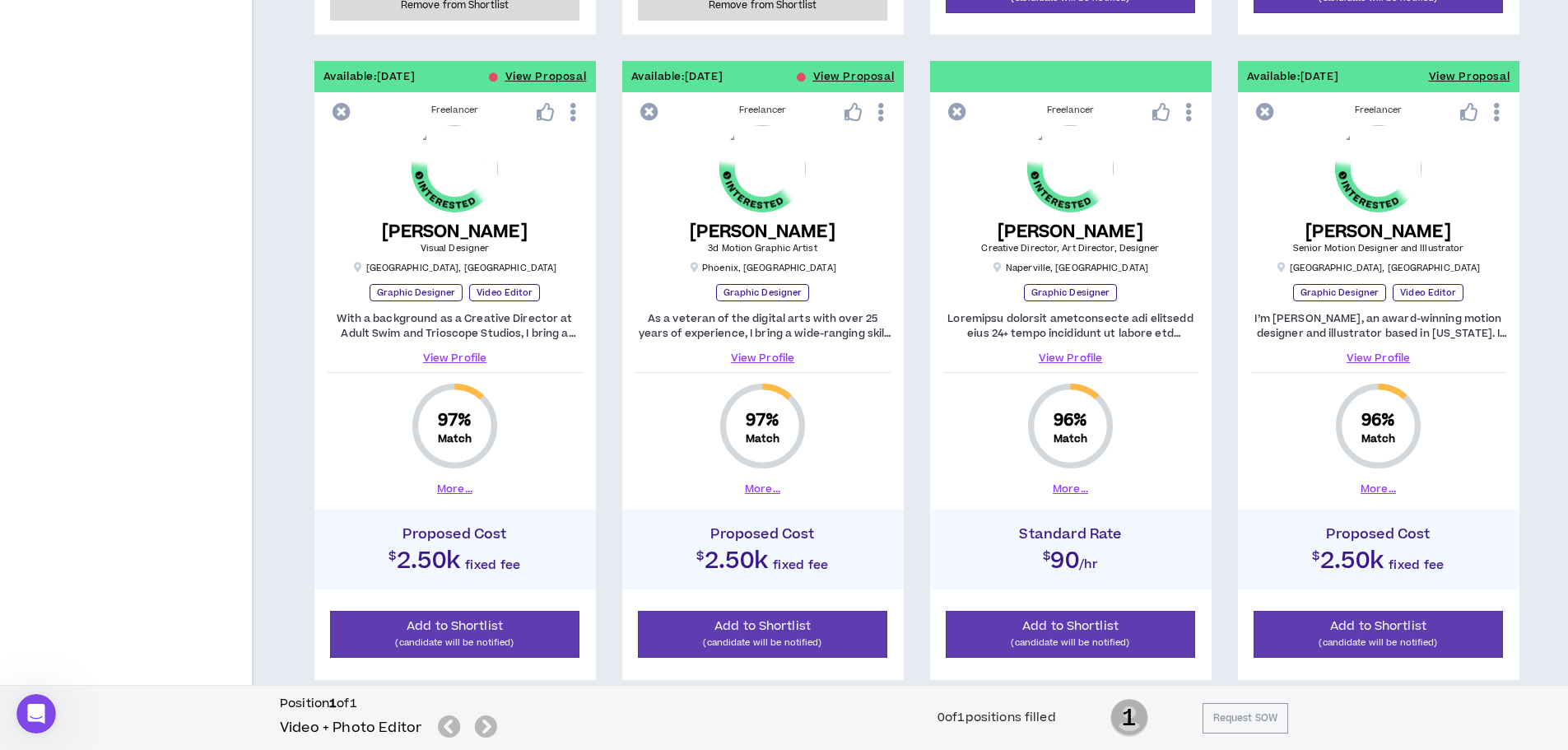
scroll to position [906, 0]
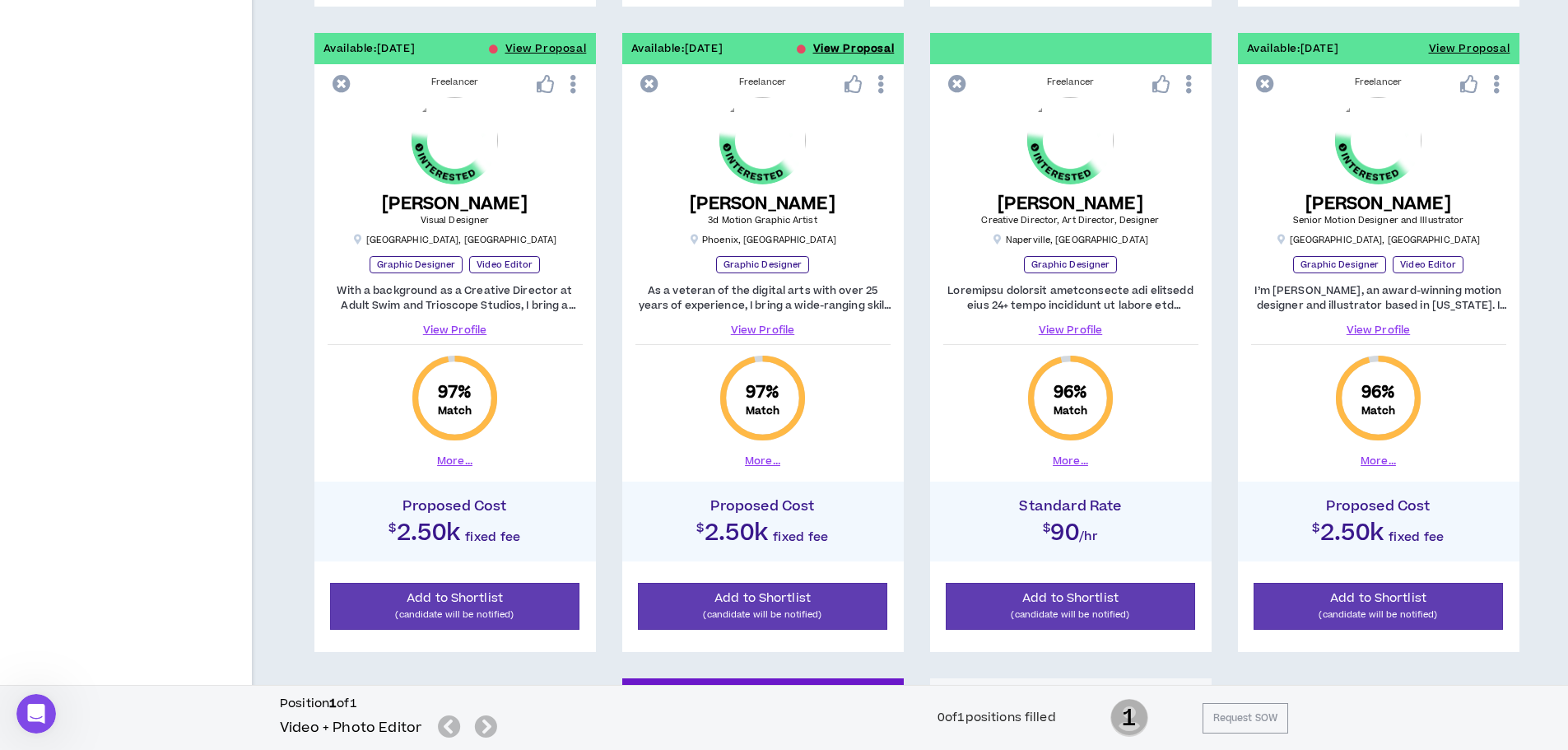
click at [876, 52] on button "View Proposal" at bounding box center [854, 48] width 81 height 31
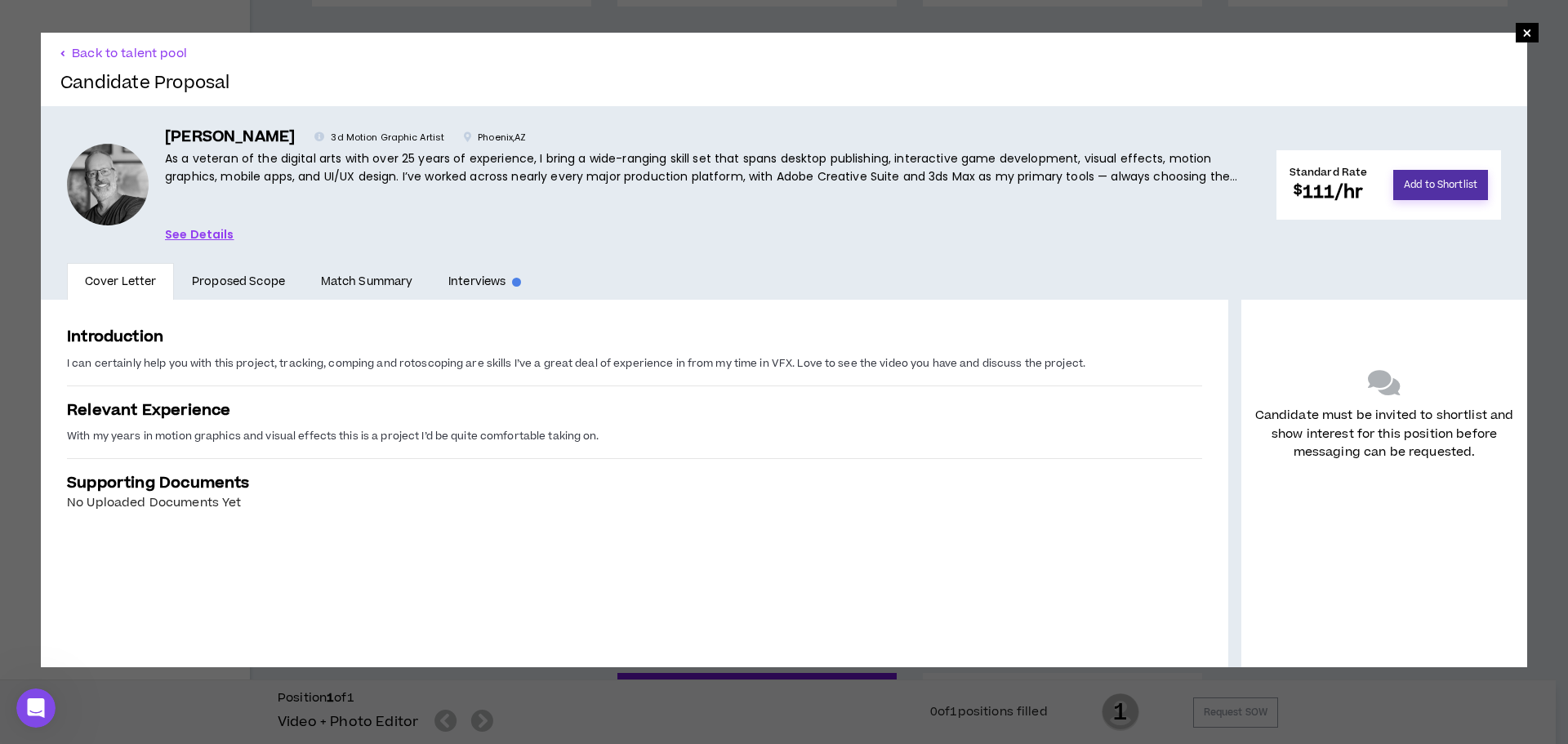
click at [1443, 187] on button "Add to Shortlist" at bounding box center [1440, 185] width 95 height 30
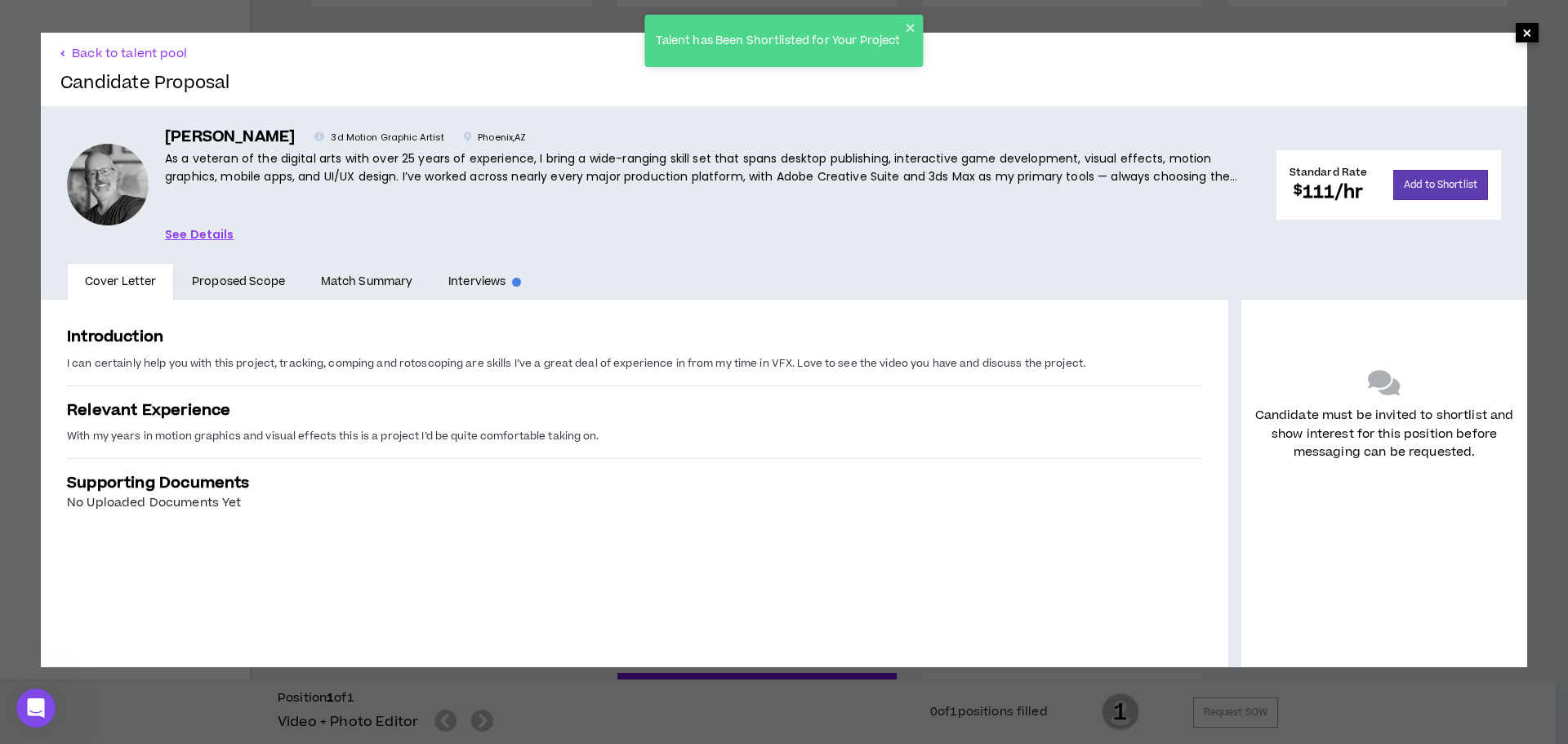
click at [1522, 41] on span "×" at bounding box center [1527, 32] width 10 height 19
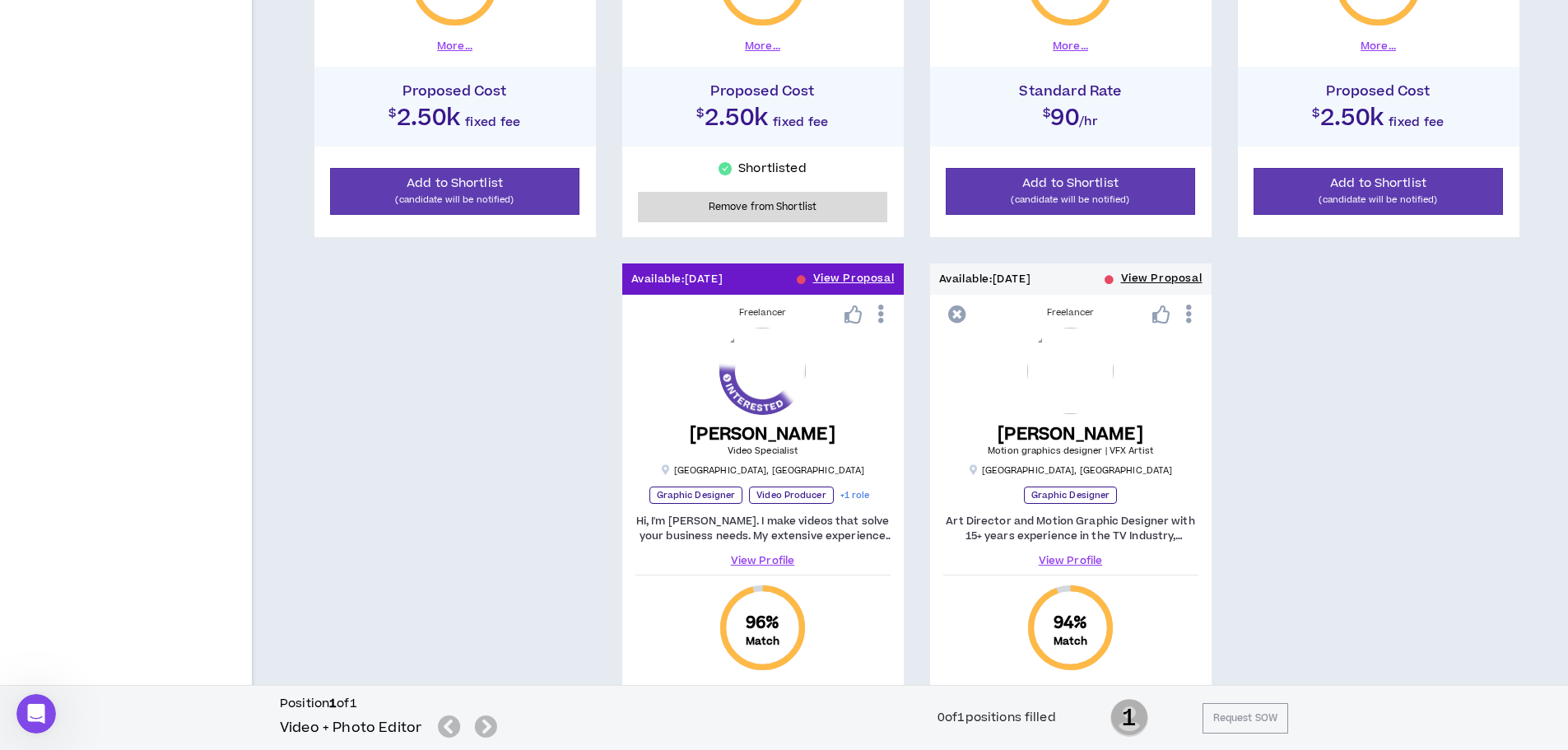
scroll to position [1563, 0]
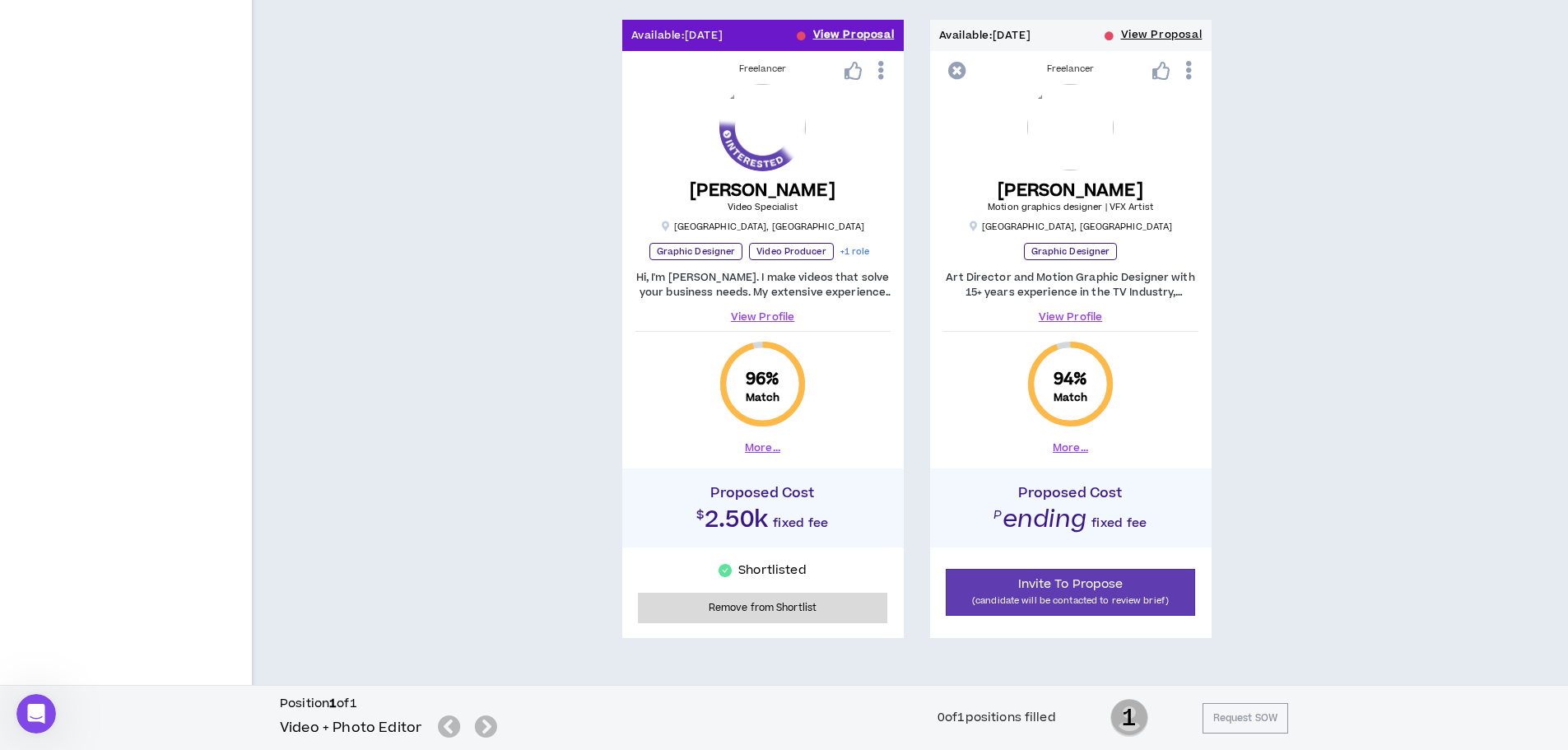
click at [872, 34] on button "View Proposal" at bounding box center [854, 35] width 81 height 31
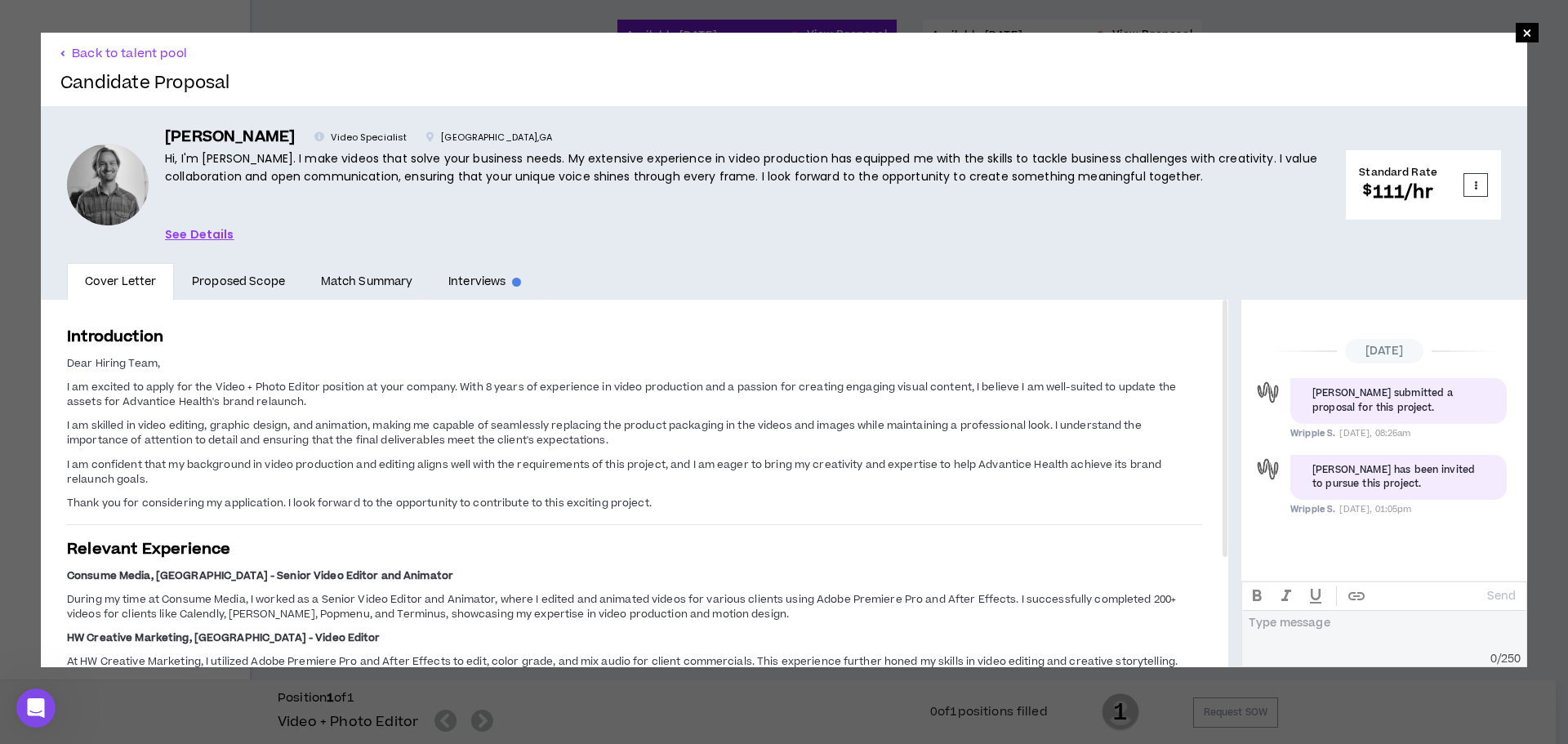
click at [508, 289] on link "Interviews" at bounding box center [484, 281] width 108 height 38
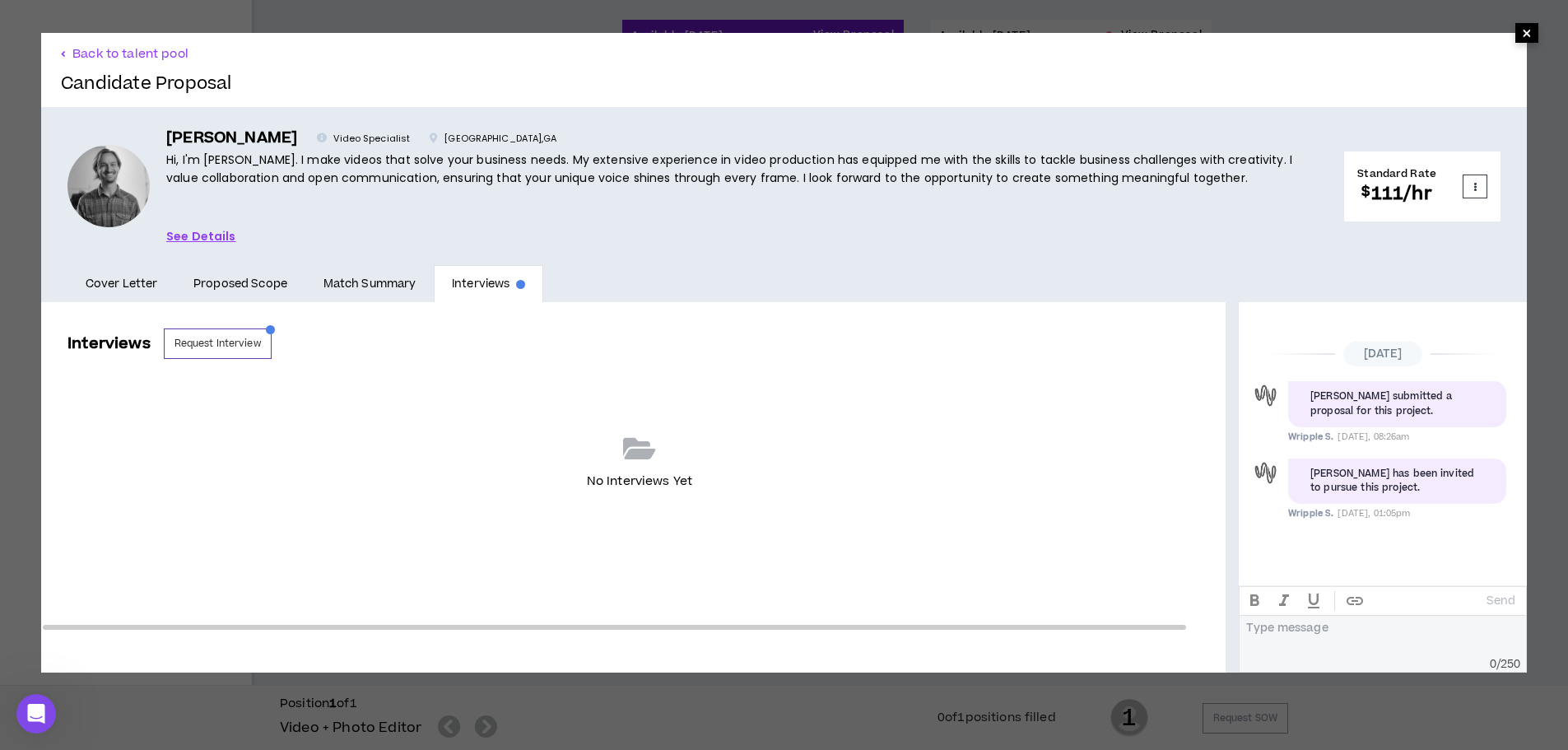
click at [1516, 33] on span "×" at bounding box center [1527, 32] width 23 height 19
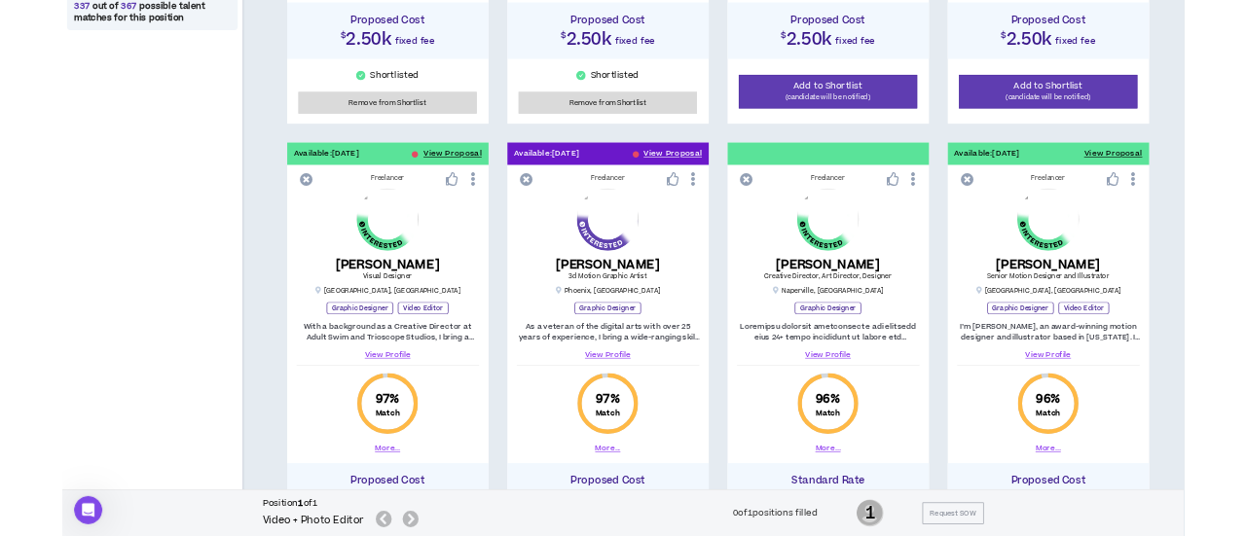
scroll to position [876, 0]
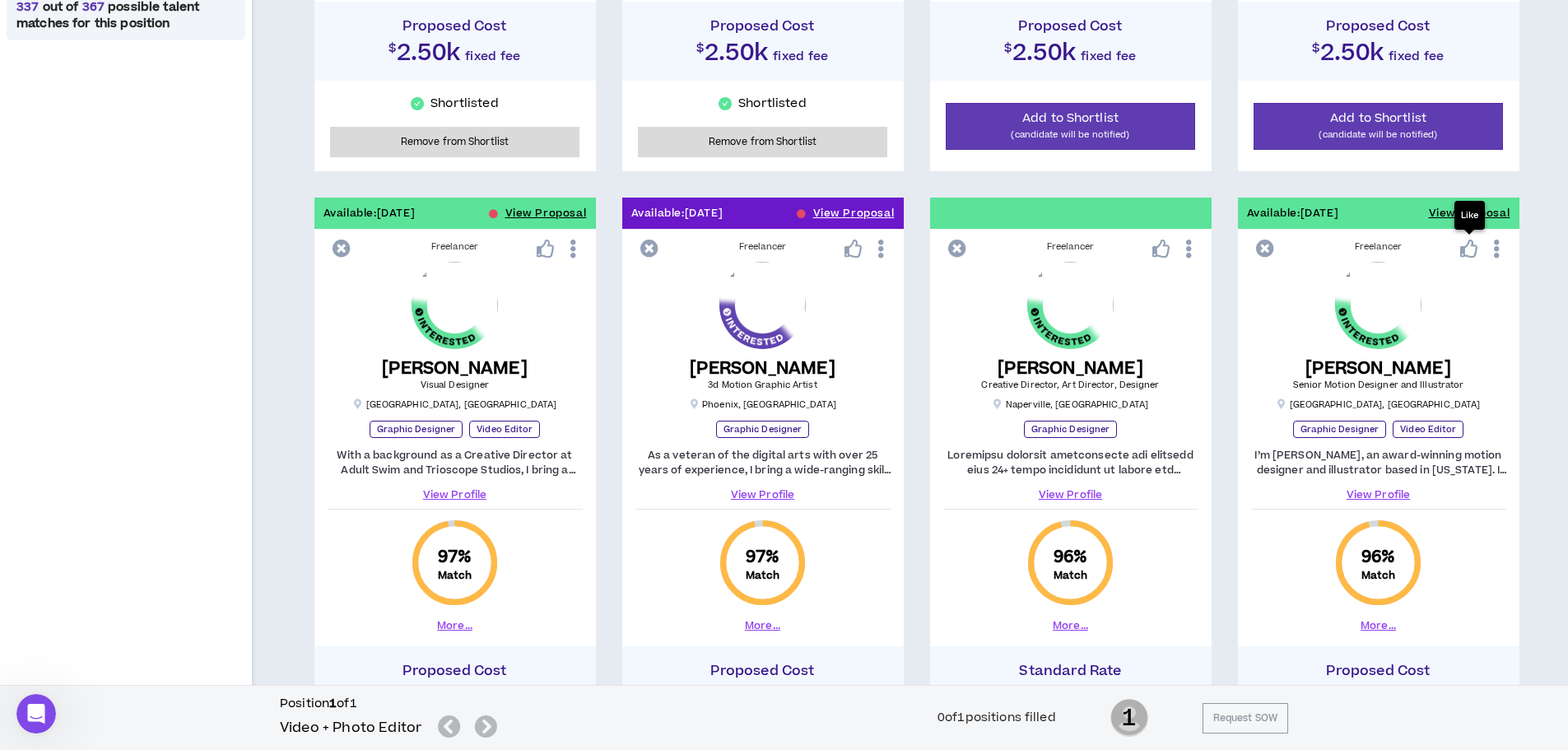
click at [1467, 213] on p "Like" at bounding box center [1470, 215] width 17 height 13
click at [1499, 208] on button "View Proposal" at bounding box center [1470, 213] width 81 height 31
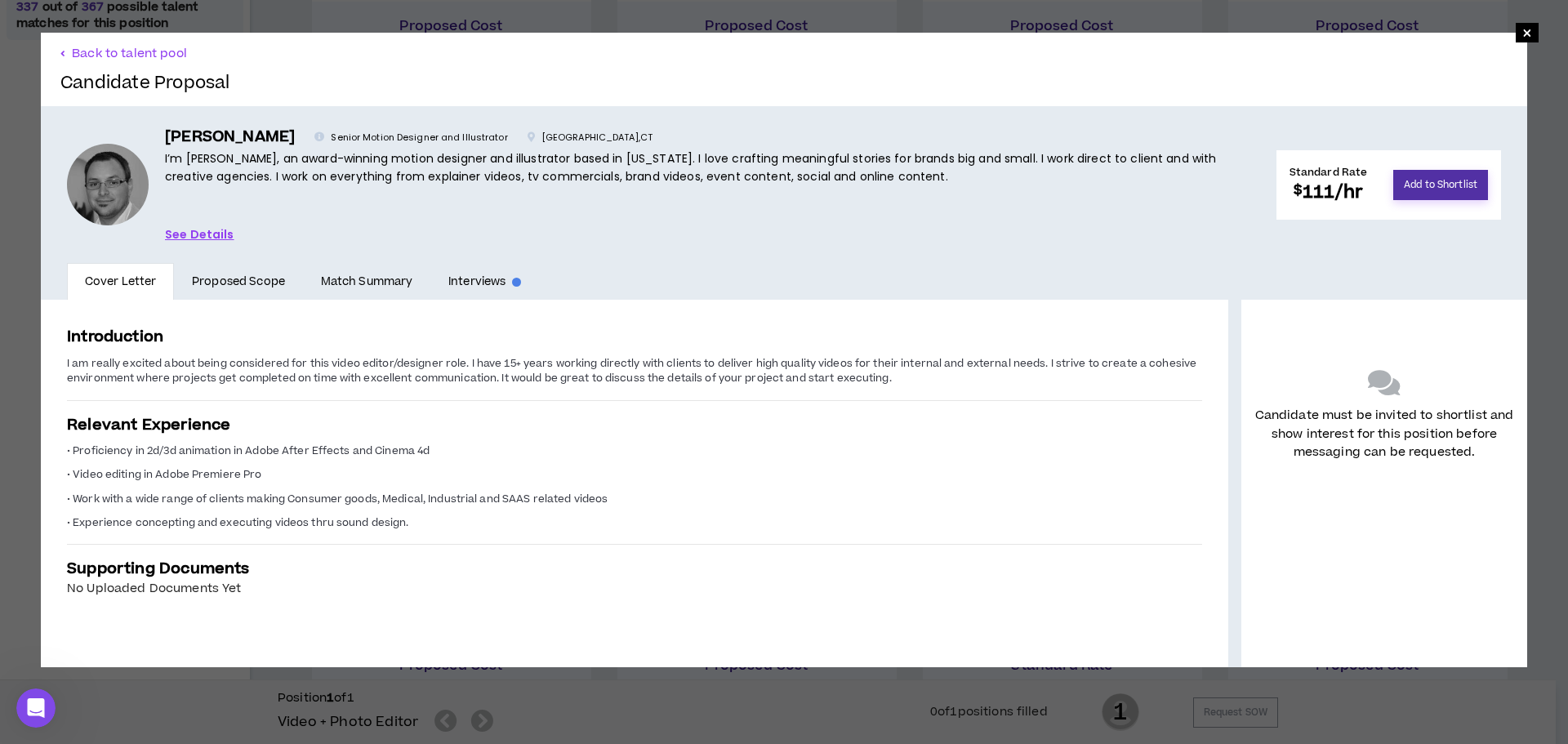
click at [1412, 183] on button "Add to Shortlist" at bounding box center [1440, 185] width 95 height 30
